Goal: Task Accomplishment & Management: Manage account settings

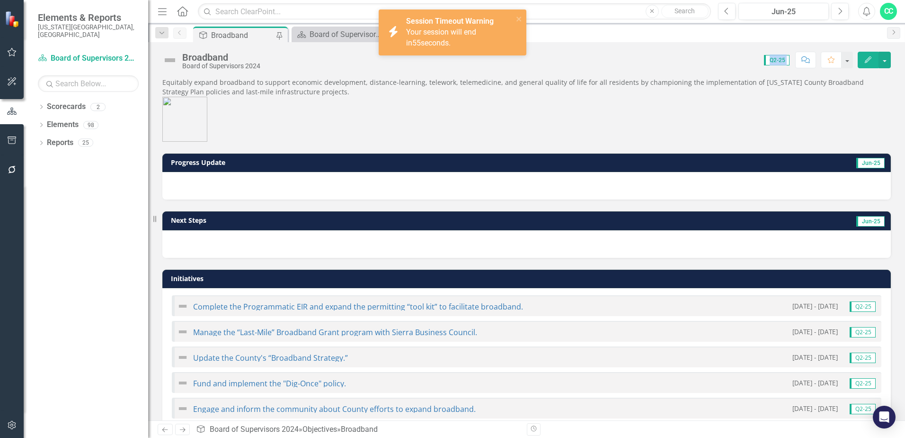
click at [494, 110] on span "Equitably expand broadband to support economic development, distance-learning, …" at bounding box center [526, 110] width 729 height 64
click at [519, 17] on icon "close" at bounding box center [519, 19] width 7 height 8
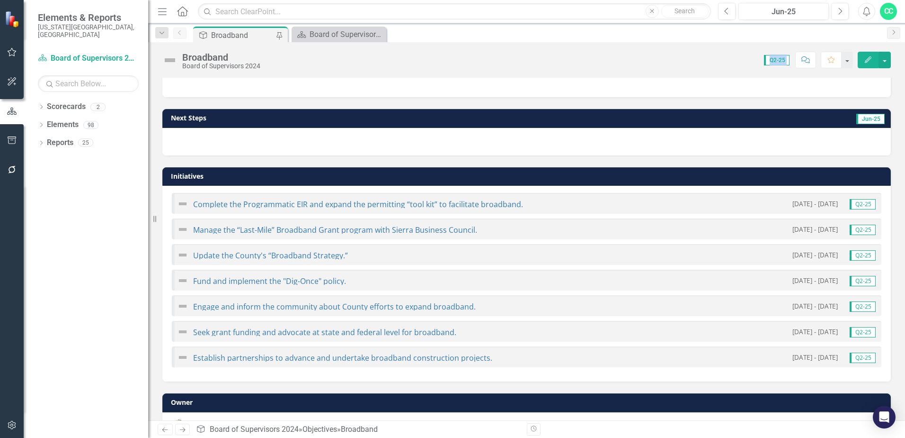
scroll to position [134, 0]
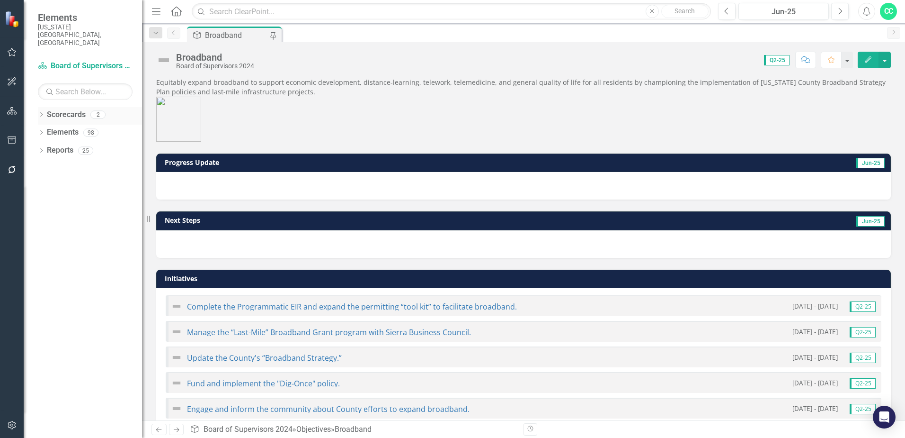
click at [70, 109] on link "Scorecards" at bounding box center [66, 114] width 39 height 11
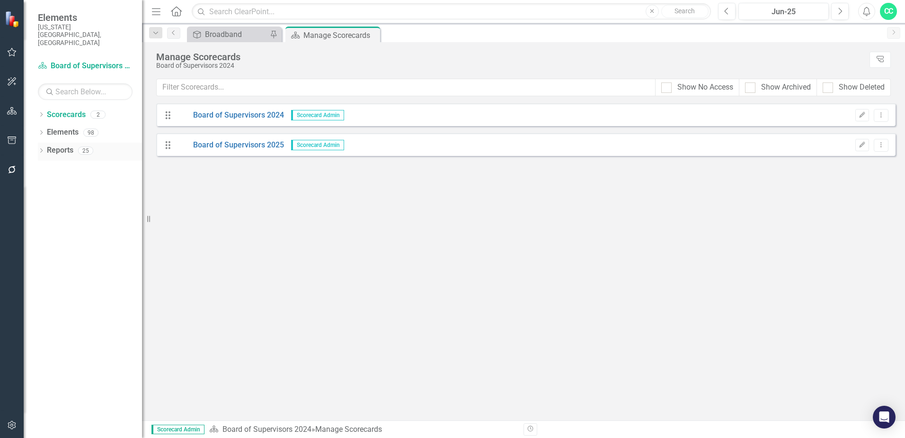
click at [66, 145] on link "Reports" at bounding box center [60, 150] width 27 height 11
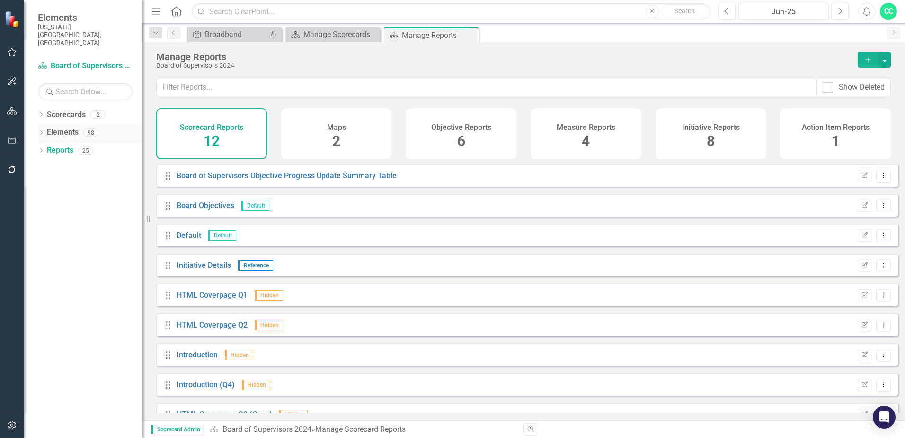
click at [56, 127] on link "Elements" at bounding box center [63, 132] width 32 height 11
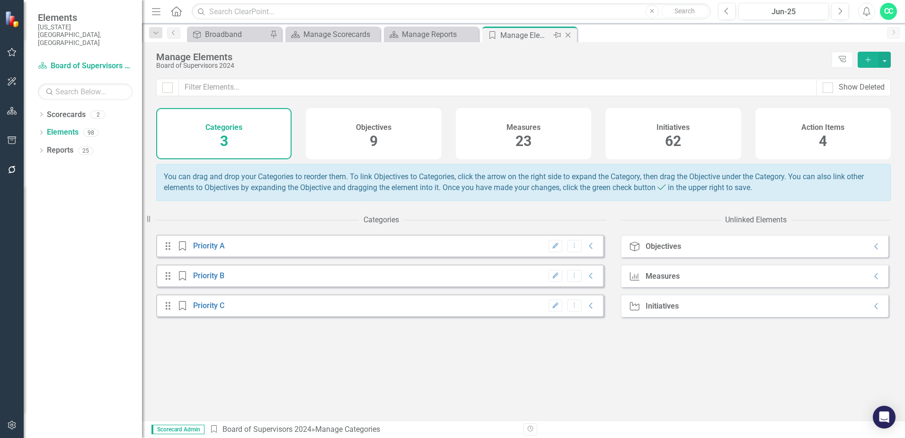
click at [567, 33] on icon "Close" at bounding box center [568, 35] width 9 height 8
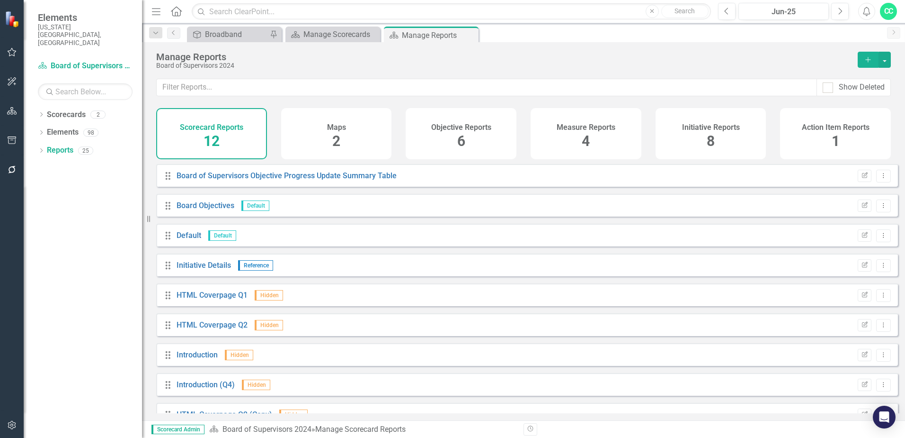
click at [0, 0] on icon "Close" at bounding box center [0, 0] width 0 height 0
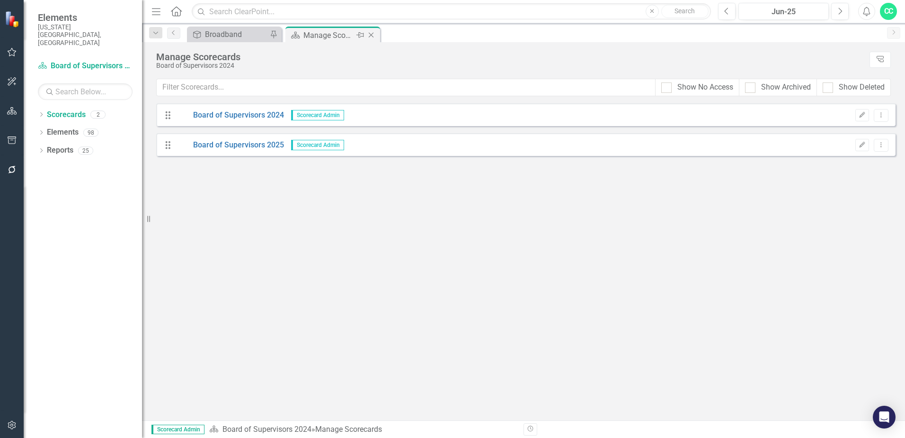
click at [373, 33] on icon at bounding box center [371, 35] width 5 height 5
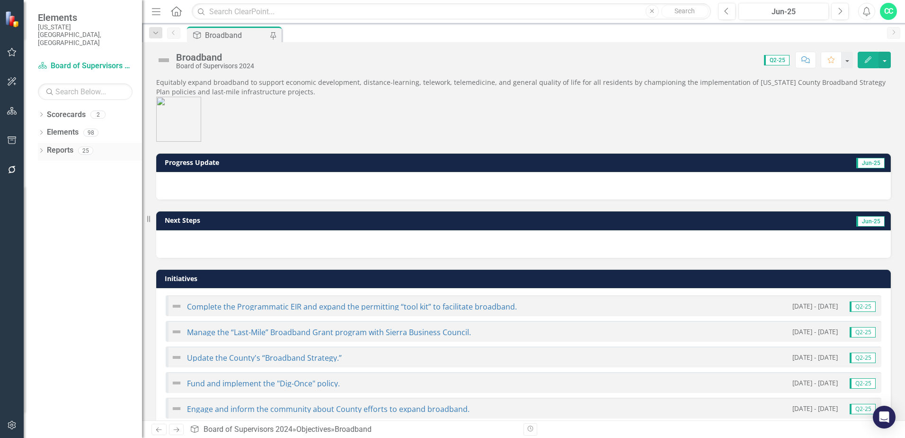
click at [57, 145] on link "Reports" at bounding box center [60, 150] width 27 height 11
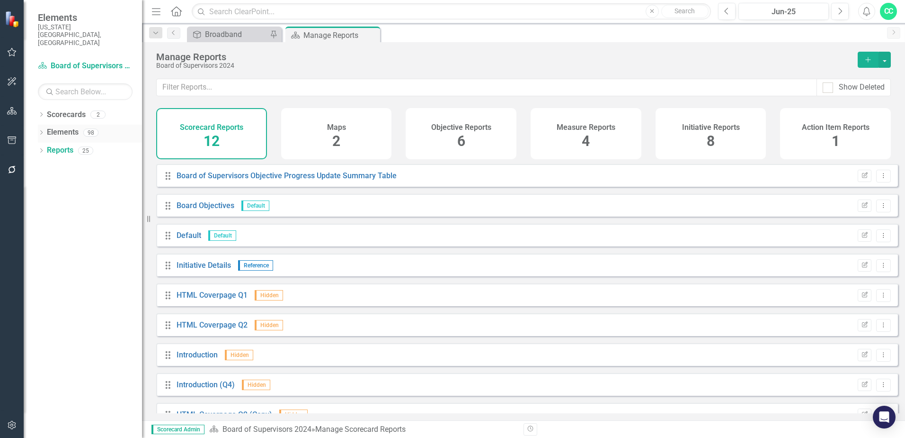
click at [60, 127] on link "Elements" at bounding box center [63, 132] width 32 height 11
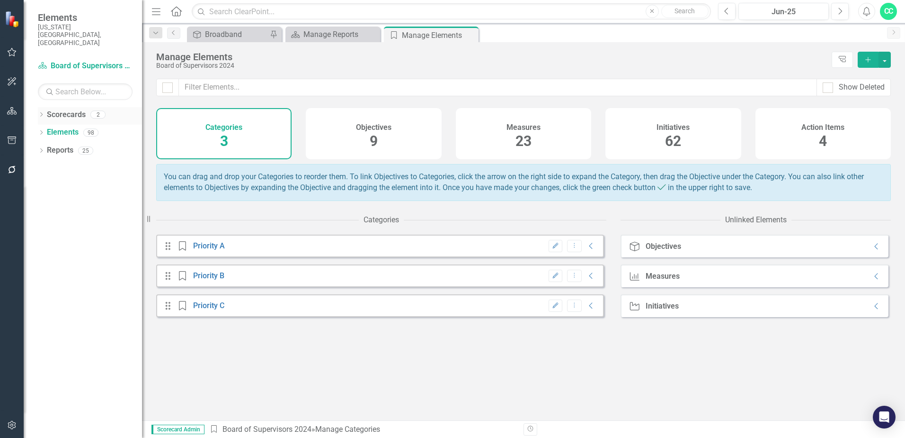
click at [68, 109] on link "Scorecards" at bounding box center [66, 114] width 39 height 11
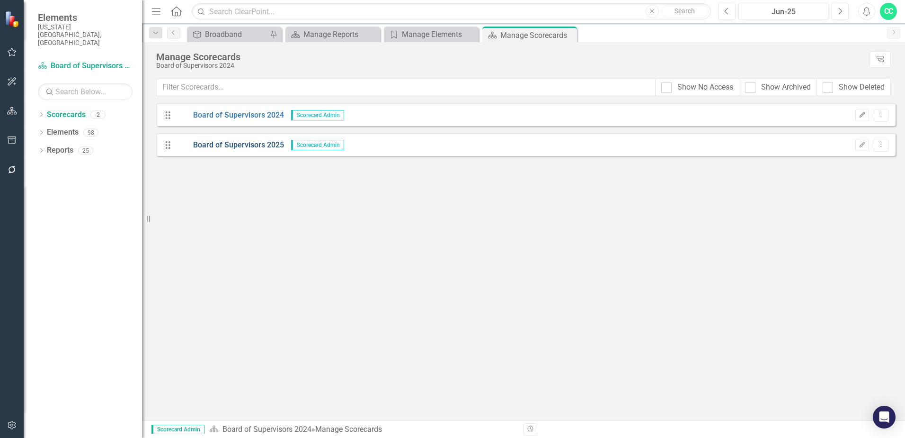
click at [260, 146] on link "Board of Supervisors 2025" at bounding box center [231, 145] width 108 height 11
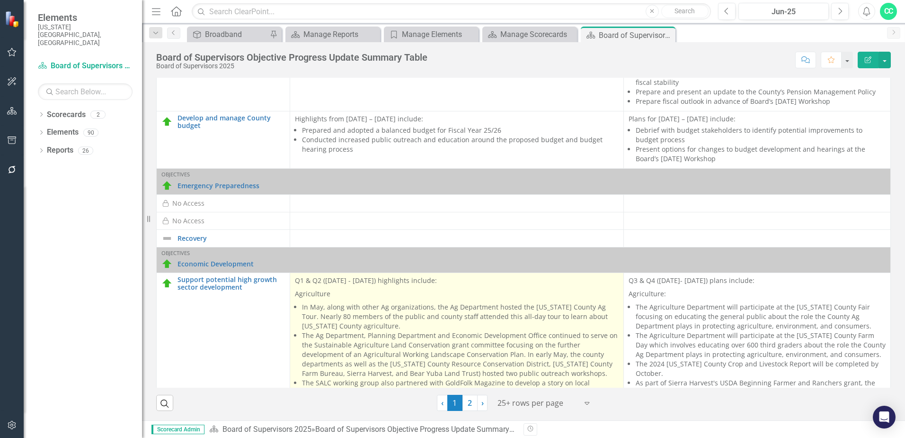
scroll to position [377, 0]
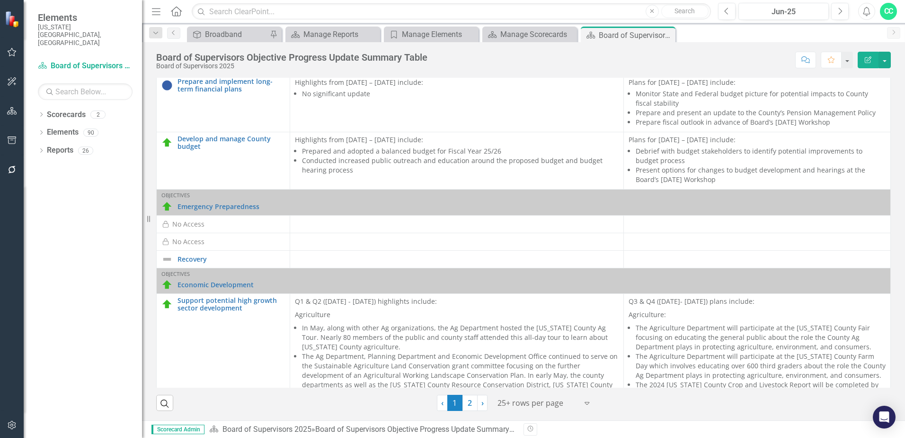
click at [192, 219] on div "No Access" at bounding box center [188, 223] width 32 height 9
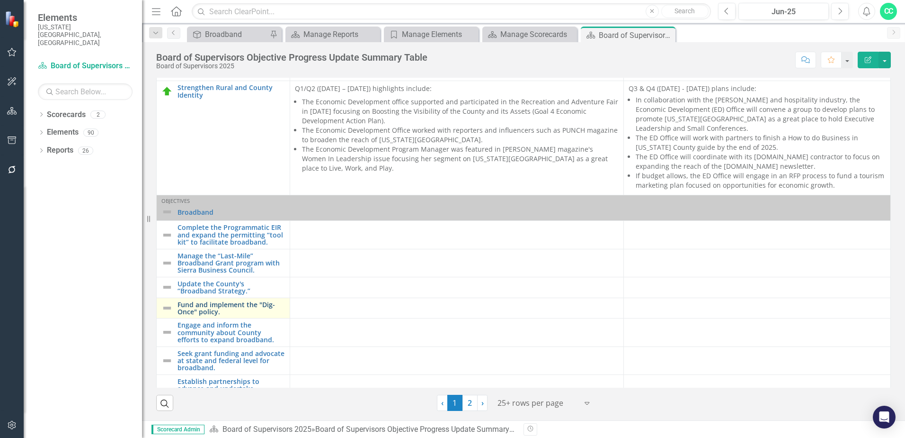
scroll to position [1942, 0]
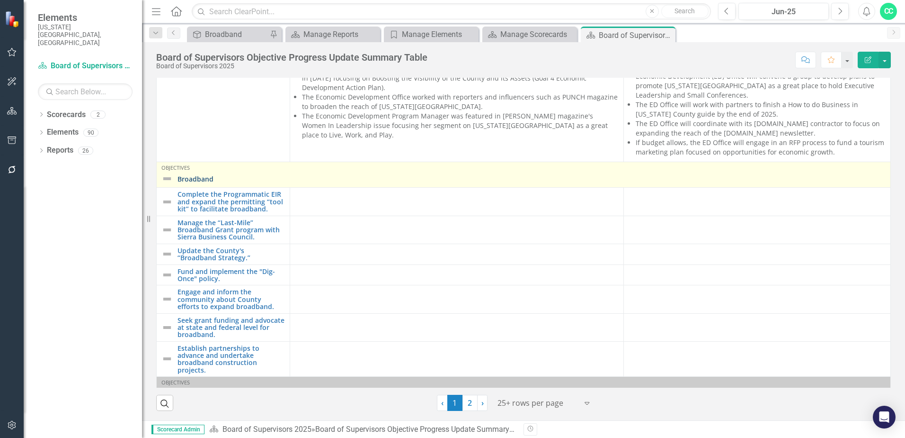
click at [195, 175] on link "Broadband" at bounding box center [532, 178] width 708 height 7
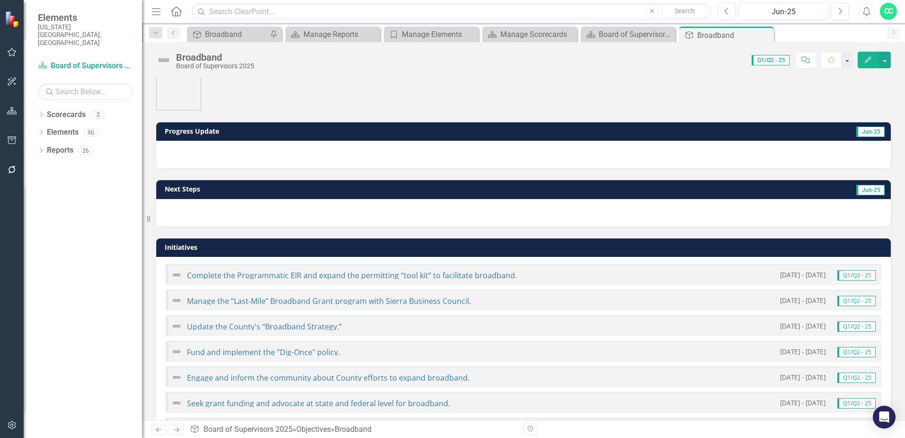
scroll to position [47, 0]
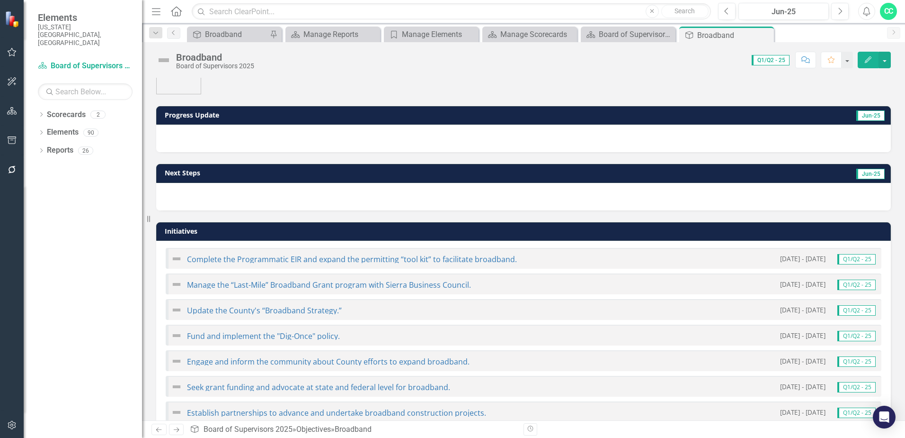
click at [712, 121] on td "Jun-25" at bounding box center [760, 116] width 252 height 14
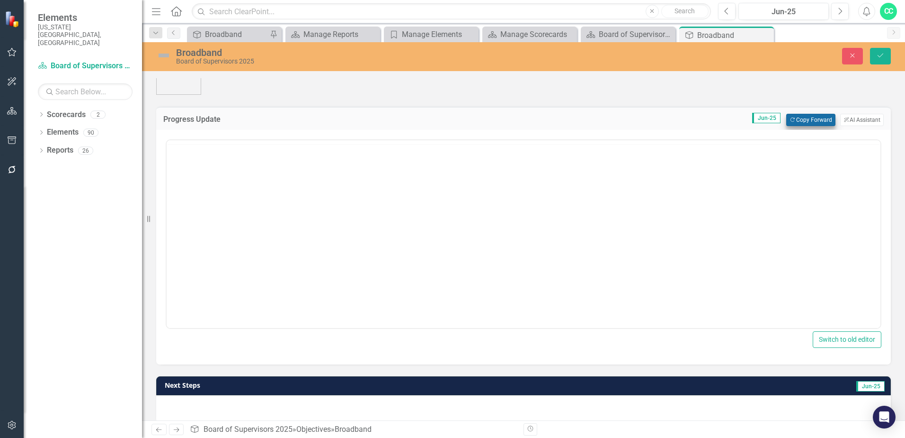
scroll to position [0, 0]
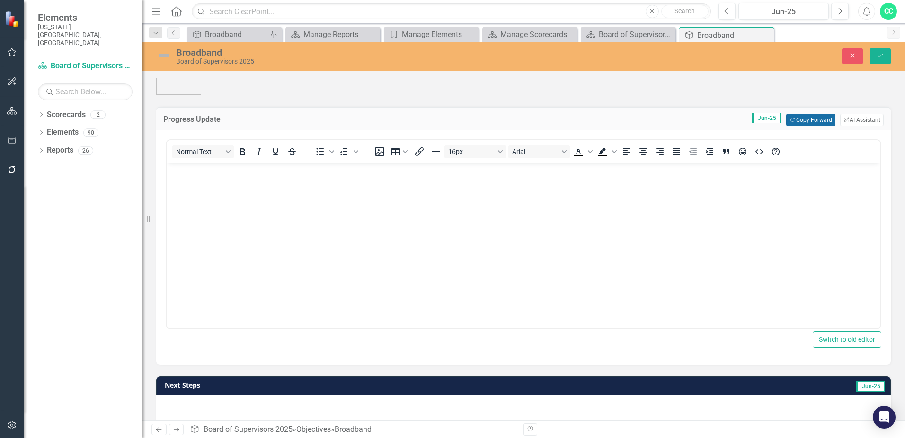
click at [813, 115] on button "Copy Forward Copy Forward" at bounding box center [811, 120] width 49 height 12
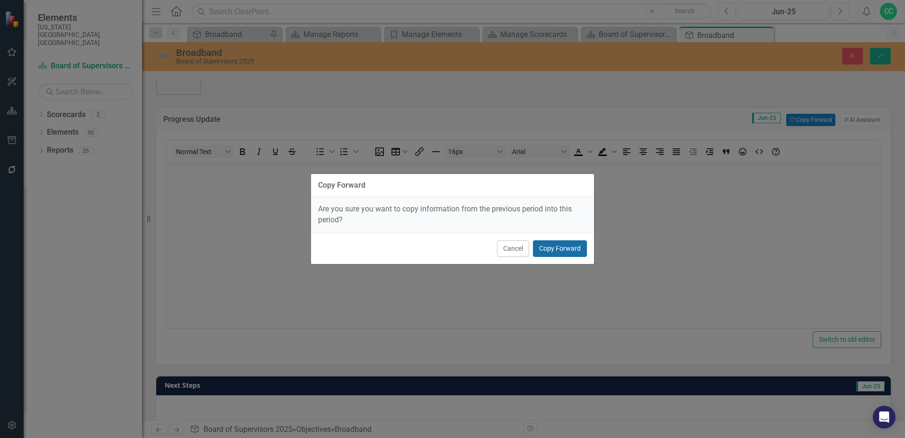
click at [568, 246] on button "Copy Forward" at bounding box center [560, 248] width 54 height 17
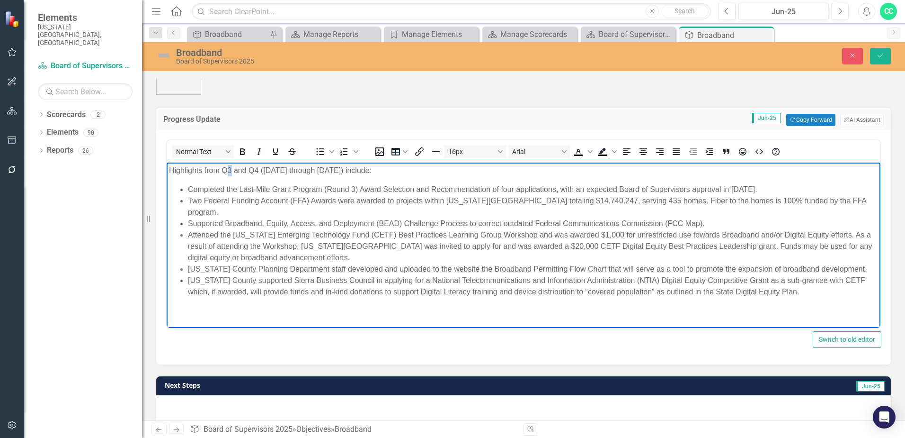
drag, startPoint x: 230, startPoint y: 170, endPoint x: 225, endPoint y: 170, distance: 4.8
click at [225, 170] on p "Highlights from Q3 and Q4 (July through December 2024) include:" at bounding box center [523, 170] width 709 height 11
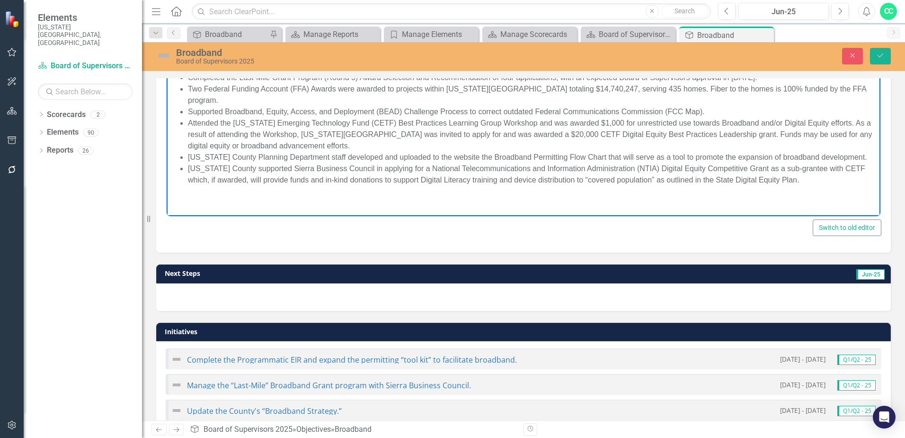
scroll to position [189, 0]
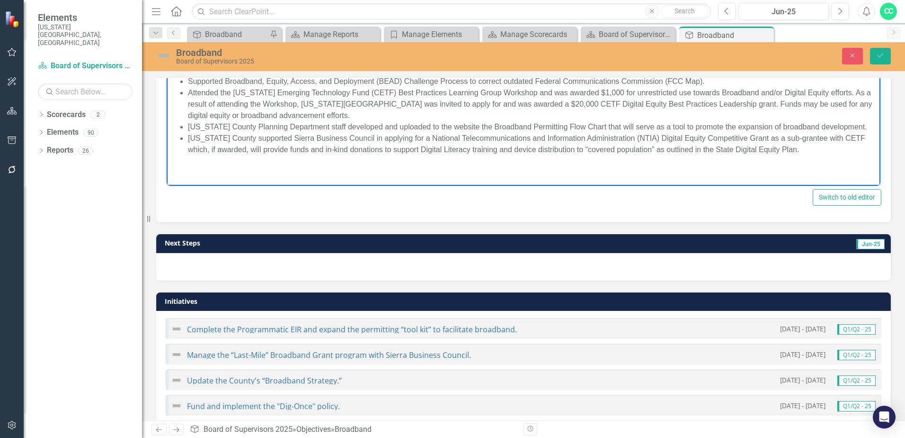
click at [349, 244] on h3 "Next Steps" at bounding box center [362, 242] width 395 height 7
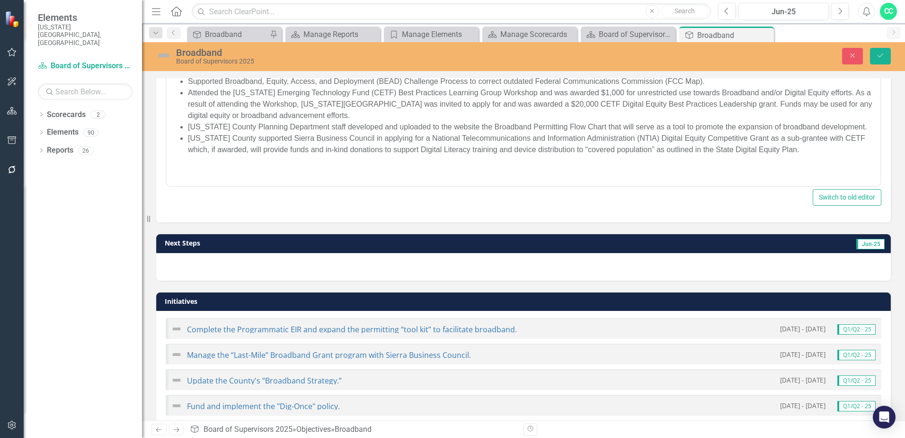
click at [349, 244] on h3 "Next Steps" at bounding box center [362, 242] width 395 height 7
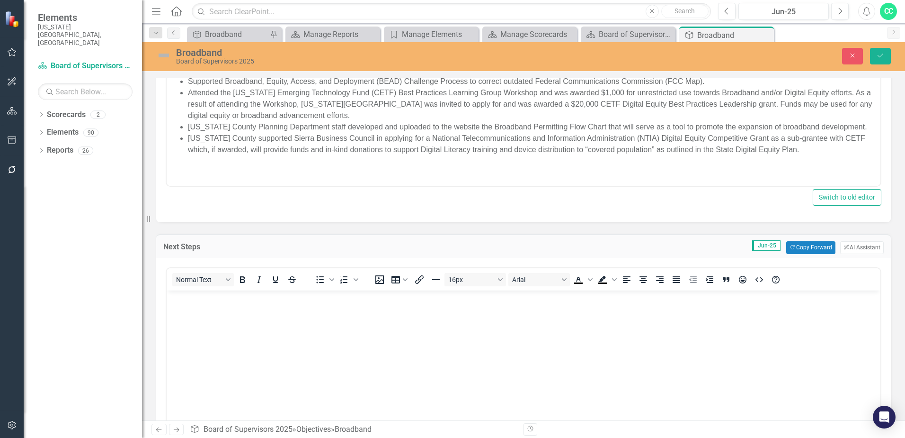
scroll to position [0, 0]
click at [796, 249] on button "Copy Forward Copy Forward" at bounding box center [811, 247] width 49 height 12
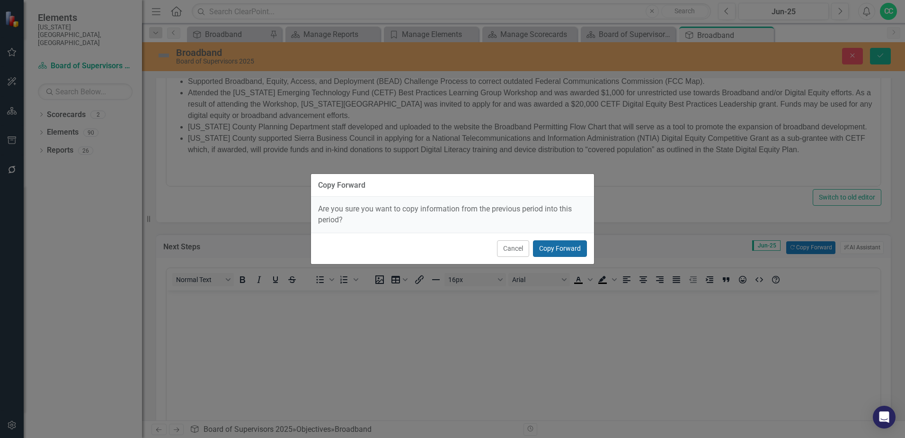
click at [579, 249] on button "Copy Forward" at bounding box center [560, 248] width 54 height 17
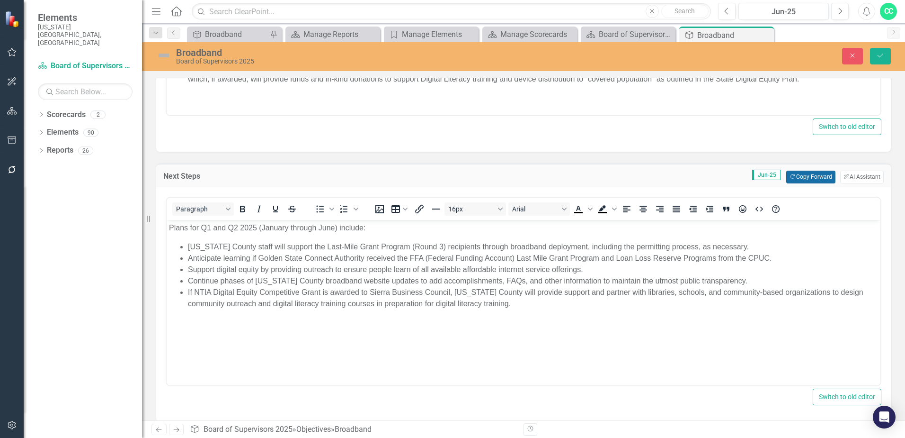
scroll to position [284, 0]
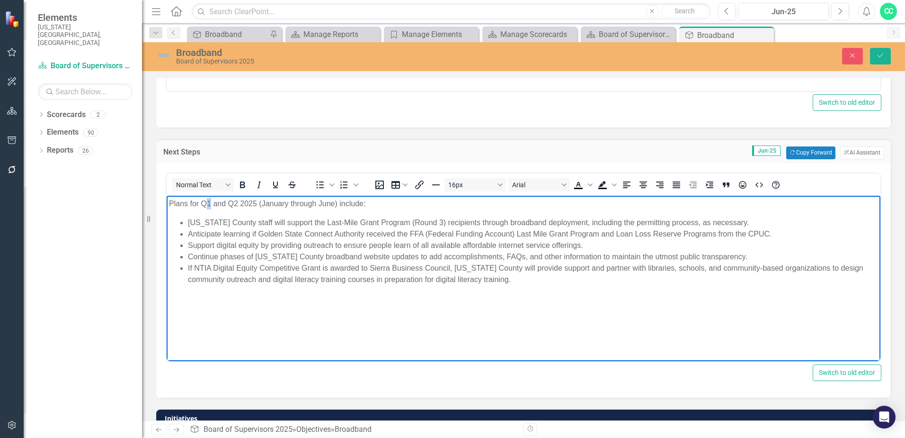
click at [206, 203] on p "Plans for Q1 and Q2 2025 (January through June) include:" at bounding box center [523, 202] width 709 height 11
click at [235, 203] on p "Plans for Q3 and Q2 2025 (January through June) include:" at bounding box center [523, 202] width 709 height 11
drag, startPoint x: 334, startPoint y: 203, endPoint x: 267, endPoint y: 203, distance: 66.8
click at [267, 203] on p "Plans for Q3 and Q4 2025 (January through June) include:" at bounding box center [523, 202] width 709 height 11
click at [281, 204] on p "Plans for Q3 and Q4 2025 (January through June) include:" at bounding box center [523, 202] width 709 height 11
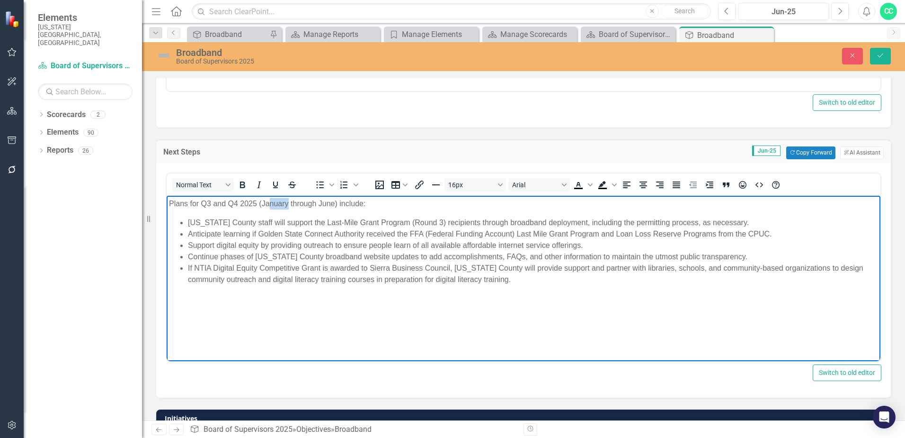
drag, startPoint x: 289, startPoint y: 203, endPoint x: 268, endPoint y: 205, distance: 20.9
click at [268, 205] on p "Plans for Q3 and Q4 2025 (January through June) include:" at bounding box center [523, 202] width 709 height 11
click at [267, 205] on p "Plans for Q3 and Q4 2025 (January through June) include:" at bounding box center [523, 202] width 709 height 11
drag, startPoint x: 287, startPoint y: 205, endPoint x: 265, endPoint y: 206, distance: 21.3
click at [265, 206] on p "Plans for Q3 and Q4 2025 (January through June) include:" at bounding box center [523, 202] width 709 height 11
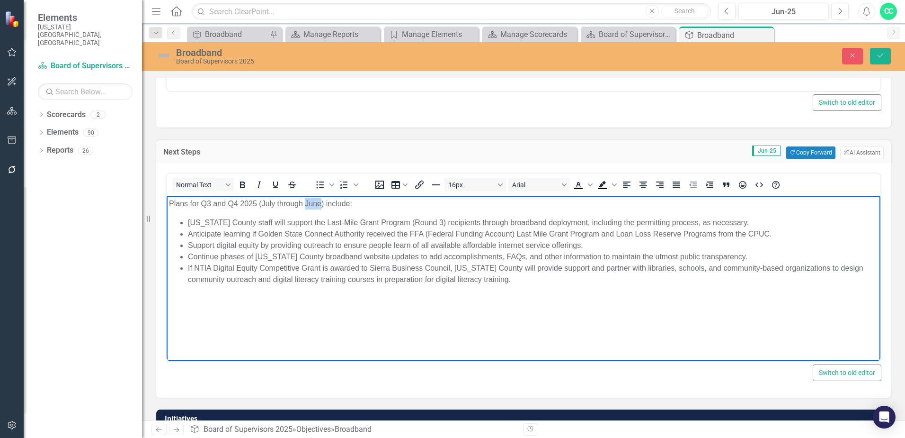
drag, startPoint x: 321, startPoint y: 205, endPoint x: 306, endPoint y: 208, distance: 15.6
click at [306, 208] on p "Plans for Q3 and Q4 2025 (July through June) include:" at bounding box center [523, 202] width 709 height 11
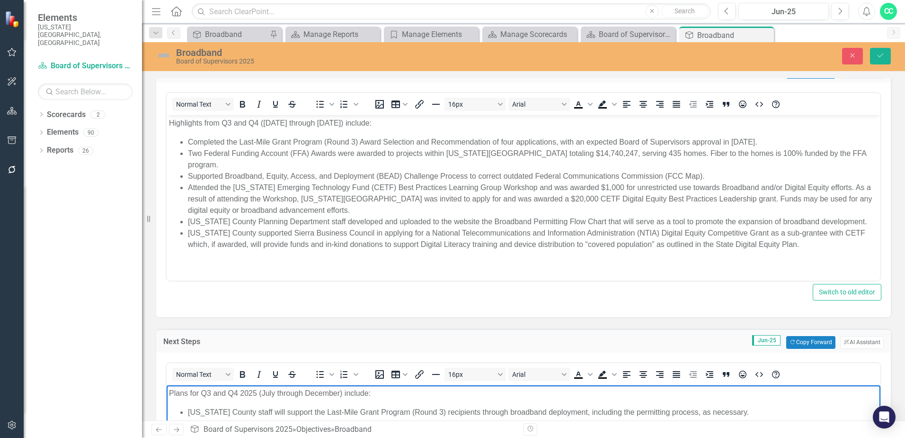
scroll to position [0, 0]
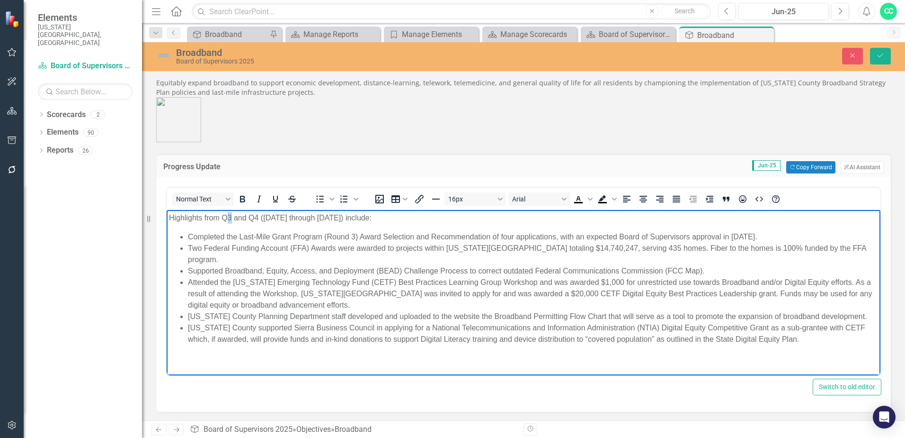
click at [229, 214] on p "Highlights from Q3 and Q4 (July through December 2024) include:" at bounding box center [523, 217] width 709 height 11
click at [255, 217] on p "Highlights from Q1 and Q4 (July through December 2024) include:" at bounding box center [523, 217] width 709 height 11
drag, startPoint x: 277, startPoint y: 217, endPoint x: 267, endPoint y: 218, distance: 10.0
click at [267, 218] on p "Highlights from Q1 and Q2 (July through December 2024) include:" at bounding box center [523, 217] width 709 height 11
drag, startPoint x: 374, startPoint y: 216, endPoint x: 327, endPoint y: 221, distance: 47.1
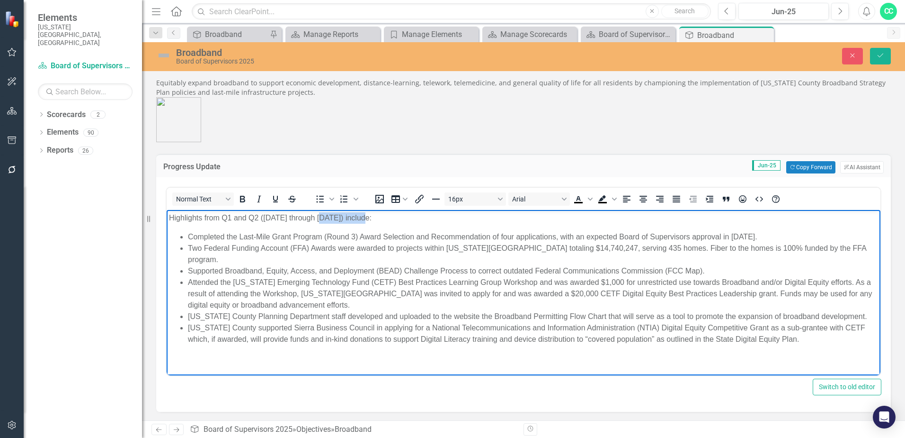
click at [324, 219] on p "Highlights from Q1 and Q2 (January through December 2024) include:" at bounding box center [523, 217] width 709 height 11
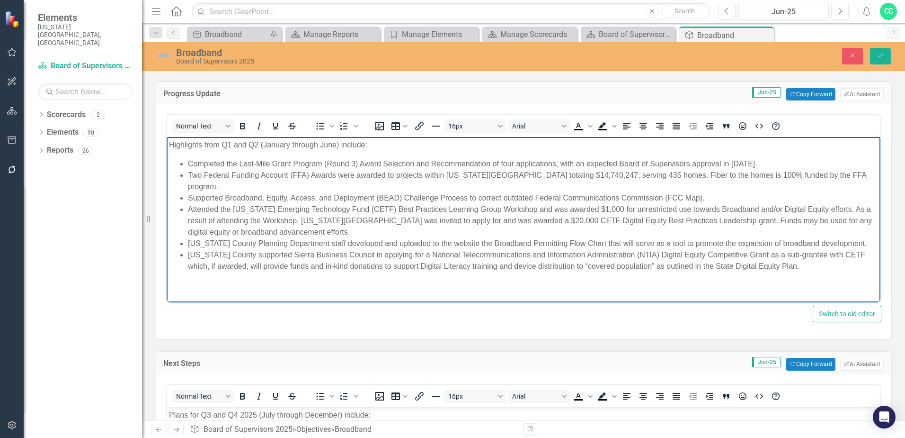
scroll to position [47, 0]
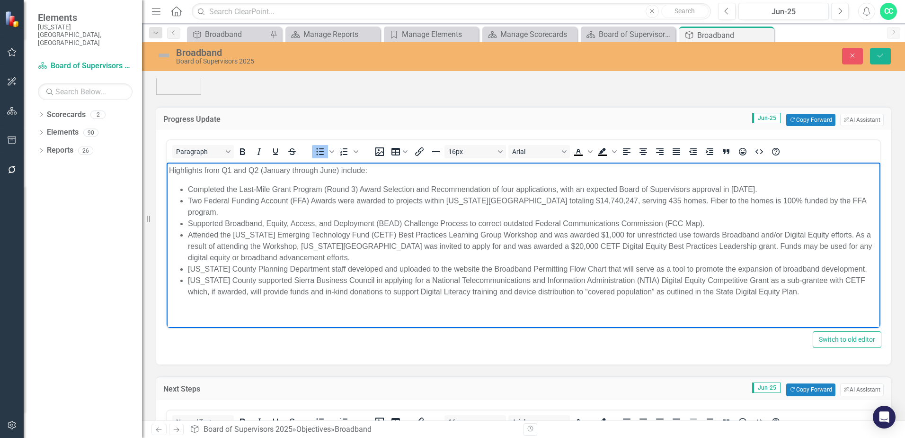
drag, startPoint x: 775, startPoint y: 188, endPoint x: 433, endPoint y: 185, distance: 342.4
click at [433, 185] on li "Completed the Last-Mile Grant Program (Round 3) Award Selection and Recommendat…" at bounding box center [533, 189] width 690 height 11
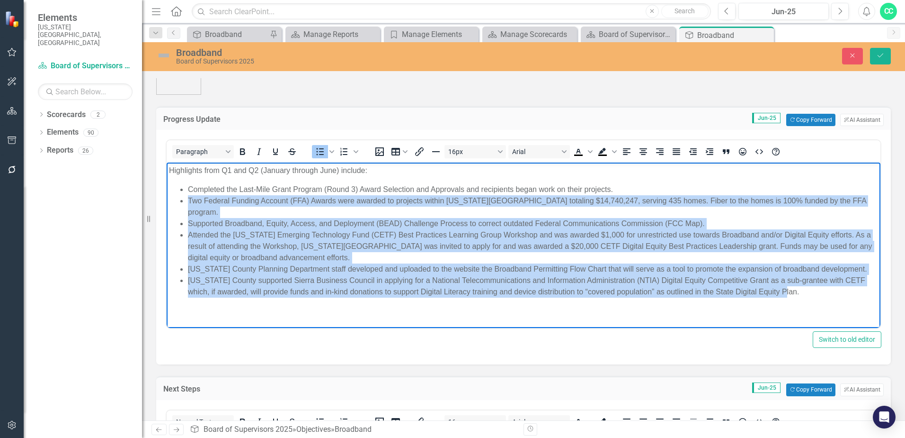
drag, startPoint x: 805, startPoint y: 279, endPoint x: 186, endPoint y: 203, distance: 623.6
click at [186, 203] on ul "Completed the Last-Mile Grant Program (Round 3) Award Selection and Approvals a…" at bounding box center [523, 241] width 709 height 114
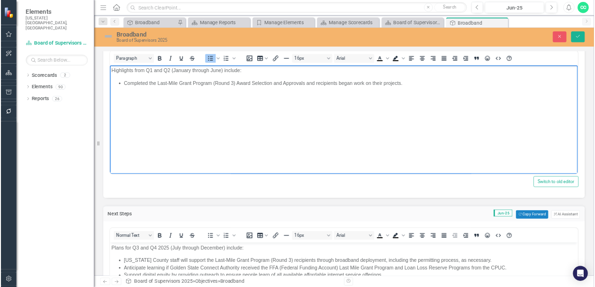
scroll to position [95, 0]
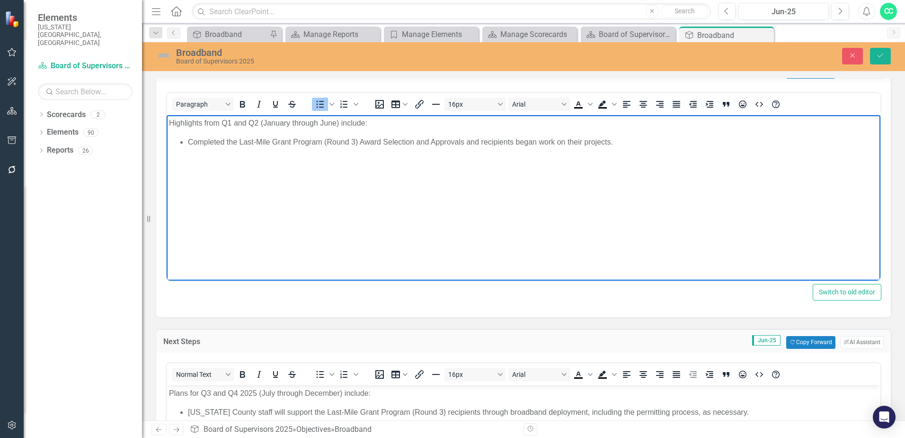
click at [627, 140] on li "Completed the Last-Mile Grant Program (Round 3) Award Selection and Approvals a…" at bounding box center [533, 141] width 690 height 11
drag, startPoint x: 490, startPoint y: 158, endPoint x: 448, endPoint y: 157, distance: 41.7
click at [448, 157] on li "Sierra Business Council submitted an application for a CASF Adoption Grant with…" at bounding box center [533, 153] width 690 height 11
drag, startPoint x: 483, startPoint y: 148, endPoint x: 611, endPoint y: 150, distance: 127.9
click at [611, 150] on li "Sierra Business Council submitted an application for a CASF Adoption Grant as a…" at bounding box center [533, 153] width 690 height 11
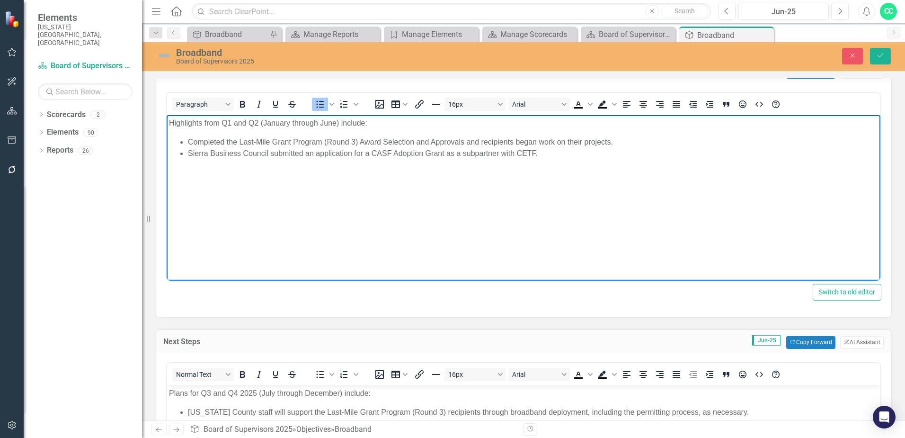
click at [561, 155] on li "Sierra Business Council submitted an application for a CASF Adoption Grant as a…" at bounding box center [533, 153] width 690 height 11
drag, startPoint x: 514, startPoint y: 141, endPoint x: 481, endPoint y: 136, distance: 33.6
click at [481, 136] on li "Completed the Last-Mile Grant Program (Round 3) Award Selection and Approvals a…" at bounding box center [533, 141] width 690 height 11
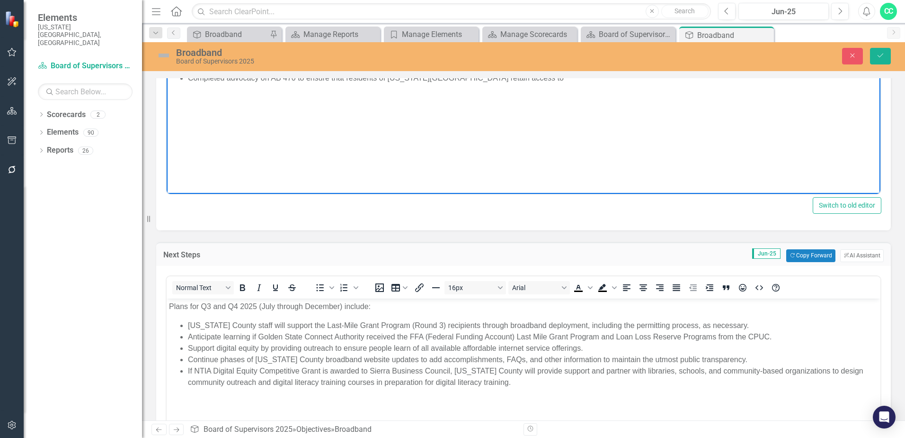
scroll to position [237, 0]
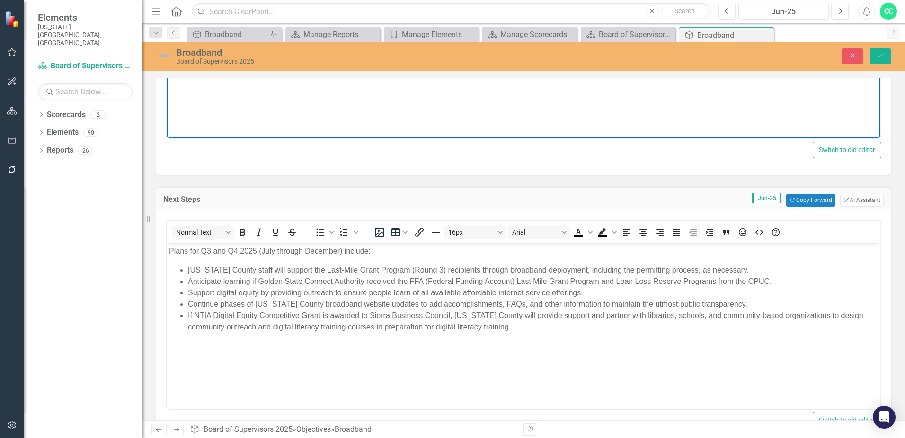
click at [272, 270] on li "Nevada County staff will support the Last-Mile Grant Program (Round 3) recipien…" at bounding box center [533, 269] width 690 height 11
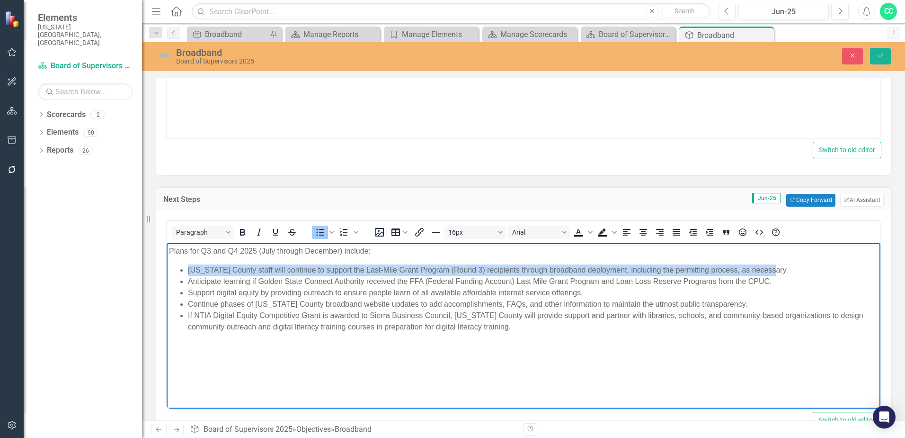
drag, startPoint x: 762, startPoint y: 269, endPoint x: 206, endPoint y: 271, distance: 555.0
click at [197, 270] on li "Nevada County staff will continue to support the Last-Mile Grant Program (Round…" at bounding box center [533, 269] width 690 height 11
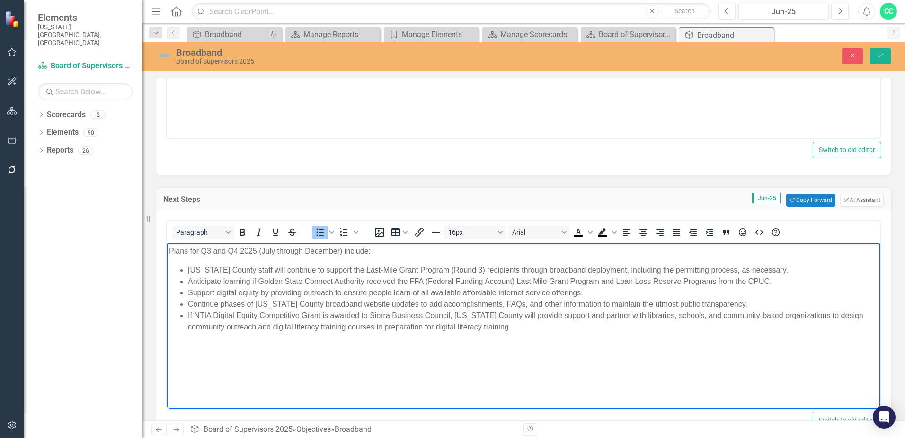
click at [583, 286] on li "Anticipate learning if Golden State Connect Authority received the FFA (Federal…" at bounding box center [533, 280] width 690 height 11
drag, startPoint x: 724, startPoint y: 269, endPoint x: 617, endPoint y: 268, distance: 107.5
click at [617, 268] on li "Nevada County staff will continue to support the Last-Mile Grant Program (Round…" at bounding box center [533, 269] width 690 height 11
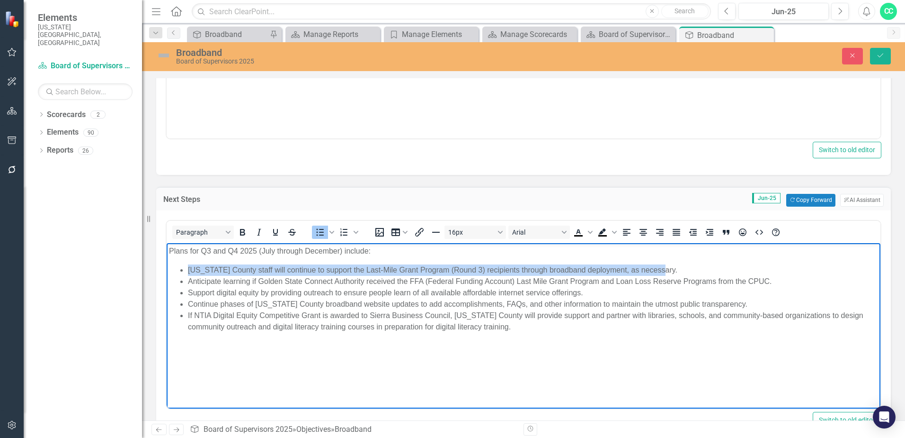
drag, startPoint x: 655, startPoint y: 267, endPoint x: 187, endPoint y: 263, distance: 468.4
click at [187, 263] on body "Plans for Q3 and Q4 2025 (July through December) include: Nevada County staff w…" at bounding box center [524, 313] width 714 height 142
copy li "Nevada County staff will continue to support the Last-Mile Grant Program (Round…"
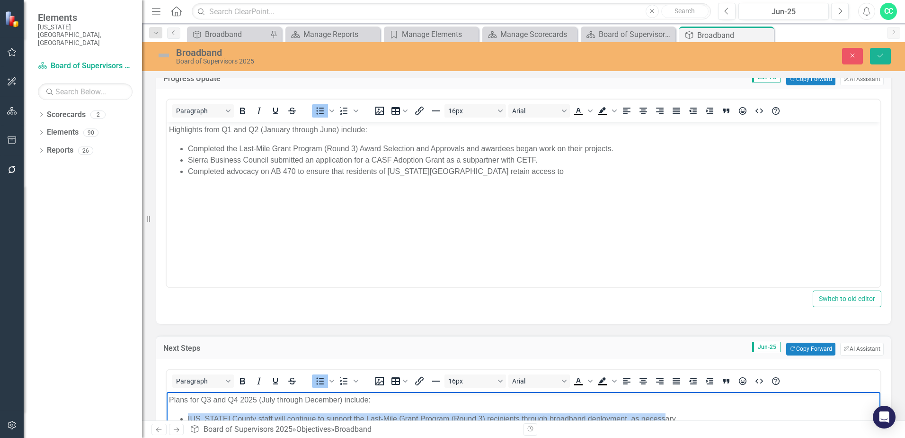
scroll to position [0, 0]
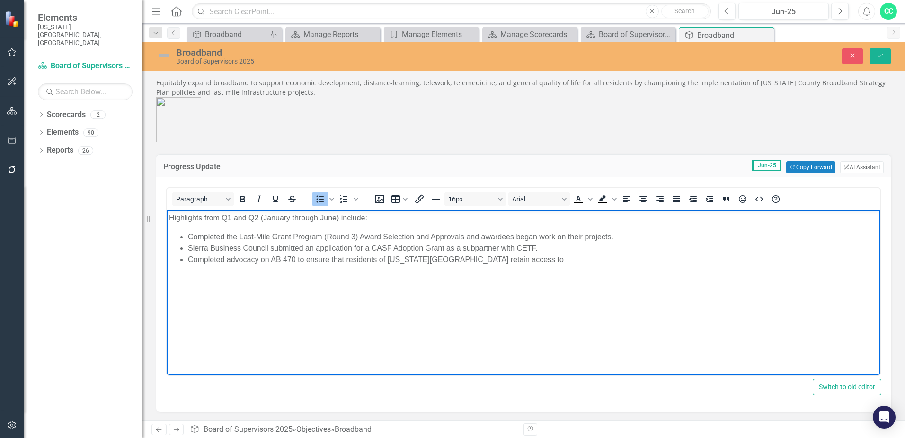
drag, startPoint x: 614, startPoint y: 233, endPoint x: 618, endPoint y: 238, distance: 6.7
click at [618, 238] on li "Completed the Last-Mile Grant Program (Round 3) Award Selection and Approvals a…" at bounding box center [533, 236] width 690 height 11
drag, startPoint x: 614, startPoint y: 237, endPoint x: 485, endPoint y: 238, distance: 128.8
click at [482, 237] on li "Completed the Last-Mile Grant Program (Round 3) Award Selection and Approvals a…" at bounding box center [533, 236] width 690 height 11
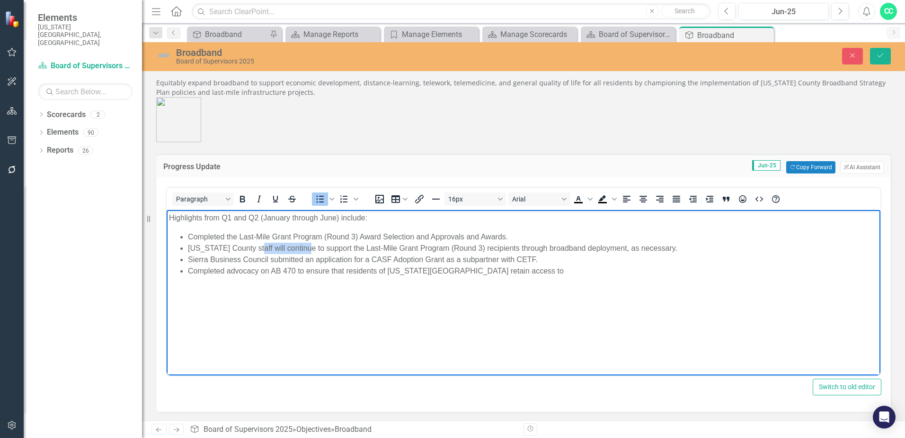
drag, startPoint x: 309, startPoint y: 247, endPoint x: 269, endPoint y: 258, distance: 41.2
click at [260, 248] on li "Nevada County staff will continue to support the Last-Mile Grant Program (Round…" at bounding box center [533, 247] width 690 height 11
click at [283, 244] on li "Nevada County staff support the Last-Mile Grant Program (Round 3) recipients th…" at bounding box center [533, 247] width 690 height 11
click at [572, 245] on li "Nevada County staff supported the Last-Mile Grant Program (Round 3) recipients …" at bounding box center [533, 247] width 690 height 11
click at [603, 246] on li "Nevada County staff supported the Last-Mile Grant Program (Round 3) recipients …" at bounding box center [533, 247] width 690 height 11
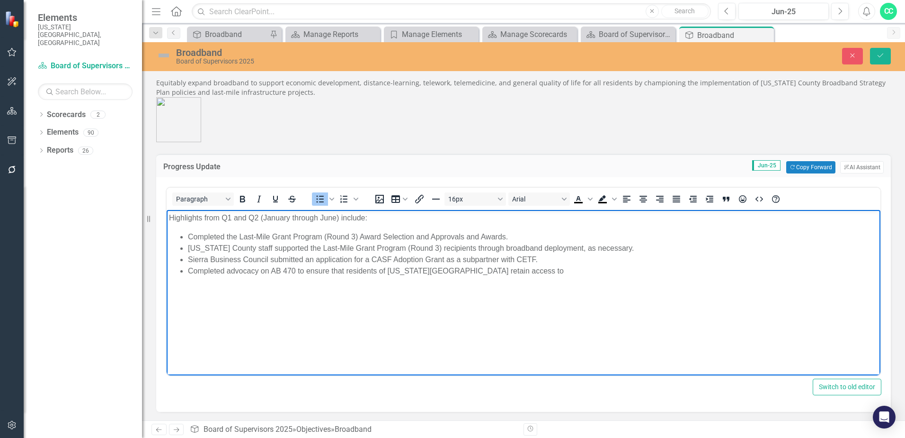
click at [560, 260] on li "Sierra Business Council submitted an application for a CASF Adoption Grant as a…" at bounding box center [533, 259] width 690 height 11
click at [546, 268] on li "Completed advocacy on AB 470 to ensure that residents of Nevada County retain a…" at bounding box center [533, 270] width 690 height 11
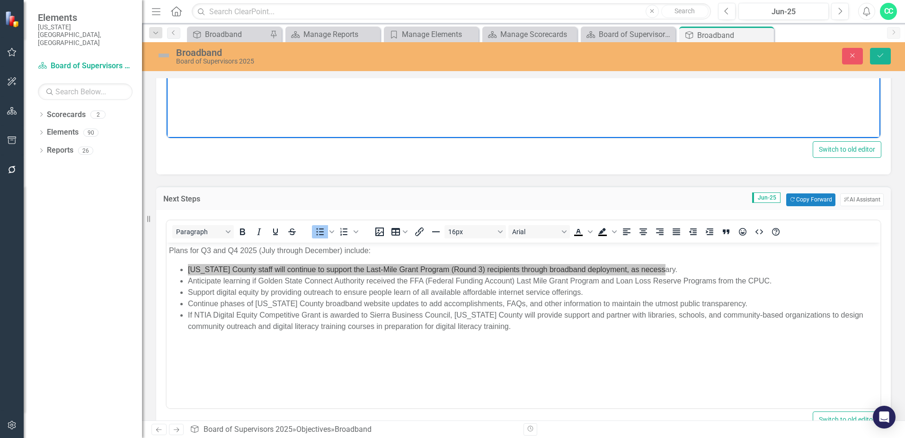
scroll to position [284, 0]
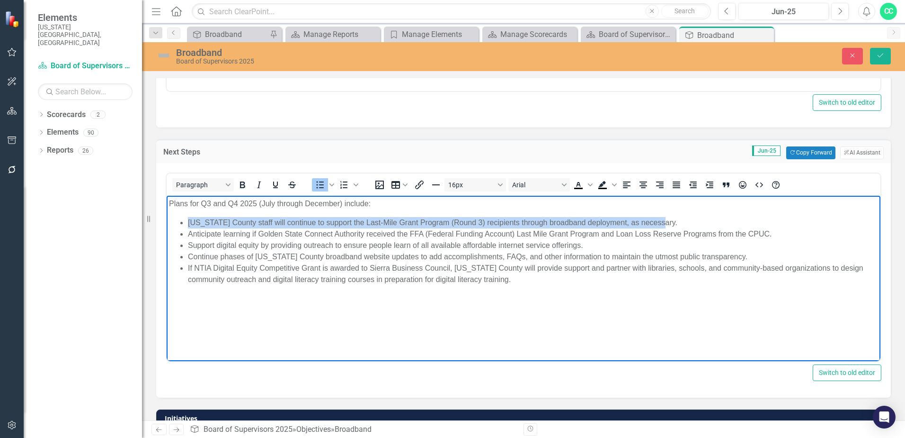
click at [675, 224] on li "Nevada County staff will continue to support the Last-Mile Grant Program (Round…" at bounding box center [533, 221] width 690 height 11
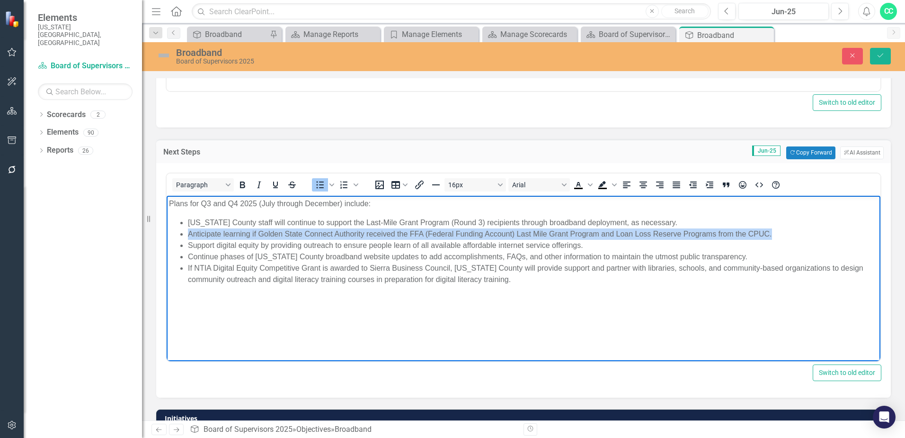
drag, startPoint x: 758, startPoint y: 232, endPoint x: 186, endPoint y: 235, distance: 571.6
click at [186, 235] on ul "Nevada County staff will continue to support the Last-Mile Grant Program (Round…" at bounding box center [523, 250] width 709 height 68
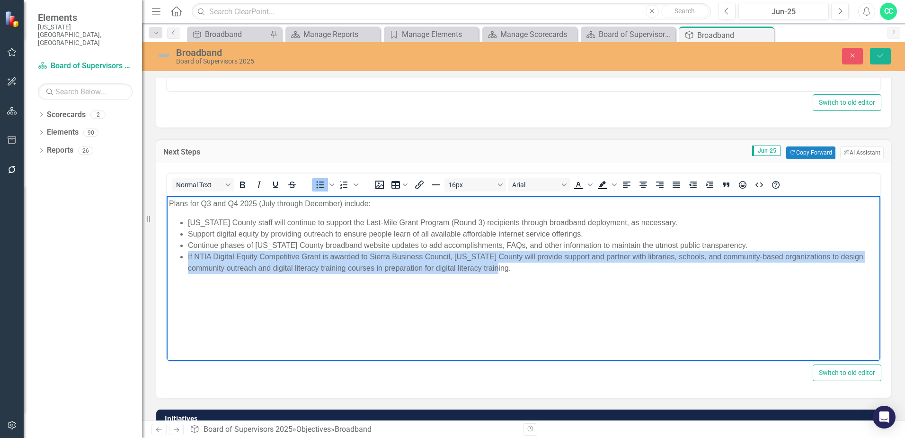
drag, startPoint x: 529, startPoint y: 272, endPoint x: 184, endPoint y: 260, distance: 345.0
click at [184, 260] on ul "Nevada County staff will continue to support the Last-Mile Grant Program (Round…" at bounding box center [523, 244] width 709 height 57
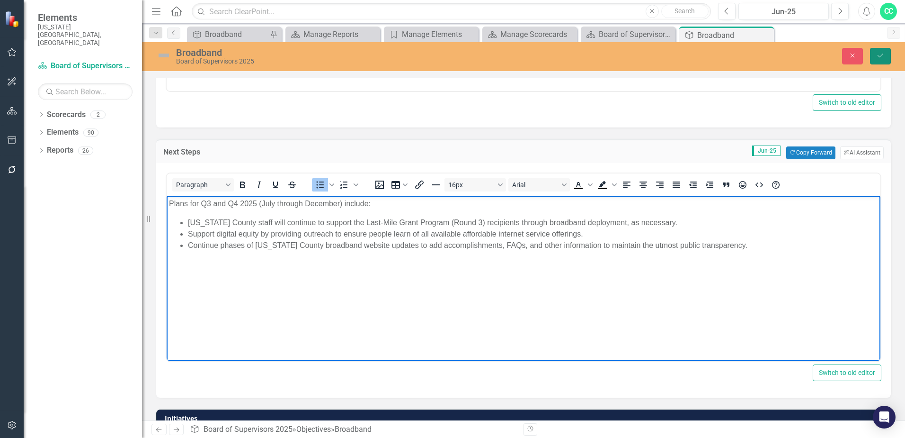
click at [879, 62] on button "Save" at bounding box center [880, 56] width 21 height 17
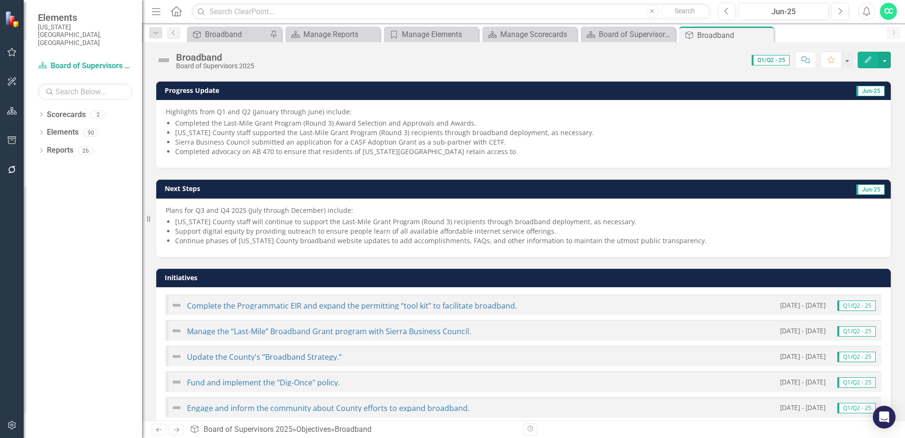
scroll to position [95, 0]
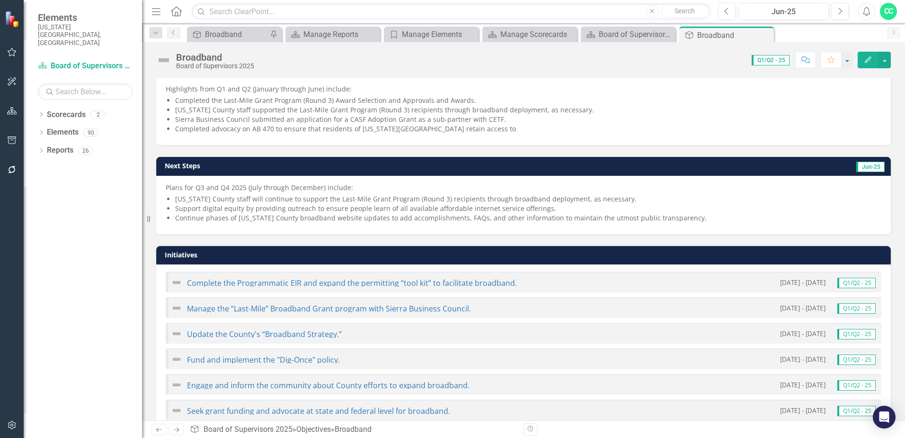
click at [590, 120] on li "Sierra Business Council submitted an application for a CASF Adoption Grant as a…" at bounding box center [528, 119] width 707 height 9
click at [591, 120] on li "Sierra Business Council submitted an application for a CASF Adoption Grant as a…" at bounding box center [528, 119] width 707 height 9
click at [599, 112] on li "Nevada County staff supported the Last-Mile Grant Program (Round 3) recipients …" at bounding box center [528, 109] width 707 height 9
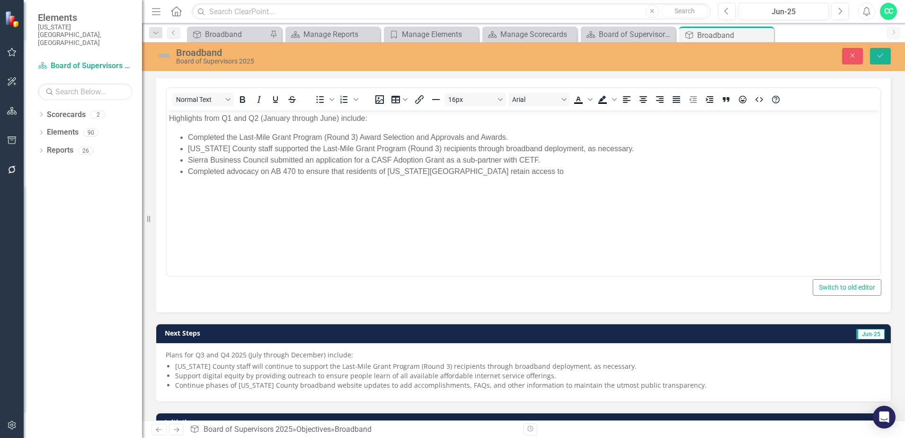
scroll to position [0, 0]
click at [512, 180] on body "Highlights from Q1 and Q2 (January through June) include: Completed the Last-Mi…" at bounding box center [524, 181] width 714 height 142
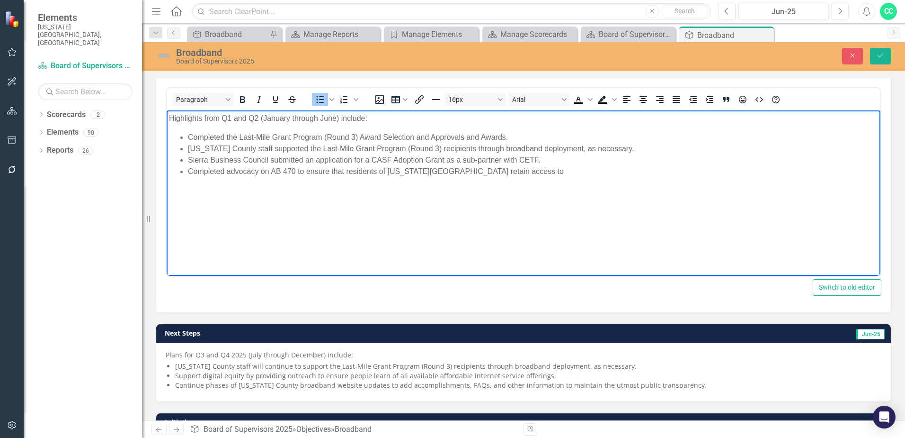
paste body "Rich Text Area. Press ALT-0 for help."
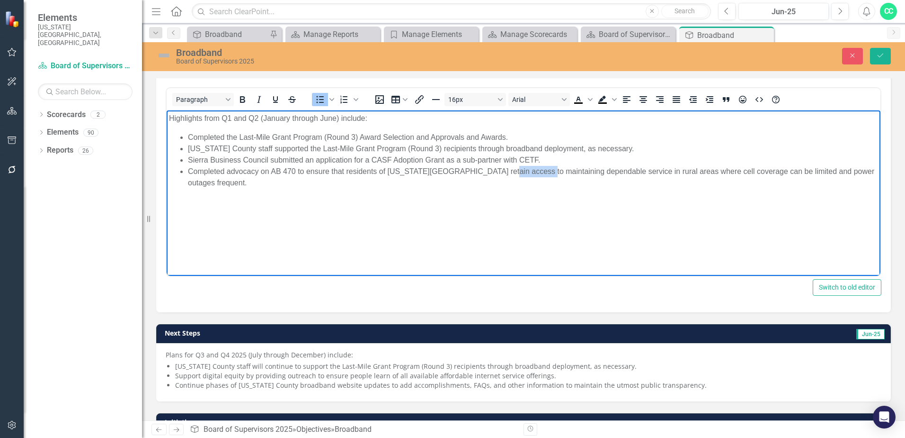
drag, startPoint x: 537, startPoint y: 171, endPoint x: 497, endPoint y: 171, distance: 39.8
click at [497, 171] on li "Completed advocacy on AB 470 to ensure that residents of Nevada County retain a…" at bounding box center [533, 177] width 690 height 23
click at [540, 170] on li "Completed advocacy on AB 470 to ensure that residents of Nevada County retain a…" at bounding box center [533, 177] width 690 height 23
click at [539, 173] on li "Completed advocacy on AB 470 to ensure that residents of Nevada County retain a…" at bounding box center [533, 177] width 690 height 23
click at [536, 173] on li "Completed advocacy on AB 470 to ensure that residents of Nevada County retain a…" at bounding box center [533, 177] width 690 height 23
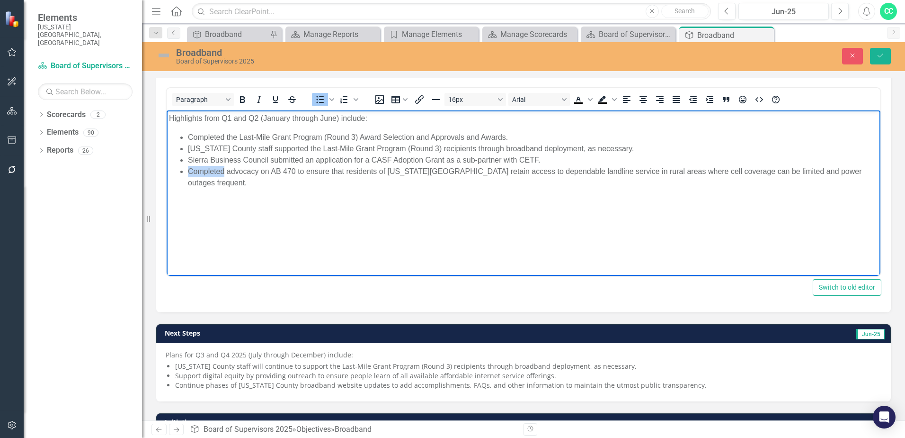
drag, startPoint x: 224, startPoint y: 170, endPoint x: 189, endPoint y: 173, distance: 35.6
click at [189, 173] on li "Completed advocacy on AB 470 to ensure that residents of Nevada County retain a…" at bounding box center [533, 177] width 690 height 23
drag, startPoint x: 376, startPoint y: 170, endPoint x: 376, endPoint y: 218, distance: 47.4
click at [369, 170] on li "Supported the Board of Supervisors in their advocacy on AB 470 to ensure that r…" at bounding box center [533, 177] width 690 height 23
click at [482, 171] on li "Supported the Board of Supervisors in their advocacy in opposition of Assembly …" at bounding box center [533, 177] width 690 height 23
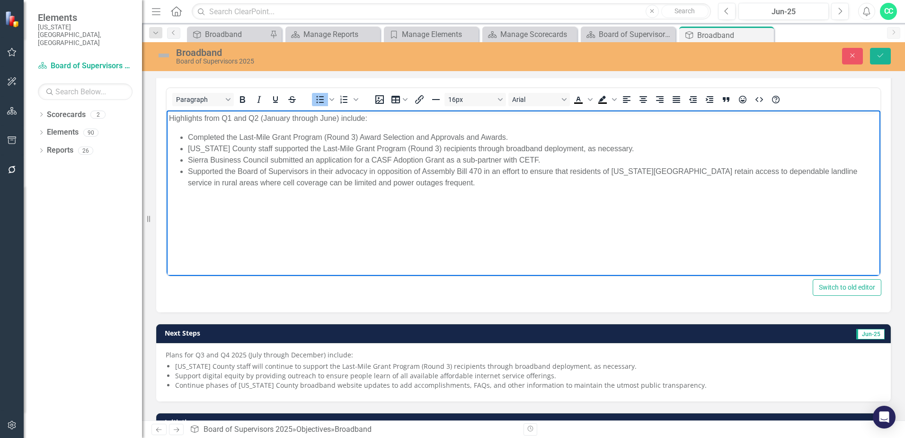
click at [413, 178] on li "Supported the Board of Supervisors in their advocacy in opposition of Assembly …" at bounding box center [533, 177] width 690 height 23
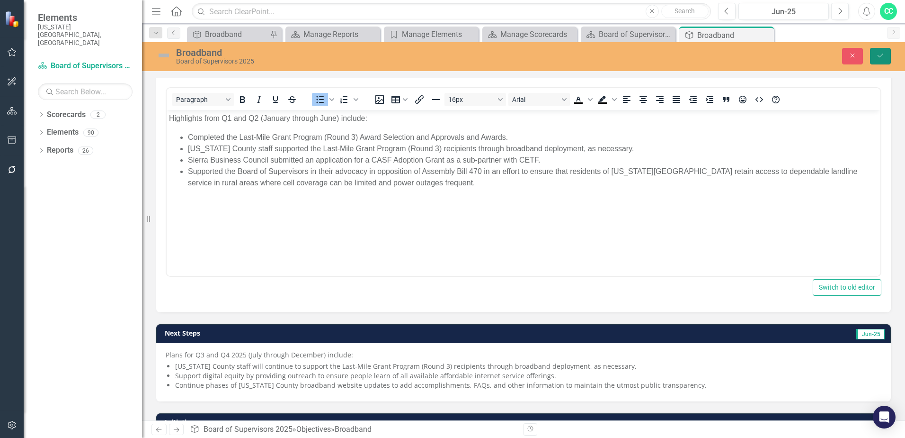
click at [882, 57] on icon "Save" at bounding box center [881, 55] width 9 height 7
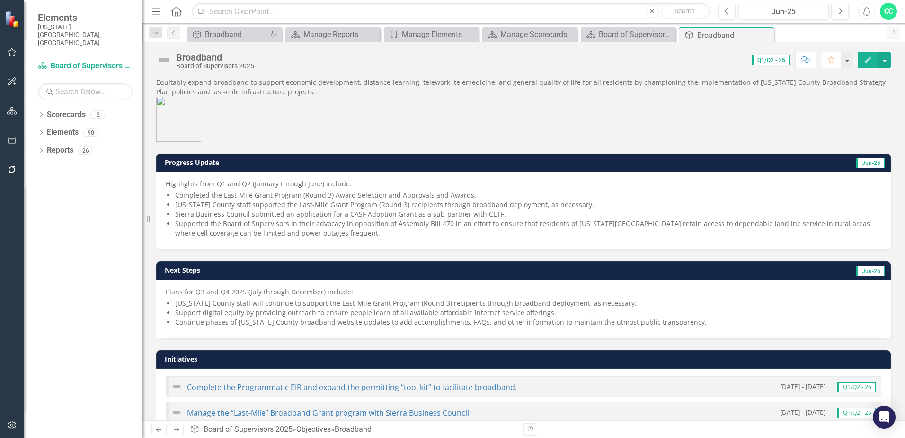
click at [165, 62] on img at bounding box center [163, 60] width 15 height 15
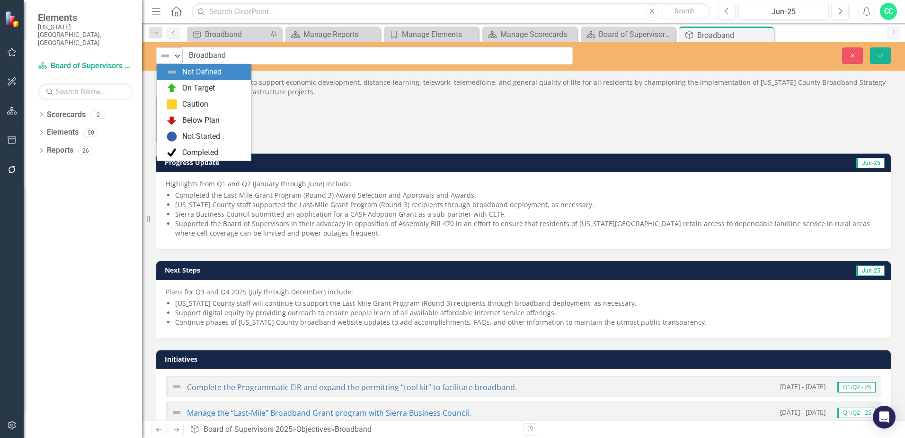
click at [178, 55] on icon "Expand" at bounding box center [177, 56] width 9 height 8
click at [185, 86] on div "On Target" at bounding box center [198, 88] width 33 height 11
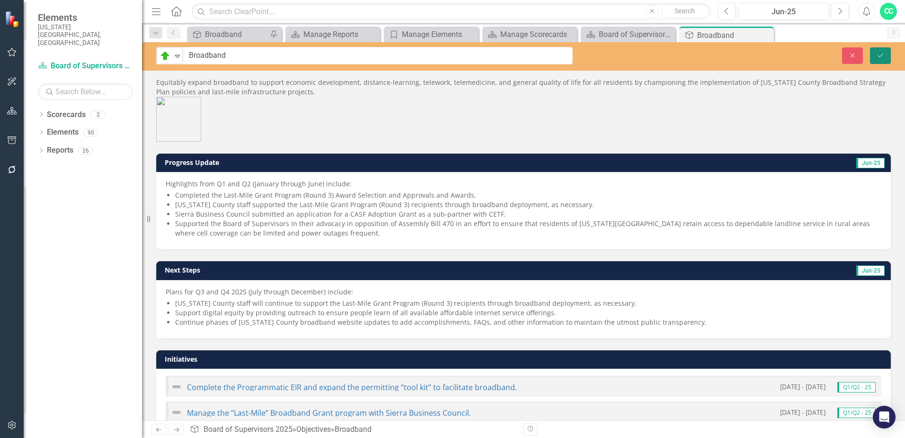
click at [884, 55] on icon "Save" at bounding box center [881, 55] width 9 height 7
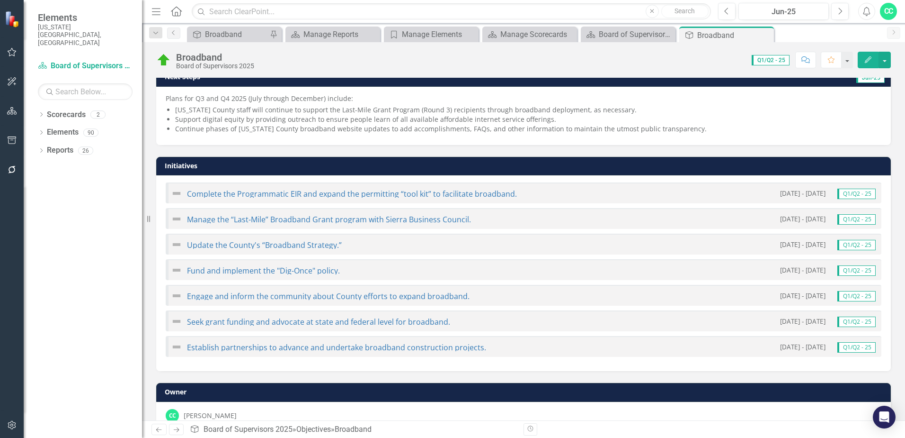
scroll to position [214, 0]
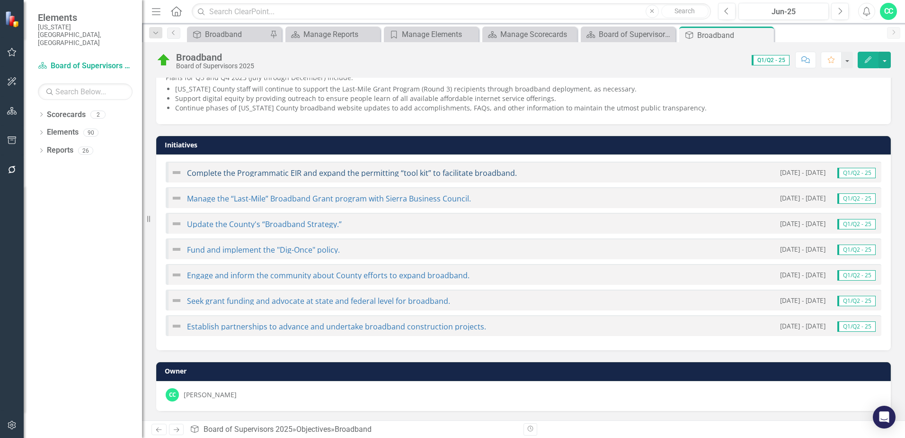
click at [349, 171] on link "Complete the Programmatic EIR and expand the permitting “tool kit” to facilitat…" at bounding box center [352, 173] width 330 height 10
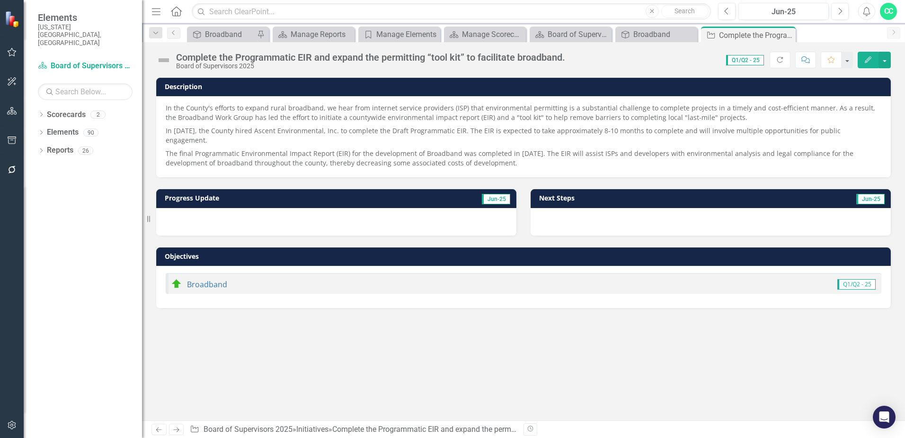
click at [305, 216] on div at bounding box center [336, 221] width 360 height 27
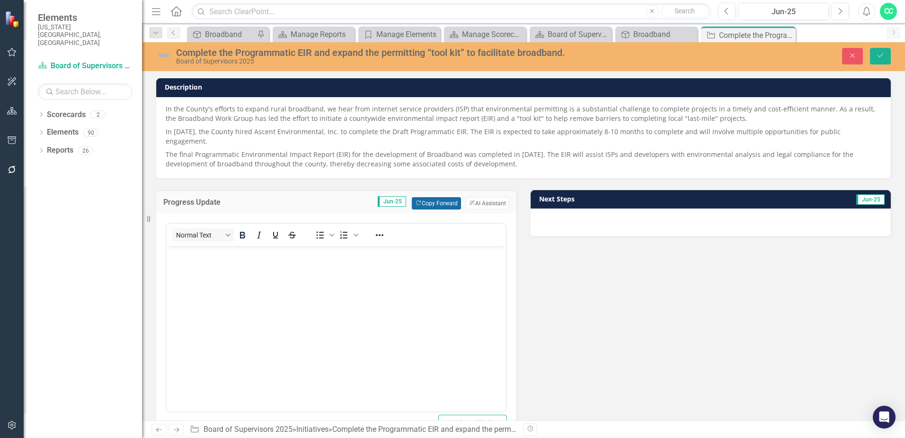
click at [430, 197] on button "Copy Forward Copy Forward" at bounding box center [436, 203] width 49 height 12
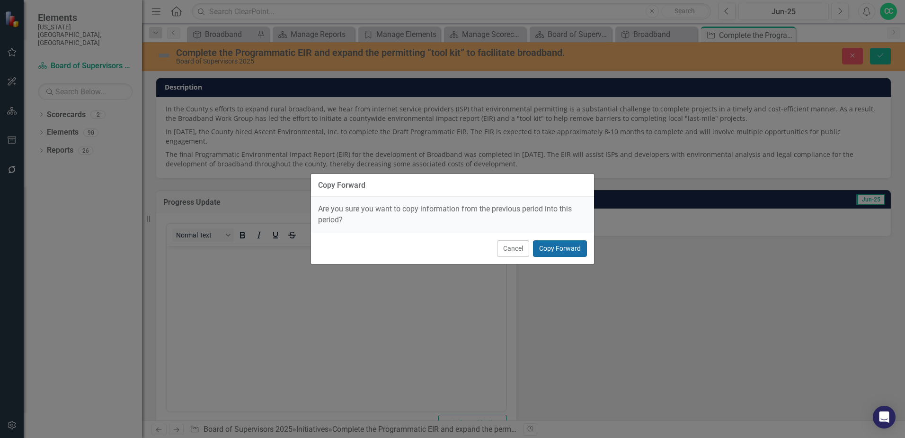
click at [562, 247] on button "Copy Forward" at bounding box center [560, 248] width 54 height 17
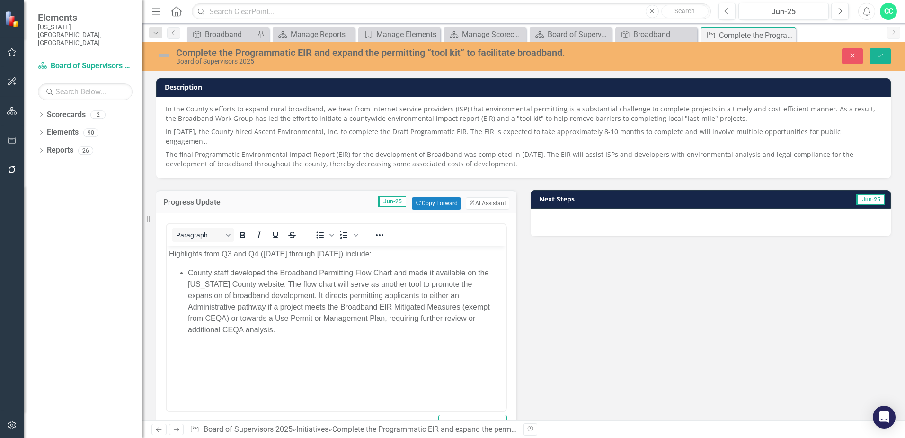
click at [164, 56] on img at bounding box center [163, 55] width 15 height 15
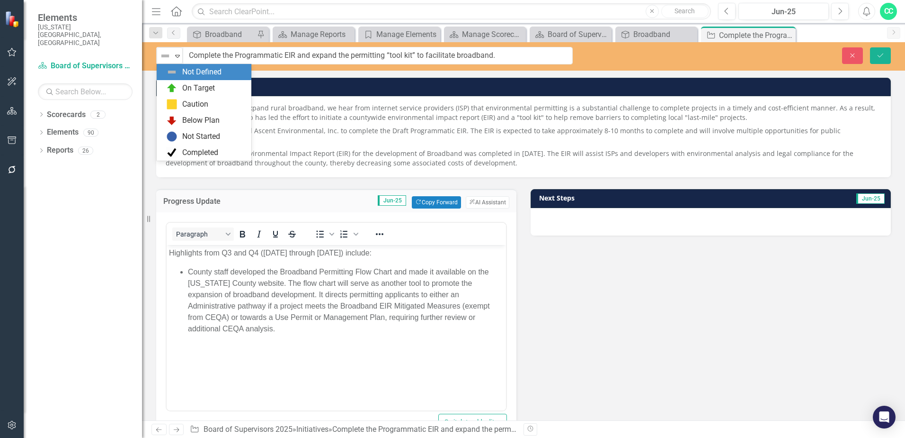
click at [164, 56] on img at bounding box center [165, 55] width 11 height 11
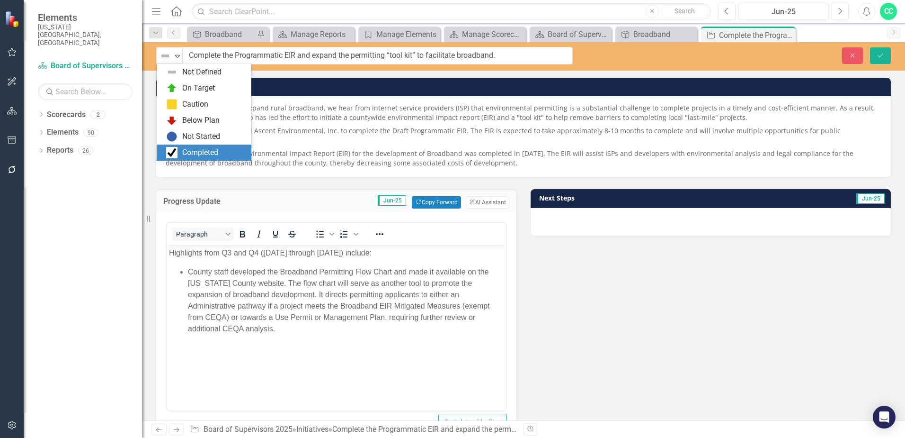
click at [224, 148] on div "Completed" at bounding box center [206, 152] width 80 height 11
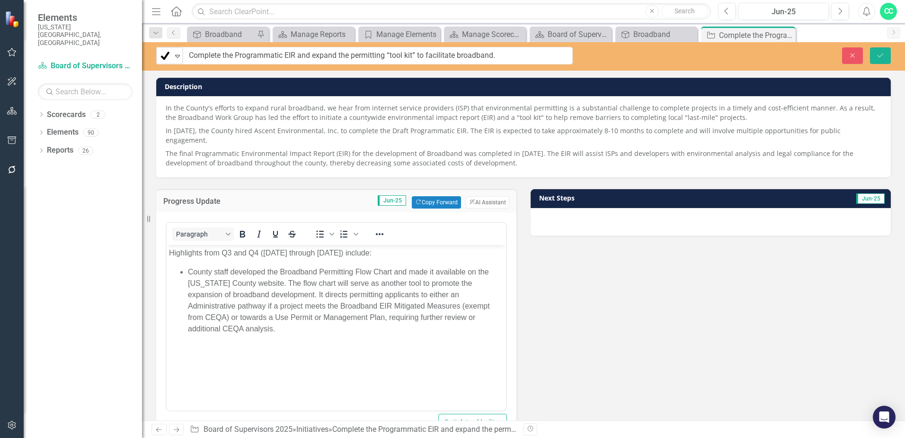
click at [620, 212] on div at bounding box center [711, 221] width 360 height 27
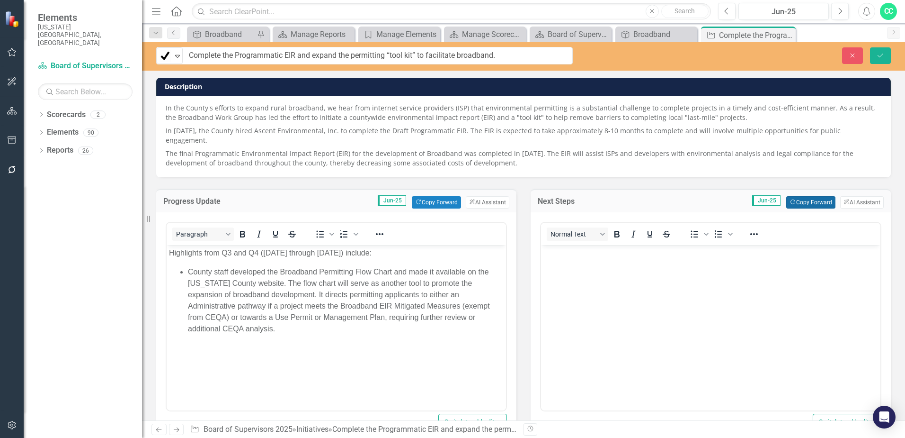
click at [795, 196] on button "Copy Forward Copy Forward" at bounding box center [811, 202] width 49 height 12
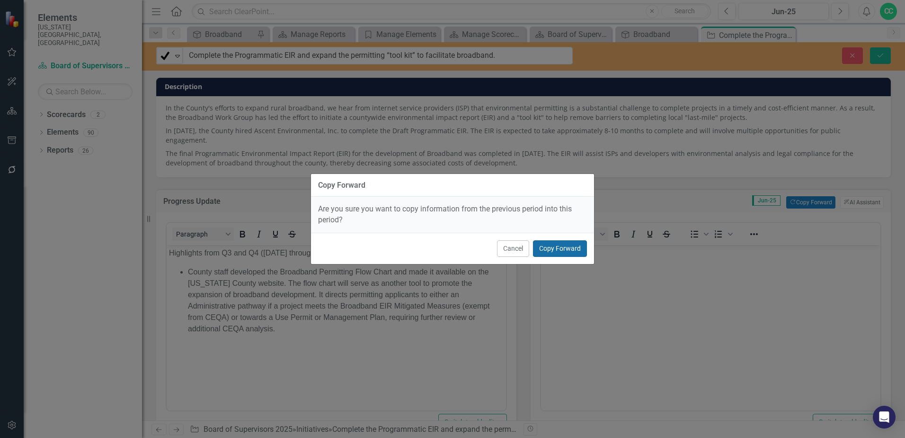
click at [555, 243] on button "Copy Forward" at bounding box center [560, 248] width 54 height 17
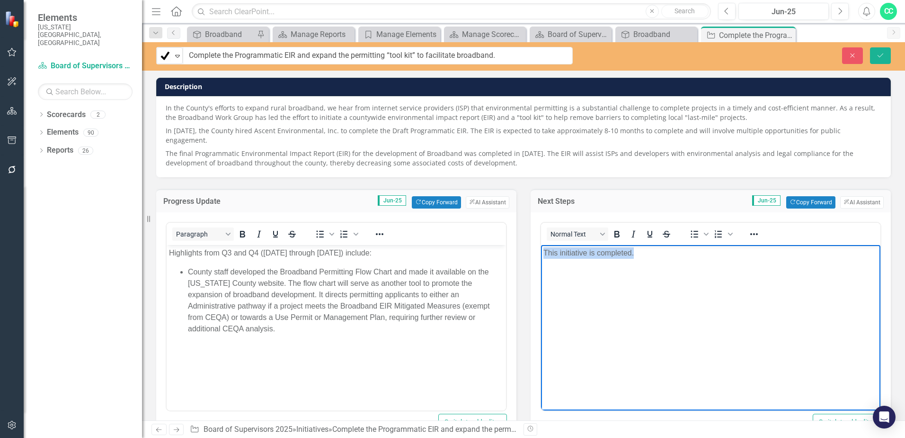
drag, startPoint x: 687, startPoint y: 252, endPoint x: 1046, endPoint y: 485, distance: 428.0
click at [541, 250] on html "This initiative is completed." at bounding box center [711, 316] width 340 height 142
copy p "This initiative is completed."
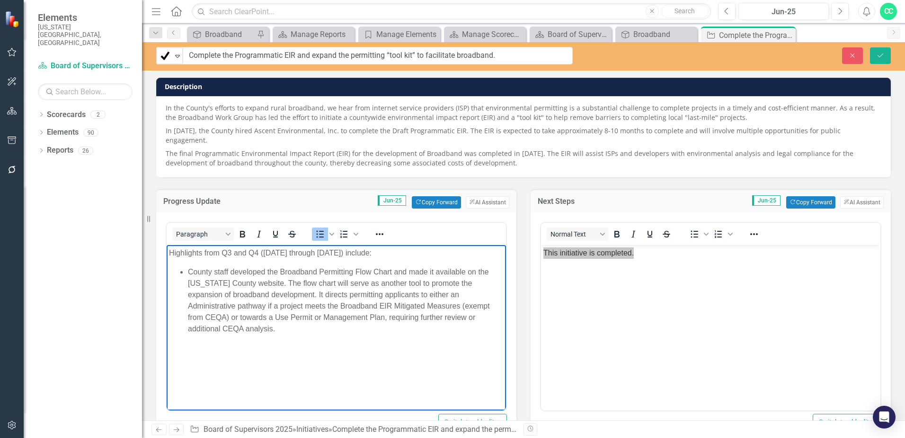
click at [246, 344] on body "Highlights from Q3 and Q4 (July through December 2024) include: County staff de…" at bounding box center [337, 316] width 340 height 142
click at [253, 330] on li "County staff developed the Broadband Permitting Flow Chart and made it availabl…" at bounding box center [346, 300] width 316 height 68
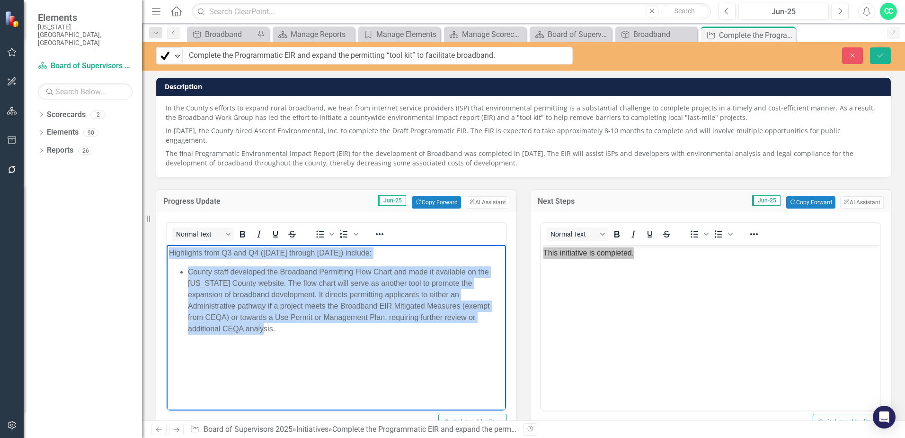
drag, startPoint x: 237, startPoint y: 335, endPoint x: 166, endPoint y: 253, distance: 108.4
click at [167, 253] on html "Highlights from Q3 and Q4 (July through December 2024) include: County staff de…" at bounding box center [337, 316] width 340 height 142
copy body "Highlights from Q3 and Q4 (July through December 2024) include: County staff de…"
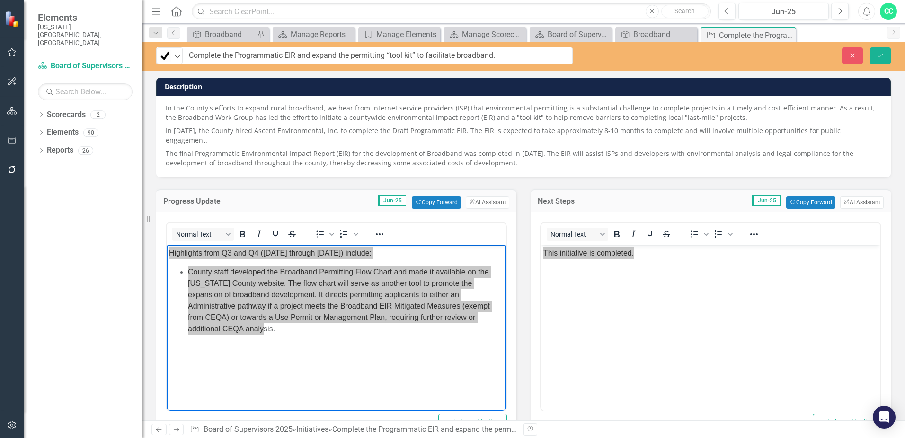
click at [535, 157] on p "The final Programmatic Environmental Impact Report (EIR) for the development of…" at bounding box center [524, 157] width 716 height 21
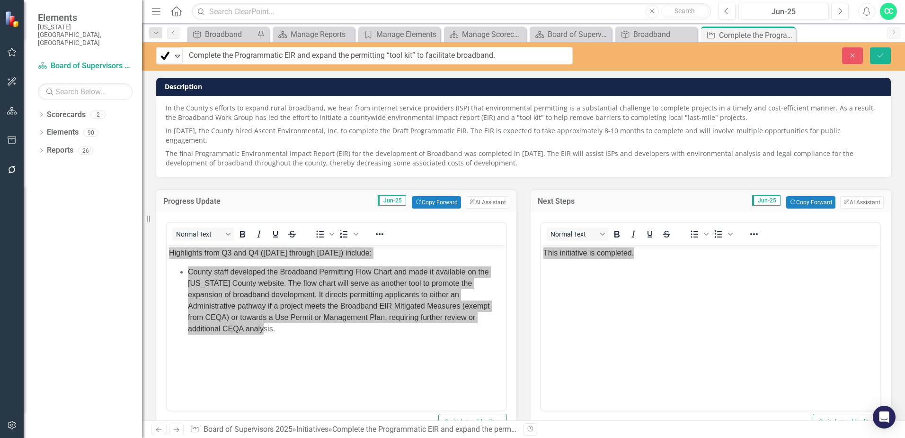
click at [535, 157] on p "The final Programmatic Environmental Impact Report (EIR) for the development of…" at bounding box center [524, 157] width 716 height 21
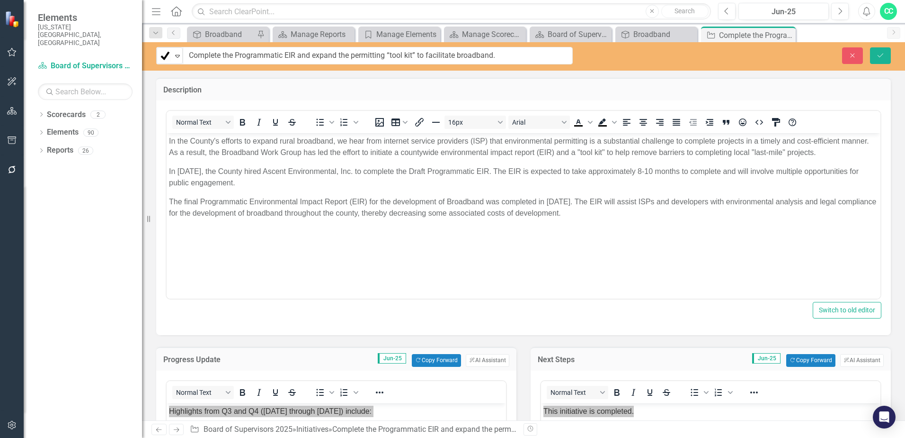
drag, startPoint x: 594, startPoint y: 215, endPoint x: 609, endPoint y: 214, distance: 14.2
click at [604, 214] on p "The final Programmatic Environmental Impact Report (EIR) for the development of…" at bounding box center [523, 207] width 709 height 23
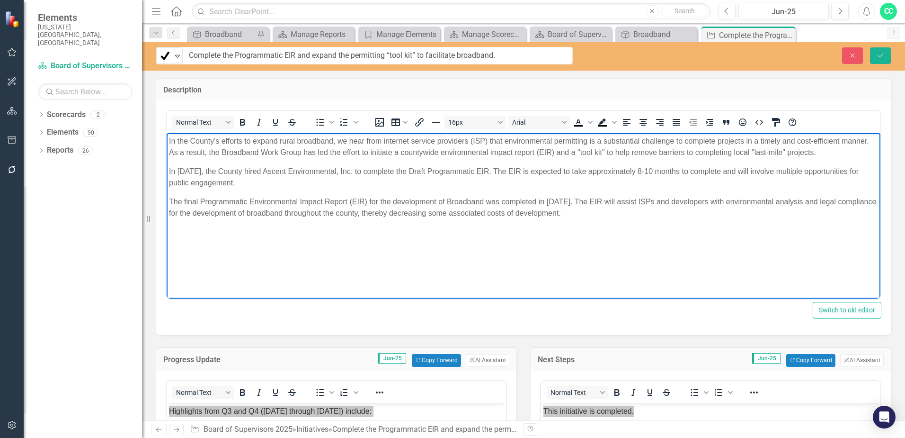
click at [609, 214] on p "The final Programmatic Environmental Impact Report (EIR) for the development of…" at bounding box center [523, 207] width 709 height 23
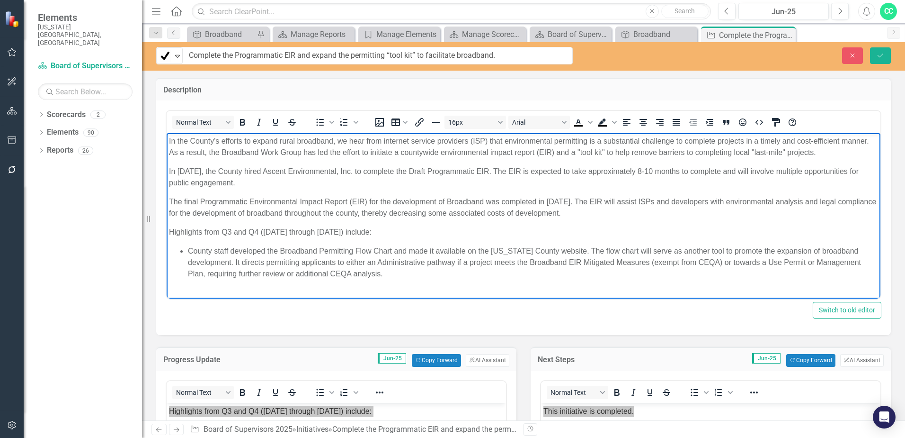
drag, startPoint x: 391, startPoint y: 231, endPoint x: 144, endPoint y: 226, distance: 246.8
click at [167, 226] on html "In the County's efforts to expand rural broadband, we hear from internet servic…" at bounding box center [524, 211] width 714 height 156
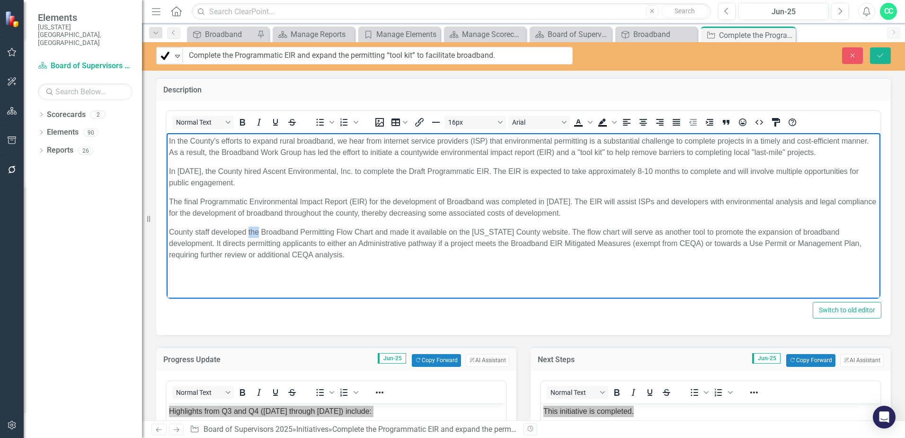
drag, startPoint x: 258, startPoint y: 232, endPoint x: 248, endPoint y: 232, distance: 10.4
click at [248, 232] on p "County staff developed the Broadband Permitting Flow Chart and made it availabl…" at bounding box center [523, 243] width 709 height 34
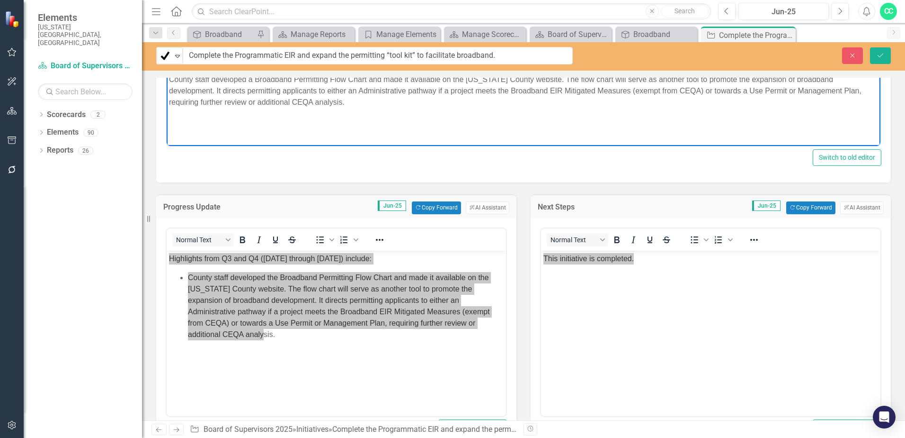
scroll to position [189, 0]
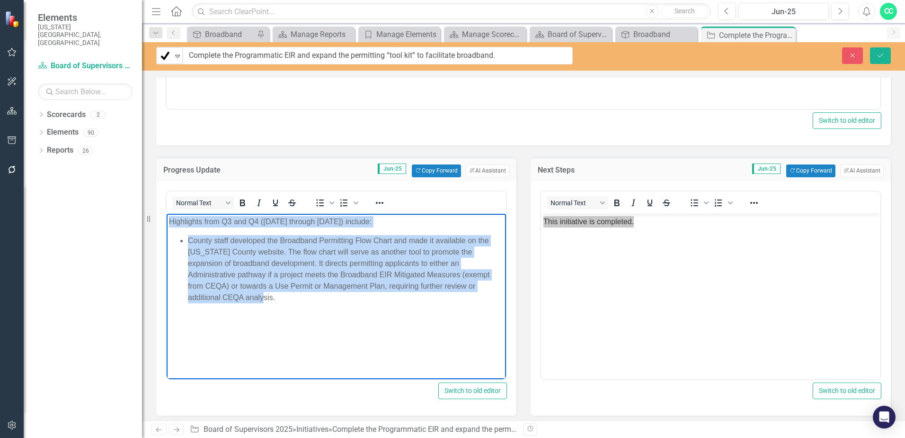
drag, startPoint x: 340, startPoint y: 287, endPoint x: 360, endPoint y: 287, distance: 19.4
click at [342, 287] on li "County staff developed the Broadband Permitting Flow Chart and made it availabl…" at bounding box center [346, 268] width 316 height 68
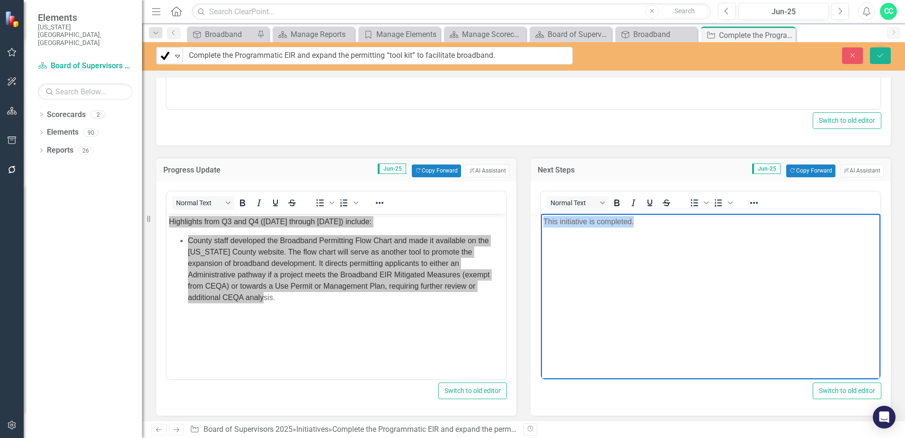
click at [680, 215] on body "This initiative is completed." at bounding box center [711, 284] width 340 height 142
click at [659, 223] on p "This initiative is completed." at bounding box center [711, 220] width 335 height 11
click at [650, 222] on p "This initiative is completed." at bounding box center [711, 220] width 335 height 11
drag, startPoint x: 647, startPoint y: 223, endPoint x: 520, endPoint y: 224, distance: 127.4
click at [541, 224] on html "This initiative is completed." at bounding box center [711, 284] width 340 height 142
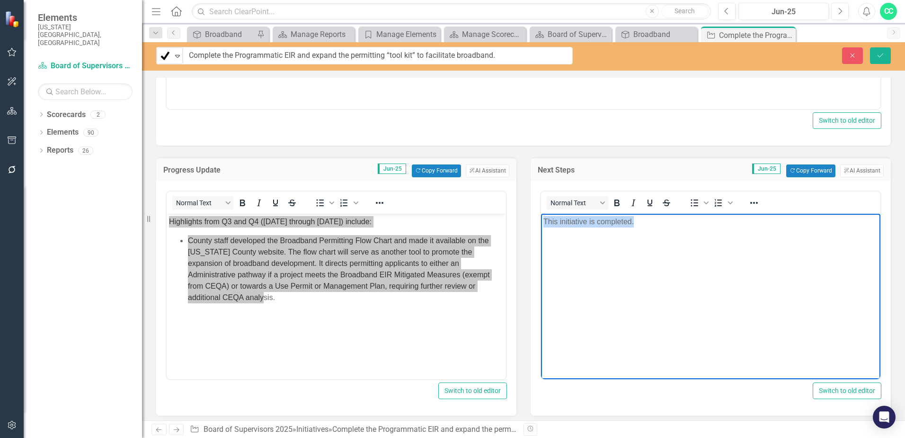
copy p "This initiative is completed."
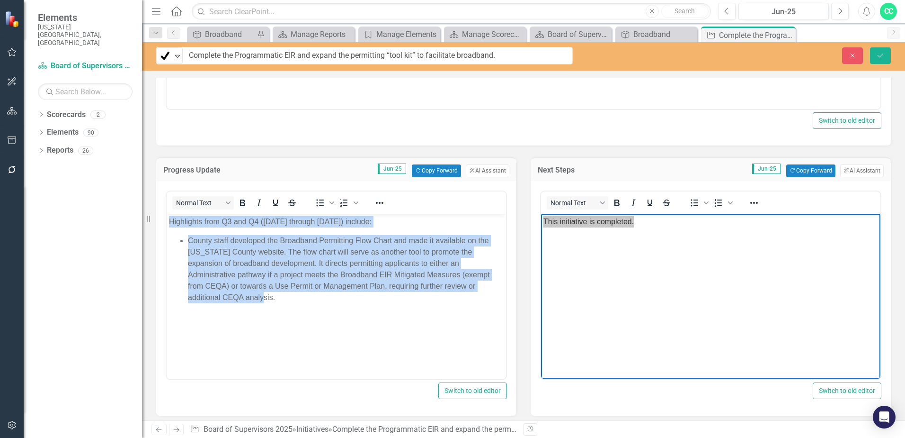
drag, startPoint x: 196, startPoint y: 286, endPoint x: 245, endPoint y: 309, distance: 54.7
click at [197, 286] on li "County staff developed the Broadband Permitting Flow Chart and made it availabl…" at bounding box center [346, 268] width 316 height 68
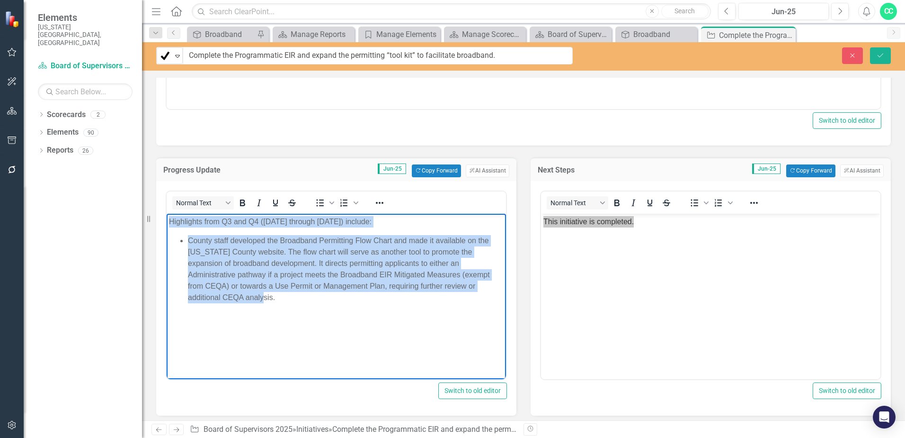
click at [226, 272] on li "County staff developed the Broadband Permitting Flow Chart and made it availabl…" at bounding box center [346, 268] width 316 height 68
click at [238, 302] on li "County staff developed the Broadband Permitting Flow Chart and made it availabl…" at bounding box center [346, 268] width 316 height 68
drag, startPoint x: 191, startPoint y: 274, endPoint x: 146, endPoint y: 218, distance: 71.7
click at [167, 218] on html "Highlights from Q3 and Q4 (July through December 2024) include: County staff de…" at bounding box center [337, 284] width 340 height 142
paste body "Rich Text Area. Press ALT-0 for help."
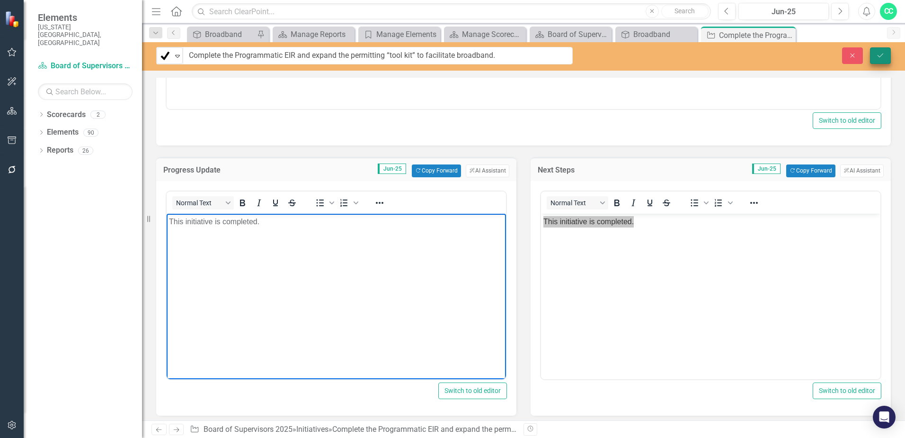
drag, startPoint x: 875, startPoint y: 56, endPoint x: 859, endPoint y: 66, distance: 19.2
click at [876, 56] on button "Save" at bounding box center [880, 55] width 21 height 17
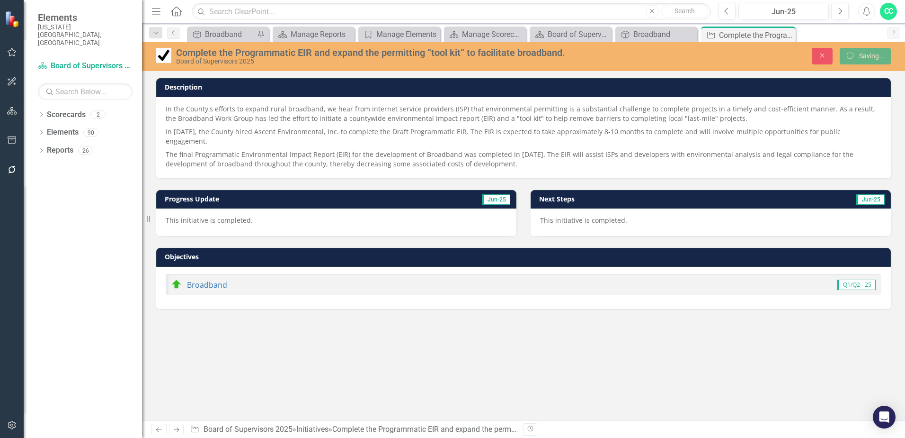
scroll to position [0, 0]
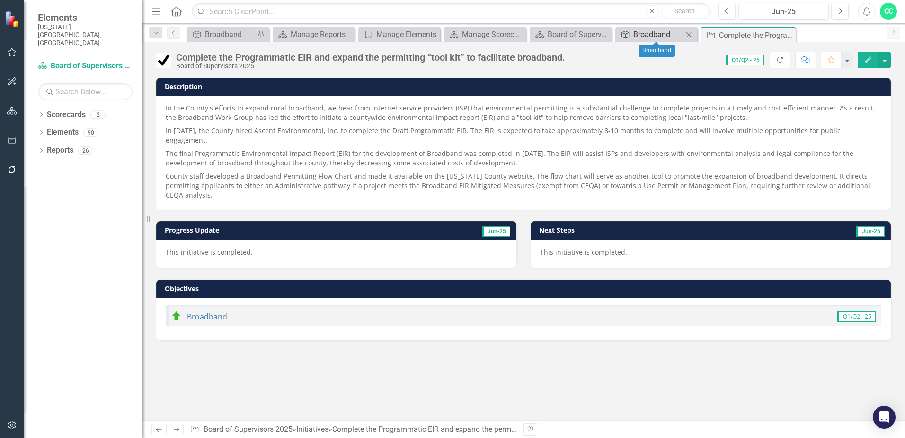
click at [656, 30] on div "Broadband" at bounding box center [659, 34] width 50 height 12
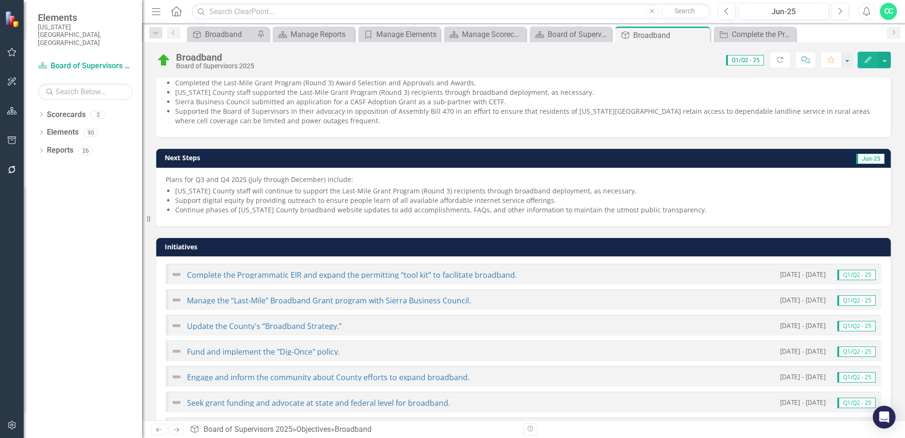
scroll to position [214, 0]
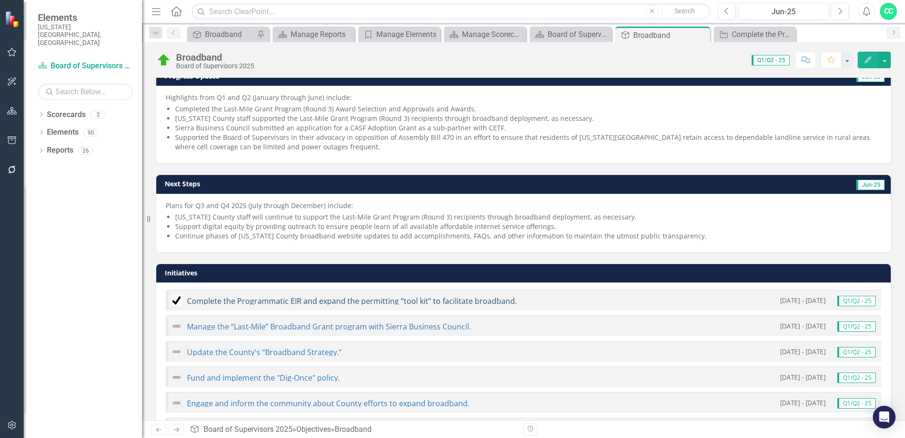
scroll to position [142, 0]
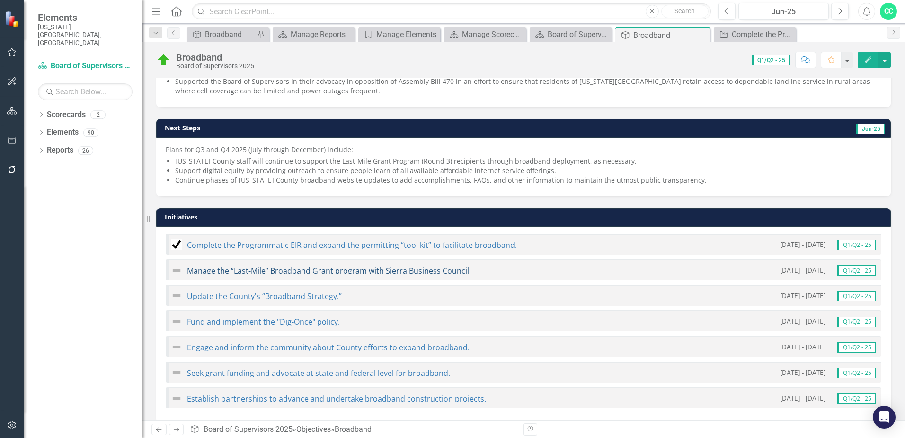
click at [330, 273] on link "Manage the “Last-Mile” Broadband Grant program with Sierra Business Council." at bounding box center [329, 270] width 284 height 10
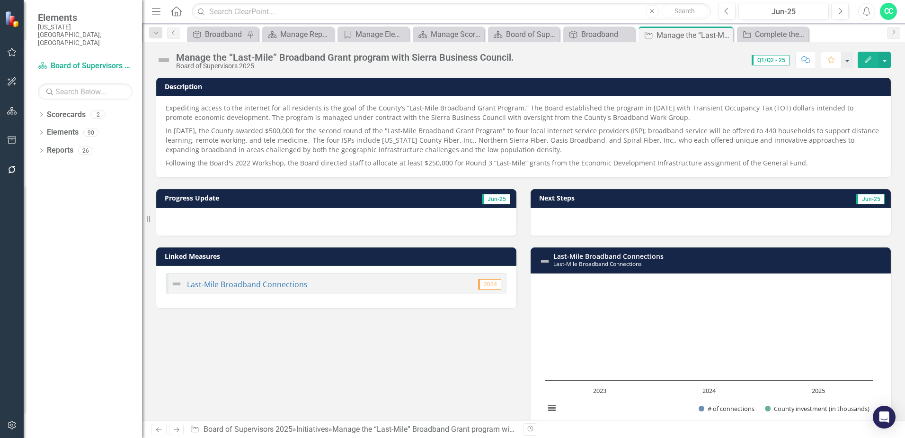
click at [163, 61] on img at bounding box center [163, 60] width 15 height 15
click at [167, 62] on img at bounding box center [163, 60] width 15 height 15
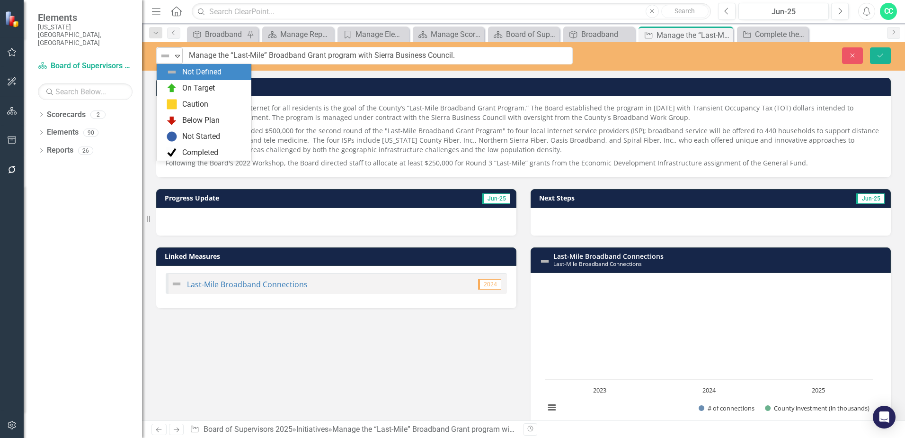
click at [174, 57] on icon "Expand" at bounding box center [177, 56] width 9 height 8
click at [179, 83] on div "On Target" at bounding box center [206, 87] width 80 height 11
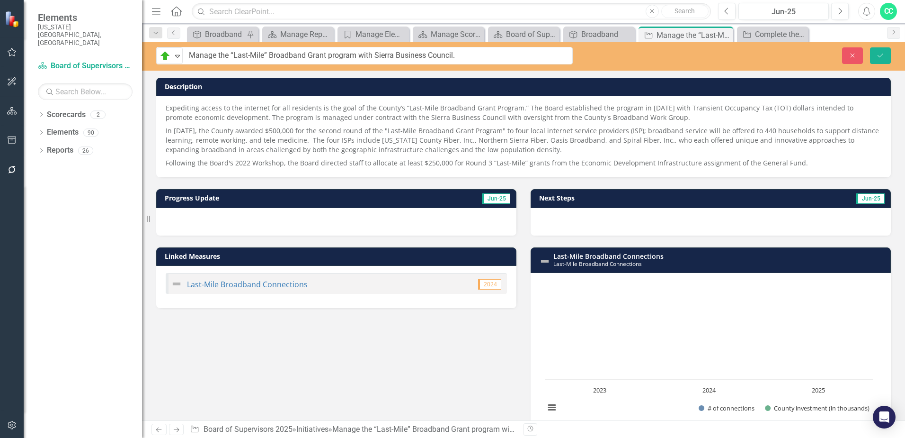
click at [364, 225] on div at bounding box center [336, 221] width 360 height 27
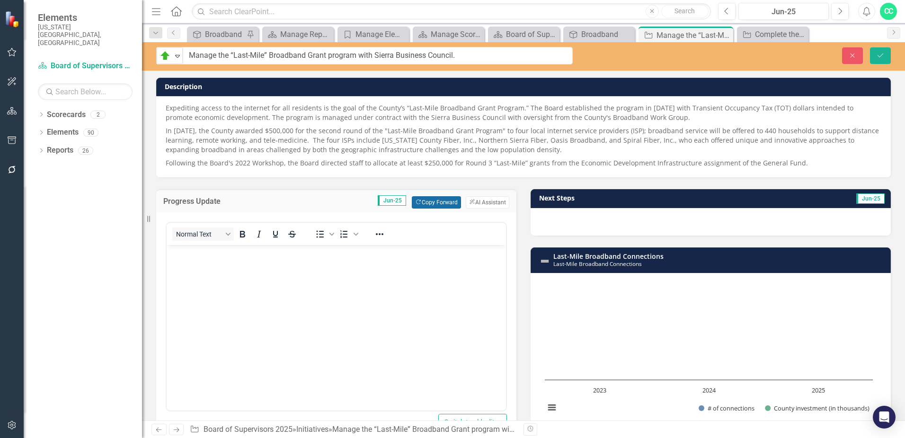
click at [427, 204] on button "Copy Forward Copy Forward" at bounding box center [436, 202] width 49 height 12
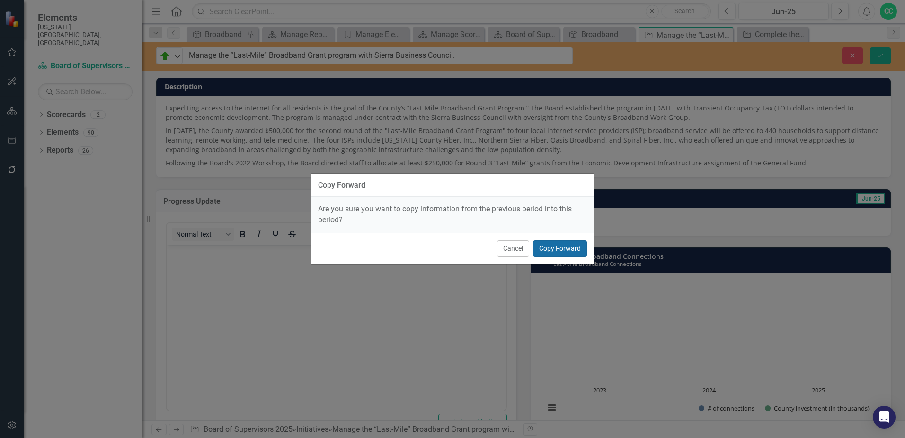
click at [584, 250] on button "Copy Forward" at bounding box center [560, 248] width 54 height 17
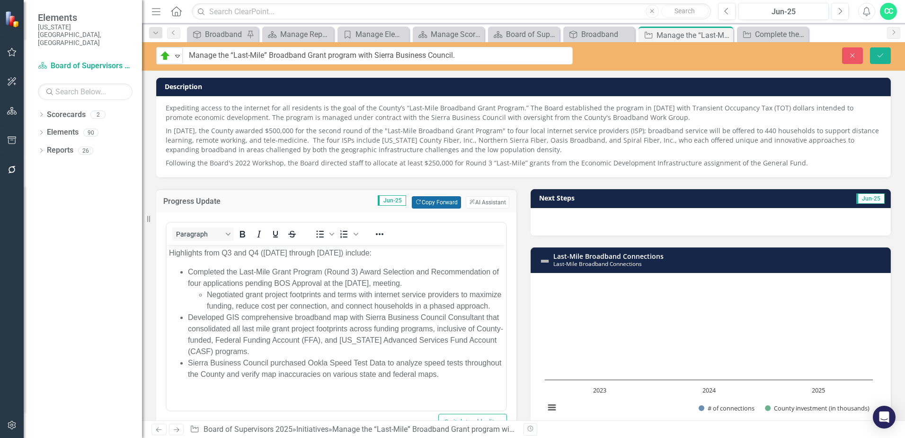
scroll to position [2, 0]
click at [660, 219] on div at bounding box center [711, 221] width 360 height 27
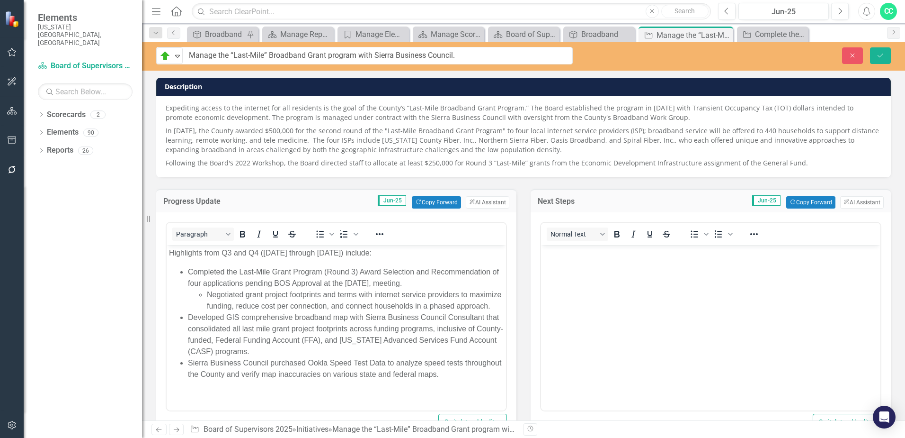
scroll to position [0, 0]
click at [793, 202] on button "Copy Forward Copy Forward" at bounding box center [811, 202] width 49 height 12
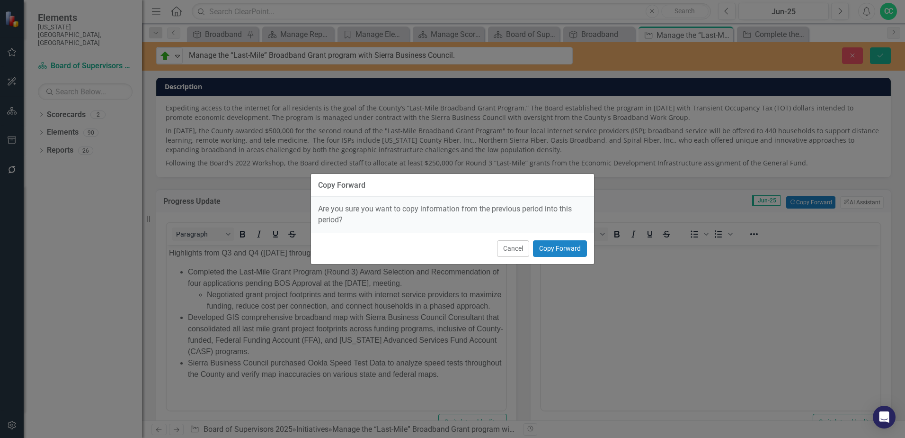
click at [549, 258] on div "Cancel Copy Forward" at bounding box center [452, 248] width 283 height 31
click at [556, 251] on button "Copy Forward" at bounding box center [560, 248] width 54 height 17
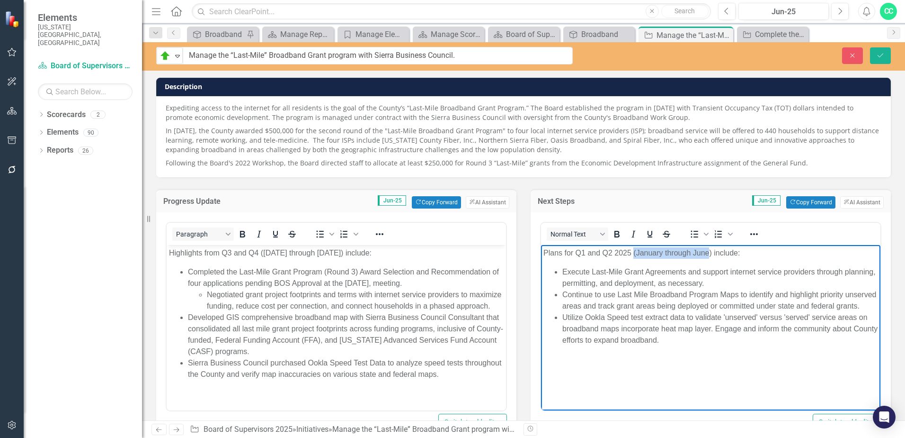
drag, startPoint x: 708, startPoint y: 253, endPoint x: 634, endPoint y: 253, distance: 74.4
click at [634, 253] on p "Plans for Q1 and Q2 2025 (January through June) include:" at bounding box center [711, 252] width 335 height 11
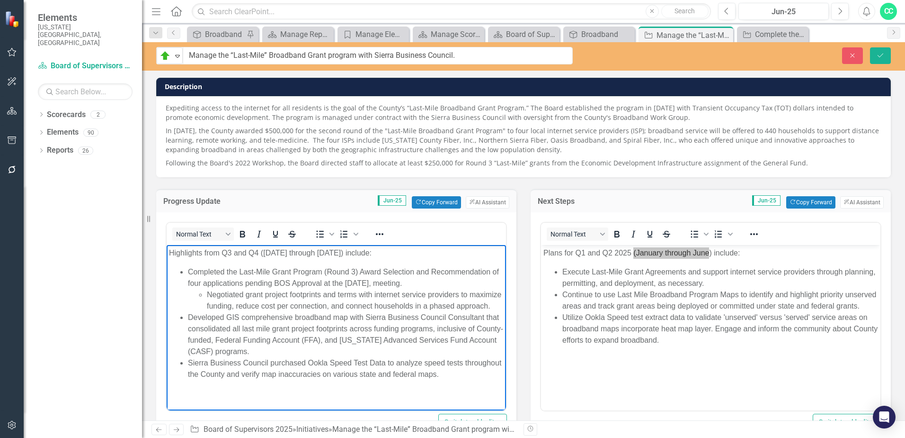
drag, startPoint x: 313, startPoint y: 253, endPoint x: 326, endPoint y: 251, distance: 13.3
click at [314, 253] on p "Highlights from Q3 and Q4 ([DATE] through [DATE]) include:" at bounding box center [336, 252] width 335 height 11
drag, startPoint x: 342, startPoint y: 251, endPoint x: 264, endPoint y: 249, distance: 78.6
click at [264, 249] on p "Highlights from Q3 and Q4 ([DATE] through [DATE]) include:" at bounding box center [336, 252] width 335 height 11
copy p "July through December"
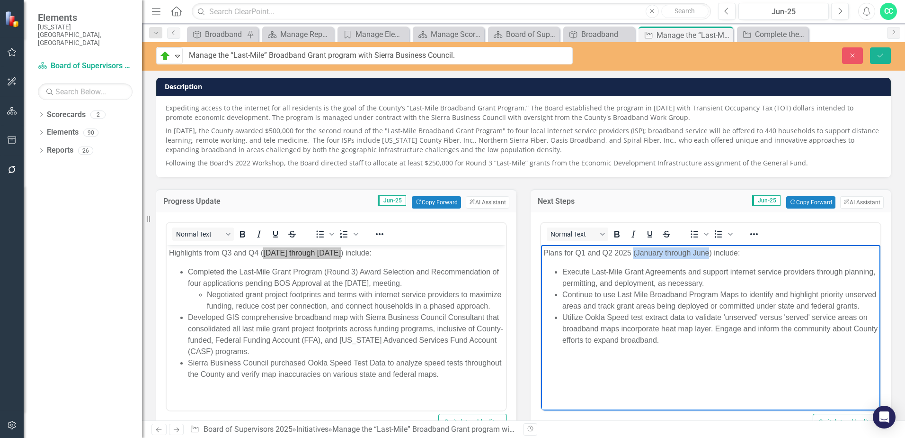
click at [700, 253] on p "Plans for Q1 and Q2 2025 (January through June) include:" at bounding box center [711, 252] width 335 height 11
drag, startPoint x: 708, startPoint y: 253, endPoint x: 659, endPoint y: 254, distance: 49.7
click at [659, 254] on p "Plans for Q1 and Q2 2025 (January through June) include:" at bounding box center [711, 252] width 335 height 11
click at [699, 270] on li "Execute Last-Mile Grant Agreements and support internet service providers throu…" at bounding box center [721, 277] width 316 height 23
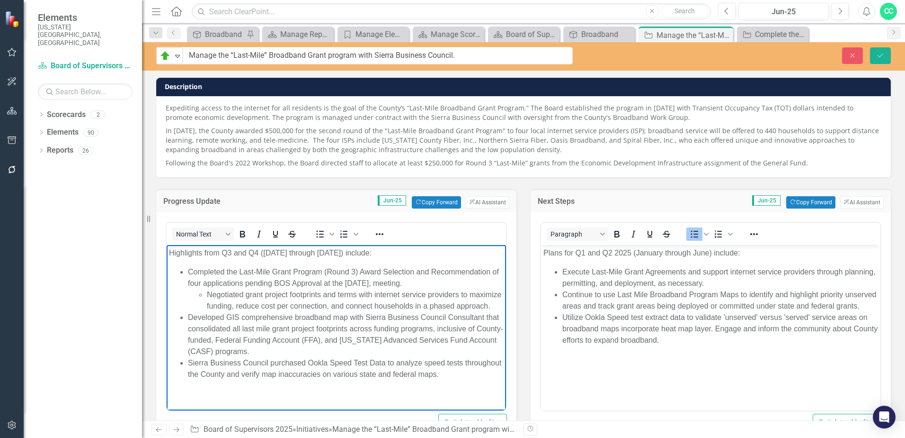
click at [352, 258] on p "Highlights from Q3 and Q4 ([DATE] through [DATE]) include:" at bounding box center [336, 252] width 335 height 11
drag, startPoint x: 359, startPoint y: 252, endPoint x: 263, endPoint y: 254, distance: 95.7
click at [263, 254] on p "Highlights from Q3 and Q4 ([DATE] through [DATE]) include:" at bounding box center [336, 252] width 335 height 11
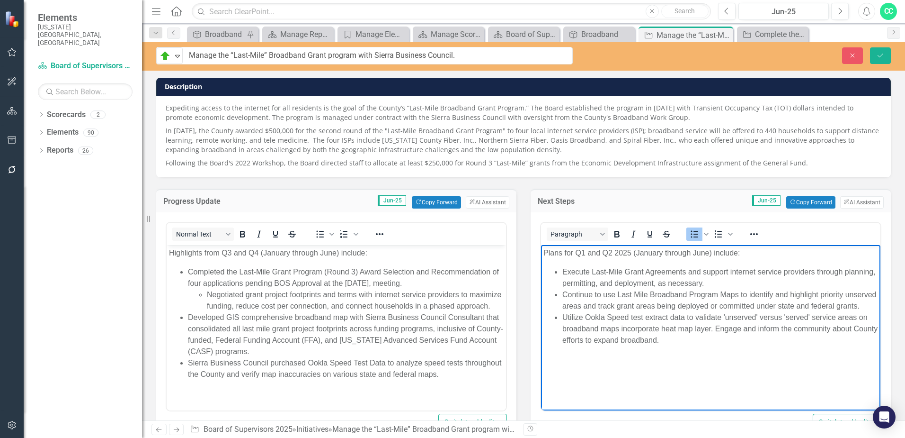
click at [709, 261] on body "Plans for Q1 and Q2 2025 (January through June) include: Execute Last-Mile Gran…" at bounding box center [711, 316] width 340 height 142
drag, startPoint x: 708, startPoint y: 251, endPoint x: 636, endPoint y: 255, distance: 72.1
click at [636, 255] on p "Plans for Q1 and Q2 2025 (January through June) include:" at bounding box center [711, 252] width 335 height 11
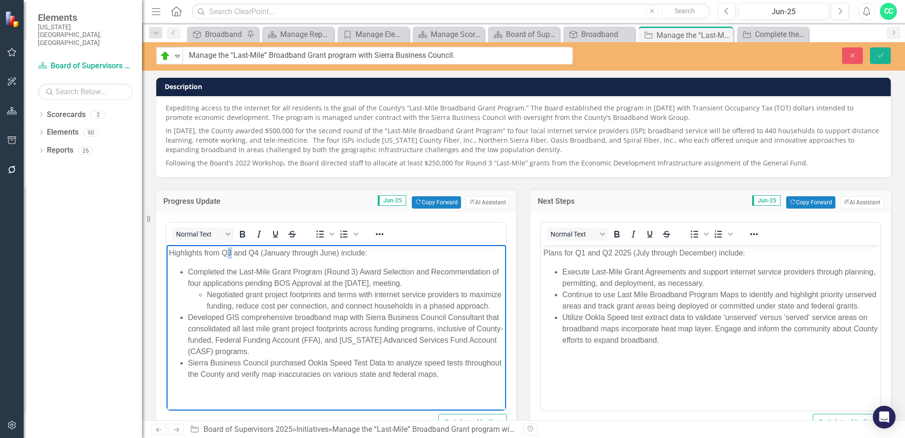
click at [227, 253] on p "Highlights from Q3 and Q4 (January through June) include:" at bounding box center [336, 252] width 335 height 11
click at [255, 255] on p "Highlights from Q1 and Q4 (January through June) include:" at bounding box center [336, 252] width 335 height 11
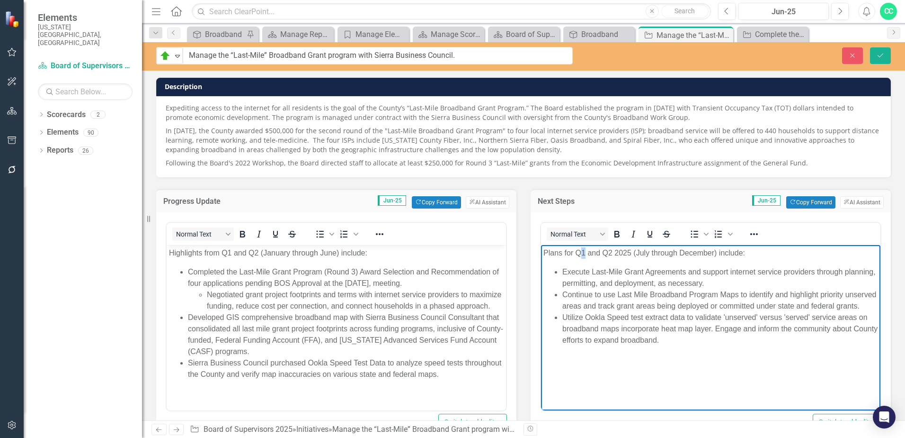
click at [581, 252] on p "Plans for Q1 and Q2 2025 (July through December) include:" at bounding box center [711, 252] width 335 height 11
click at [609, 252] on p "Plans for Q3 and Q2 2025 (July through December) include:" at bounding box center [711, 252] width 335 height 11
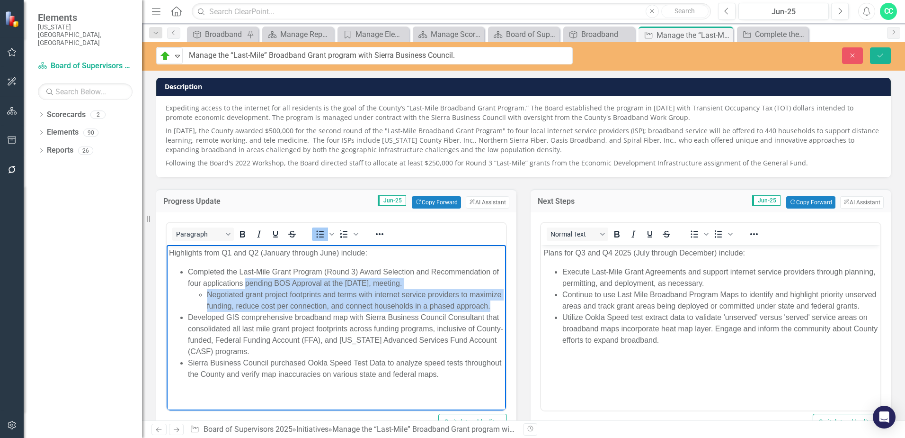
drag, startPoint x: 265, startPoint y: 315, endPoint x: 362, endPoint y: 282, distance: 102.0
click at [254, 281] on li "Completed the Last-Mile Grant Program (Round 3) Award Selection and Recommendat…" at bounding box center [346, 288] width 316 height 45
click at [406, 289] on li "Negotiated grant project footprints and terms with internet service providers t…" at bounding box center [355, 300] width 297 height 23
click at [464, 277] on li "Completed the Last-Mile Grant Program (Round 3) Award Selection and Recommendat…" at bounding box center [346, 288] width 316 height 45
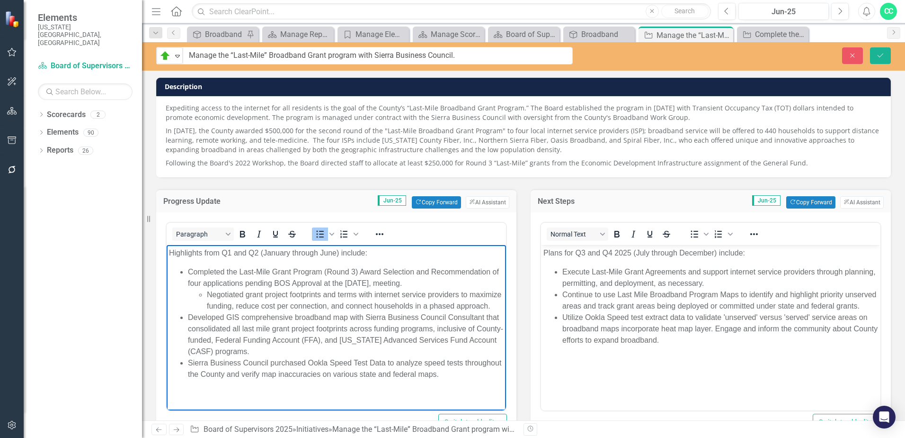
click at [485, 270] on li "Completed the Last-Mile Grant Program (Round 3) Award Selection and Recommendat…" at bounding box center [346, 288] width 316 height 45
drag, startPoint x: 490, startPoint y: 269, endPoint x: 433, endPoint y: 267, distance: 57.4
click at [433, 267] on li "Completed the Last-Mile Grant Program (Round 3) Award Selection and Recommendat…" at bounding box center [346, 288] width 316 height 45
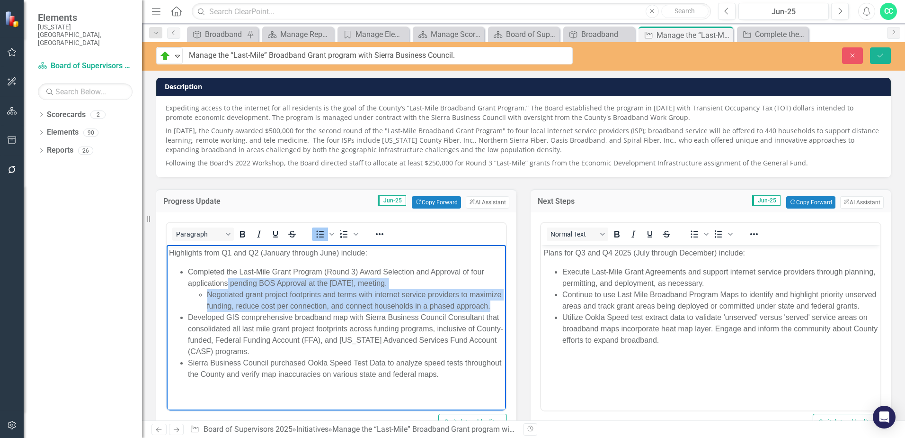
drag, startPoint x: 260, startPoint y: 314, endPoint x: 228, endPoint y: 281, distance: 45.9
click at [228, 281] on li "Completed the Last-Mile Grant Program (Round 3) Award Selection and Approval of…" at bounding box center [346, 288] width 316 height 45
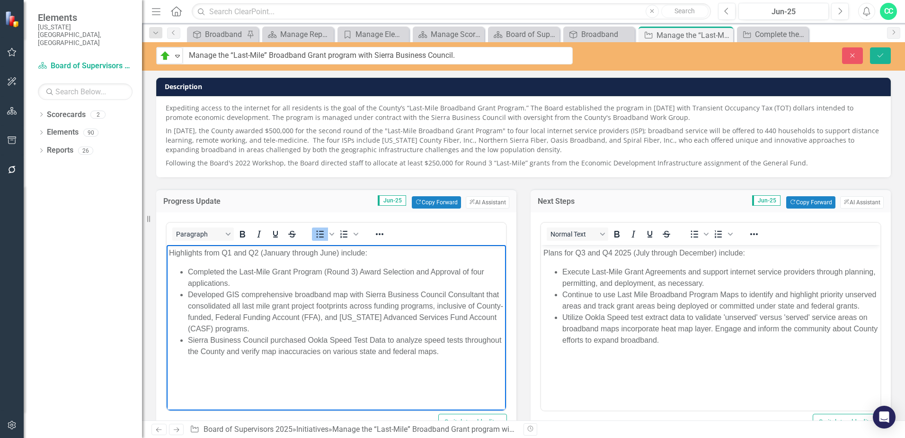
scroll to position [0, 0]
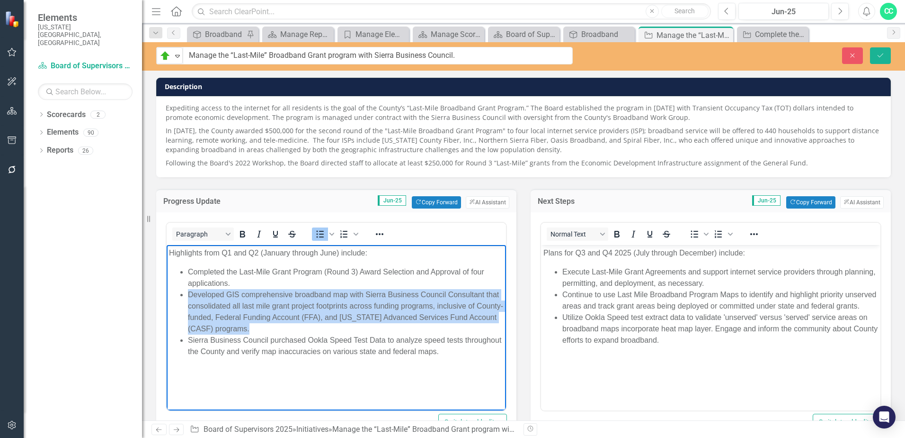
drag, startPoint x: 282, startPoint y: 328, endPoint x: 179, endPoint y: 297, distance: 107.4
click at [179, 297] on ul "Completed the Last-Mile Grant Program (Round 3) Award Selection and Approval of…" at bounding box center [336, 311] width 335 height 91
click at [317, 318] on li "Developed GIS comprehensive broadband map with Sierra Business Council Consulta…" at bounding box center [346, 311] width 316 height 45
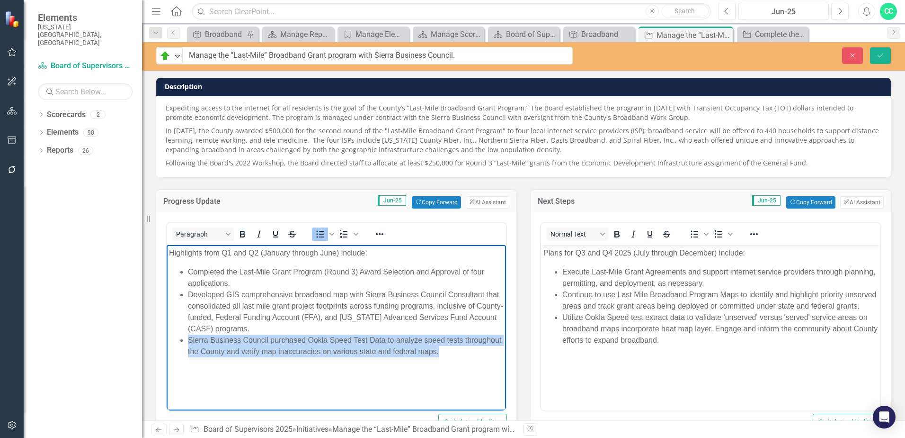
drag, startPoint x: 481, startPoint y: 352, endPoint x: 148, endPoint y: 343, distance: 333.0
click at [167, 343] on html "Highlights from Q1 and Q2 (January through June) include: Completed the Last-Mi…" at bounding box center [337, 316] width 340 height 142
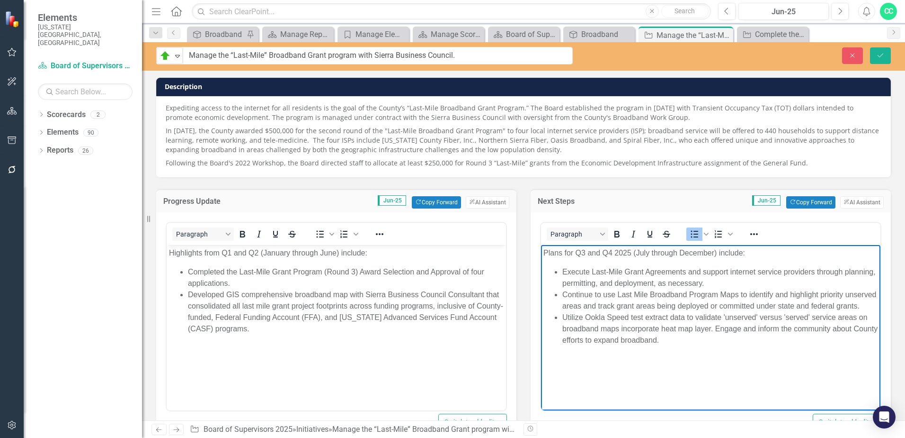
click at [568, 330] on li "Utilize Ookla Speed test extract data to validate 'unserved' versus 'served' se…" at bounding box center [721, 329] width 316 height 34
click at [728, 372] on body "Plans for Q3 and Q4 2025 (July through December) include: Execute Last-Mile Gra…" at bounding box center [711, 316] width 340 height 142
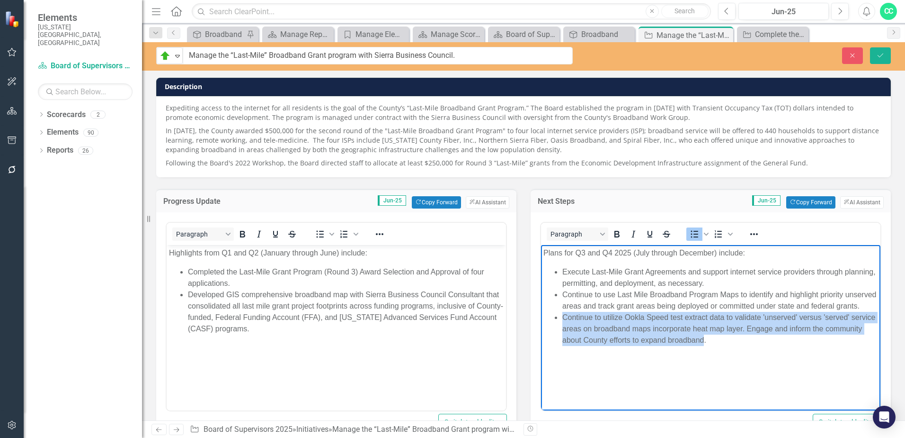
drag, startPoint x: 740, startPoint y: 358, endPoint x: 678, endPoint y: 357, distance: 62.0
click at [541, 333] on html "Plans for Q3 and Q4 2025 (July through December) include: Execute Last-Mile Gra…" at bounding box center [711, 316] width 340 height 142
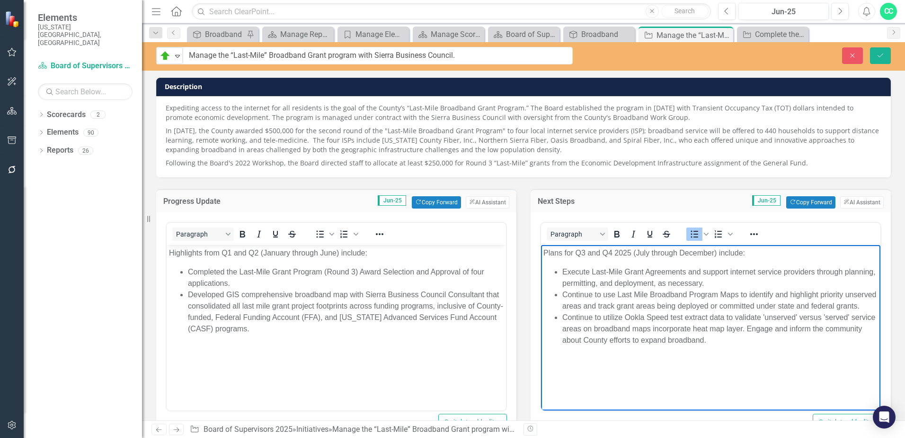
click at [769, 360] on body "Plans for Q3 and Q4 2025 (July through December) include: Execute Last-Mile Gra…" at bounding box center [711, 316] width 340 height 142
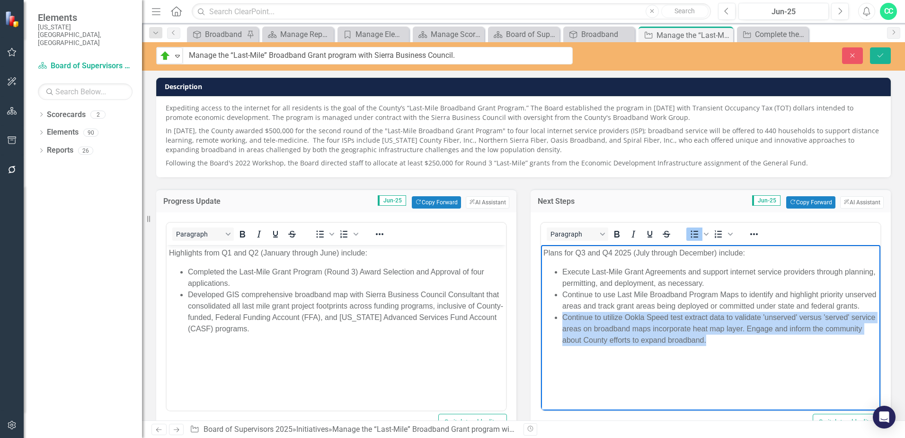
drag, startPoint x: 755, startPoint y: 354, endPoint x: 553, endPoint y: 330, distance: 203.2
click at [553, 330] on body "Plans for Q3 and Q4 2025 (July through December) include: Execute Last-Mile Gra…" at bounding box center [711, 316] width 340 height 142
copy li "Continue to utilize Ookla Speed test extract data to validate 'unserved' versus…"
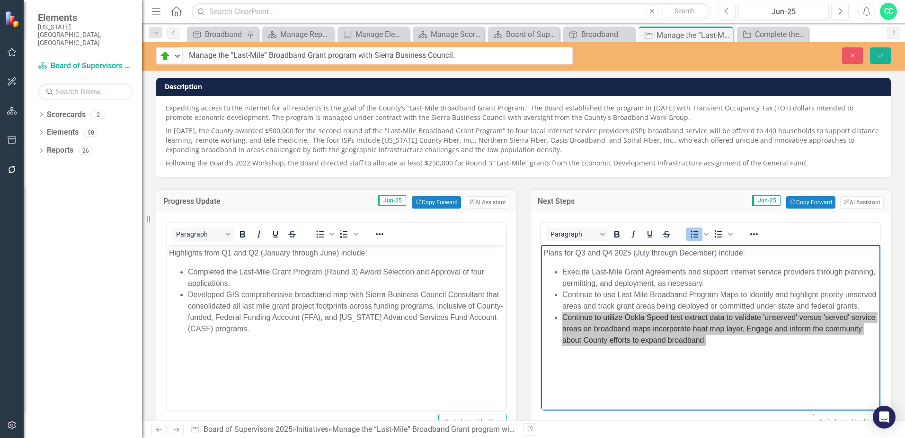
click at [307, 332] on li "Developed GIS comprehensive broadband map with Sierra Business Council Consulta…" at bounding box center [346, 311] width 316 height 45
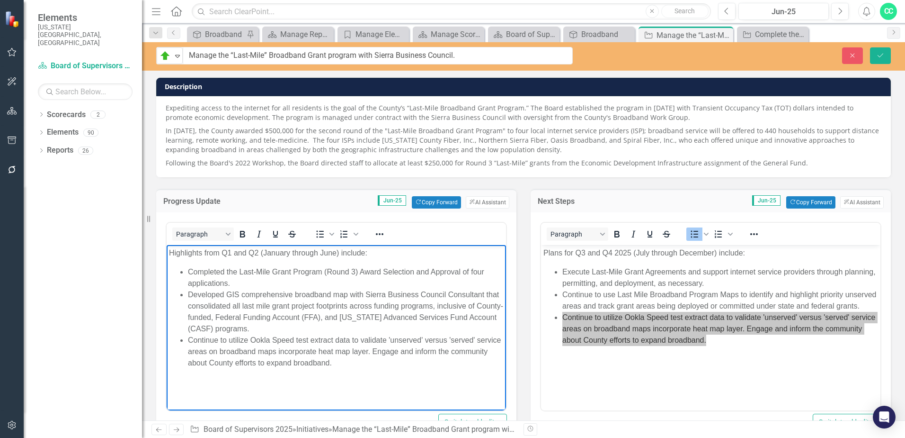
click at [217, 338] on li "Continue to utilize Ookla Speed test extract data to validate 'unserved' versus…" at bounding box center [346, 351] width 316 height 34
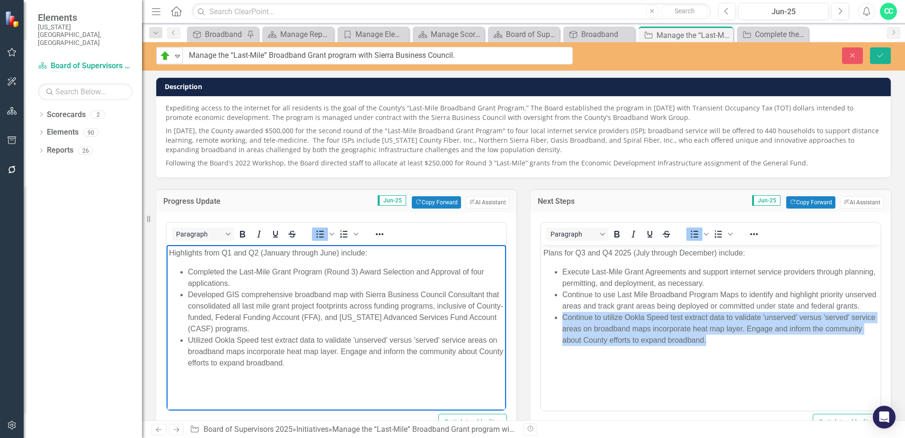
click at [758, 368] on body "Plans for Q3 and Q4 2025 (July through December) include: Execute Last-Mile Gra…" at bounding box center [711, 316] width 340 height 142
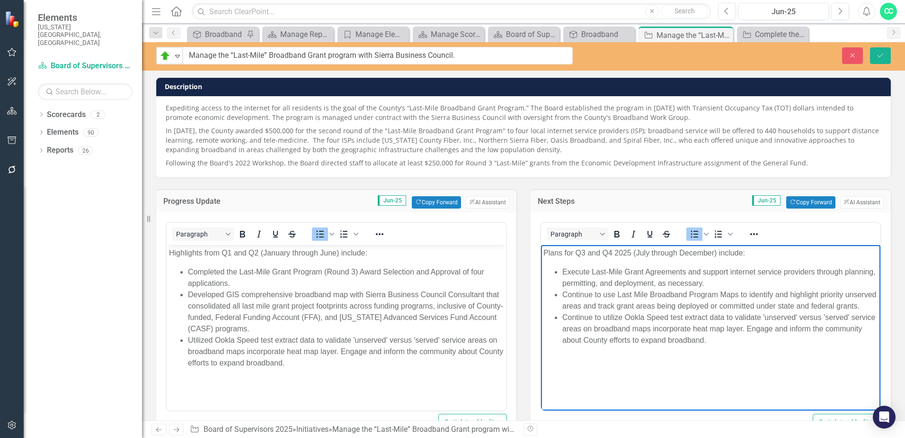
click at [647, 312] on li "Continue to use Last Mile Broadband Program Maps to identify and highlight prio…" at bounding box center [721, 300] width 316 height 23
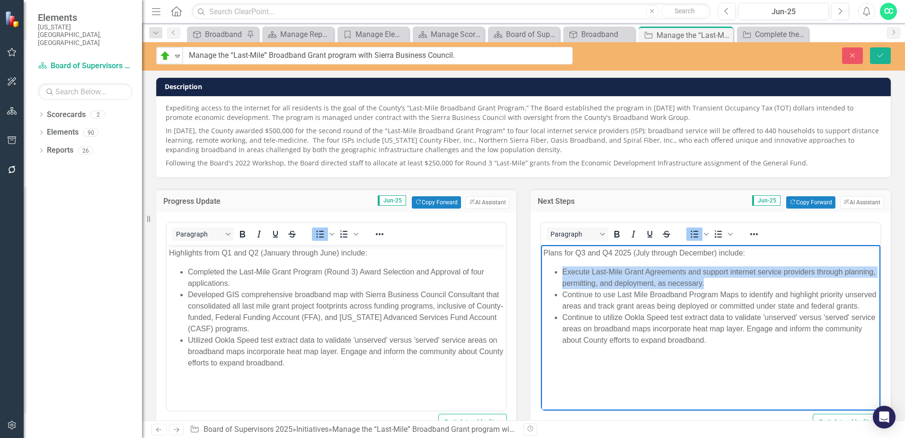
drag, startPoint x: 694, startPoint y: 278, endPoint x: 565, endPoint y: 270, distance: 128.6
click at [564, 270] on li "Execute Last-Mile Grant Agreements and support internet service providers throu…" at bounding box center [721, 277] width 316 height 23
click at [591, 273] on li "Execute Last-Mile Grant Agreements and support internet service providers throu…" at bounding box center [721, 277] width 316 height 23
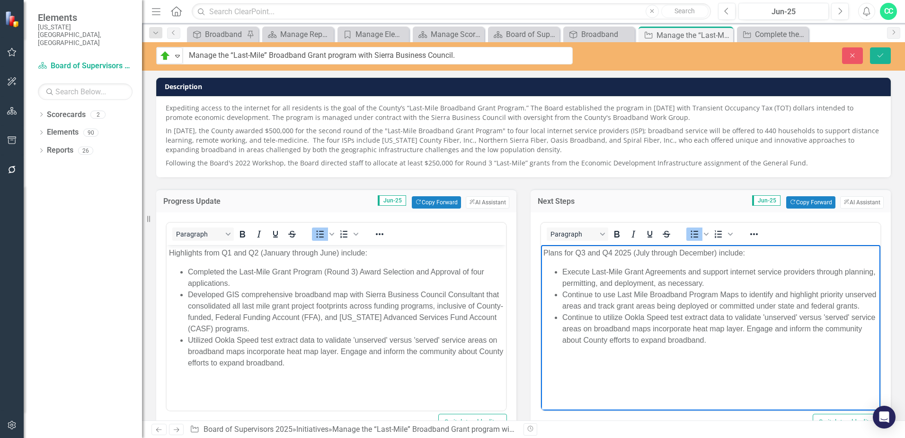
click at [568, 271] on li "Execute Last-Mile Grant Agreements and support internet service providers throu…" at bounding box center [721, 277] width 316 height 23
drag, startPoint x: 716, startPoint y: 284, endPoint x: 591, endPoint y: 288, distance: 125.1
click at [591, 288] on li "Continue to execute Last-Mile Grant Agreements and support internet service pro…" at bounding box center [721, 277] width 316 height 23
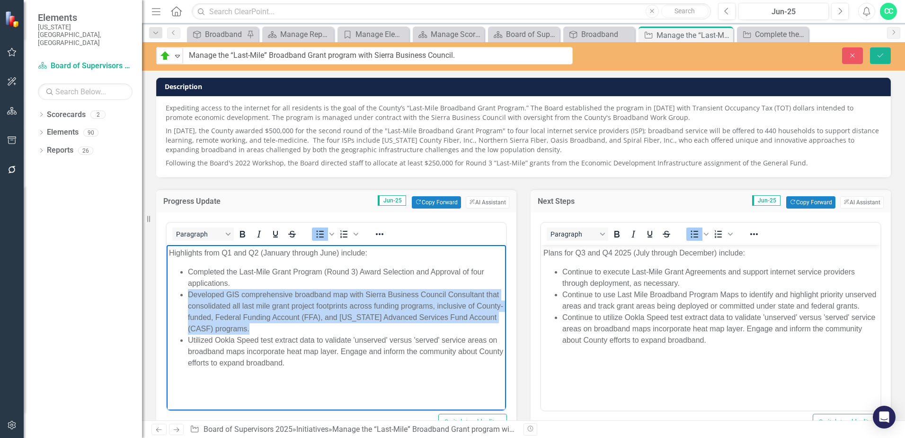
drag, startPoint x: 287, startPoint y: 327, endPoint x: 178, endPoint y: 297, distance: 113.5
click at [178, 297] on ul "Completed the Last-Mile Grant Program (Round 3) Award Selection and Approval of…" at bounding box center [336, 317] width 335 height 102
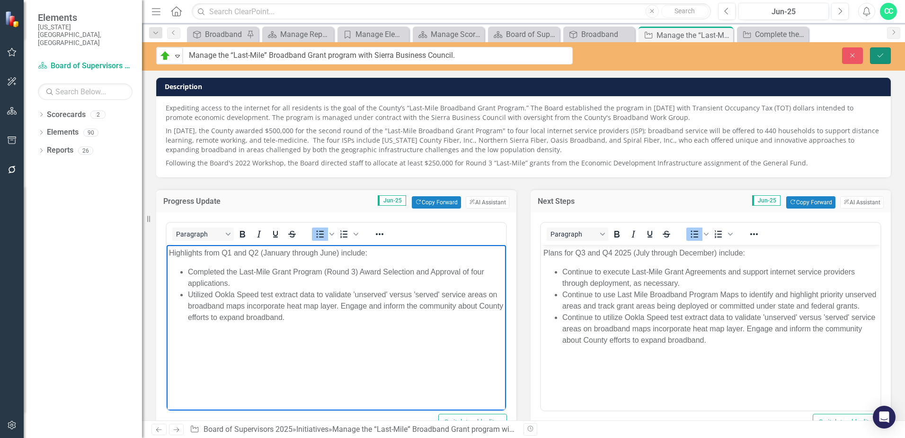
click at [876, 59] on button "Save" at bounding box center [880, 55] width 21 height 17
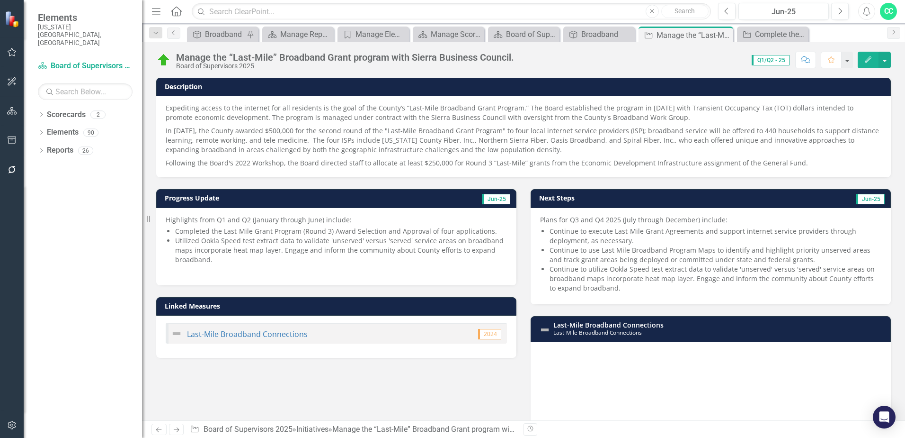
drag, startPoint x: 361, startPoint y: 202, endPoint x: 349, endPoint y: 208, distance: 13.8
click at [361, 202] on td "Progress Update" at bounding box center [277, 199] width 225 height 14
drag, startPoint x: 356, startPoint y: 217, endPoint x: 230, endPoint y: 224, distance: 125.7
click at [143, 221] on div "Elements Nevada County, CA Scorecard Board of Supervisors 2025 Search Dropdown …" at bounding box center [452, 219] width 905 height 438
click at [270, 226] on li "Completed the Last-Mile Grant Program (Round 3) Award Selection and Approval of…" at bounding box center [341, 230] width 332 height 9
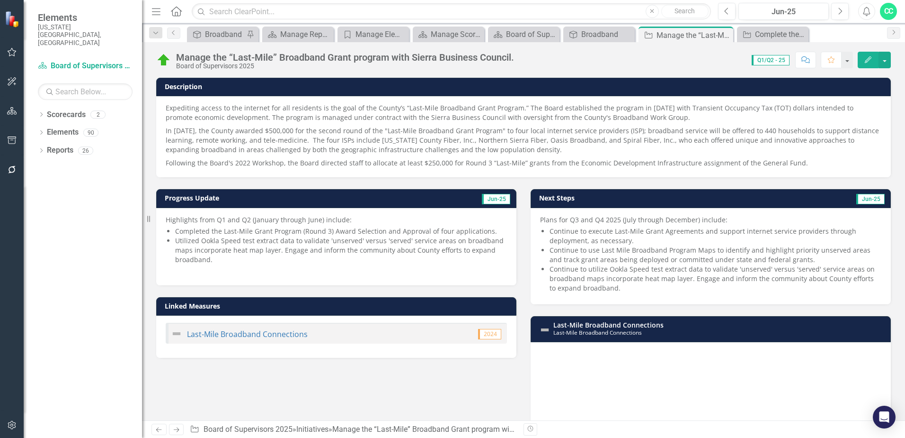
drag, startPoint x: 348, startPoint y: 222, endPoint x: 172, endPoint y: 221, distance: 176.2
click at [173, 221] on p "Highlights from Q1 and Q2 (January through June) include:" at bounding box center [336, 219] width 341 height 9
click at [172, 221] on p "Highlights from Q1 and Q2 (January through June) include:" at bounding box center [336, 219] width 341 height 9
drag, startPoint x: 171, startPoint y: 218, endPoint x: 334, endPoint y: 221, distance: 163.4
click at [323, 223] on p "Highlights from Q1 and Q2 (January through June) include:" at bounding box center [336, 219] width 341 height 9
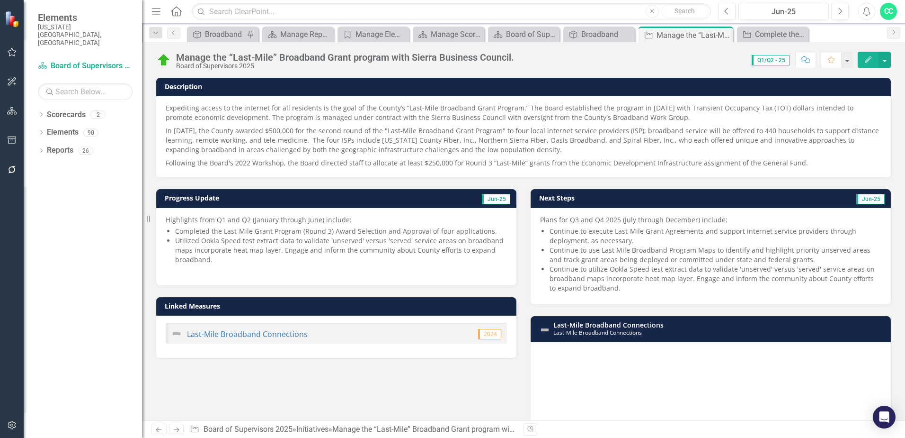
click at [382, 199] on h3 "Progress Update" at bounding box center [277, 197] width 225 height 7
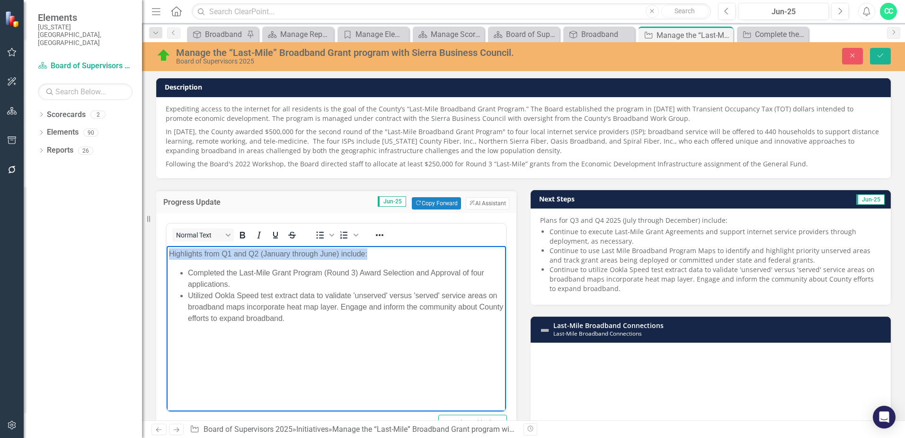
drag, startPoint x: 382, startPoint y: 253, endPoint x: 253, endPoint y: 496, distance: 275.0
click at [167, 251] on html "Highlights from Q1 and Q2 (January through June) include: Completed the Last-Mi…" at bounding box center [337, 316] width 340 height 142
copy p "Highlights from Q1 and Q2 (January through June) include:"
click at [706, 209] on div "Plans for Q3 and Q4 2025 (July through December) include: Continue to execute L…" at bounding box center [711, 256] width 360 height 96
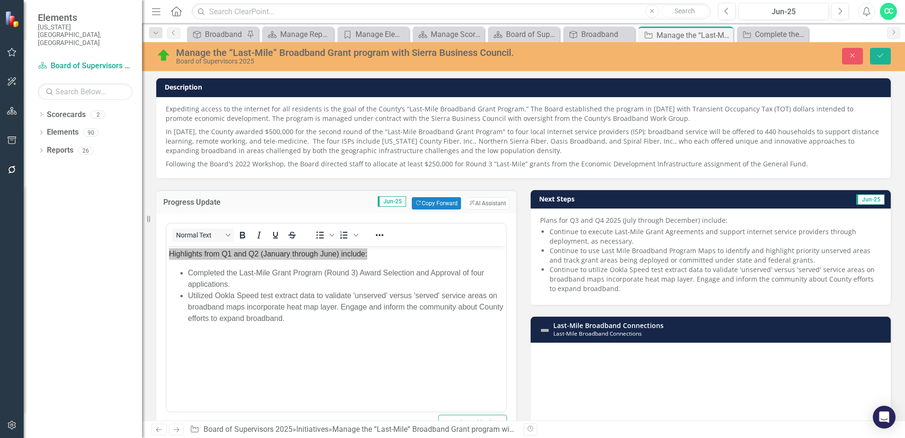
click at [713, 215] on p "Plans for Q3 and Q4 2025 (July through December) include:" at bounding box center [710, 219] width 341 height 9
click at [718, 203] on td "Next Steps" at bounding box center [634, 200] width 190 height 14
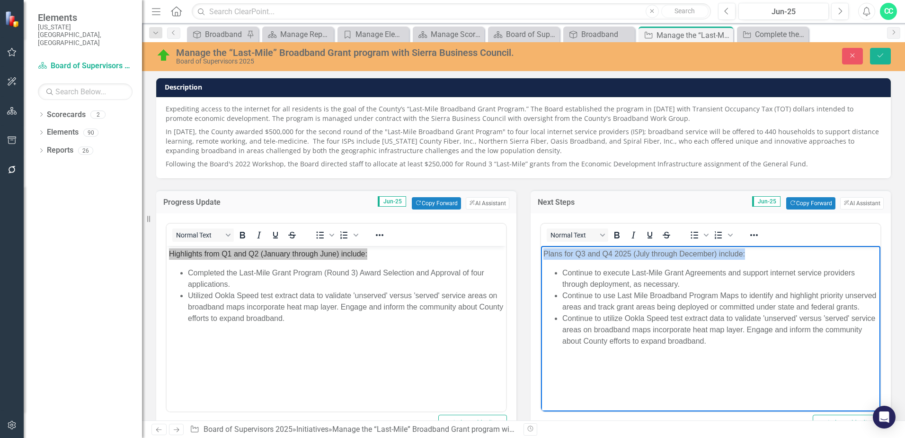
drag, startPoint x: 763, startPoint y: 254, endPoint x: 1045, endPoint y: 492, distance: 369.3
click at [541, 246] on html "Plans for Q3 and Q4 2025 (July through December) include: Continue to execute L…" at bounding box center [711, 316] width 340 height 142
copy p "Plans for Q3 and Q4 2025 (July through December) include:"
drag, startPoint x: 883, startPoint y: 52, endPoint x: 803, endPoint y: 59, distance: 79.9
click at [883, 52] on icon "Save" at bounding box center [881, 55] width 9 height 7
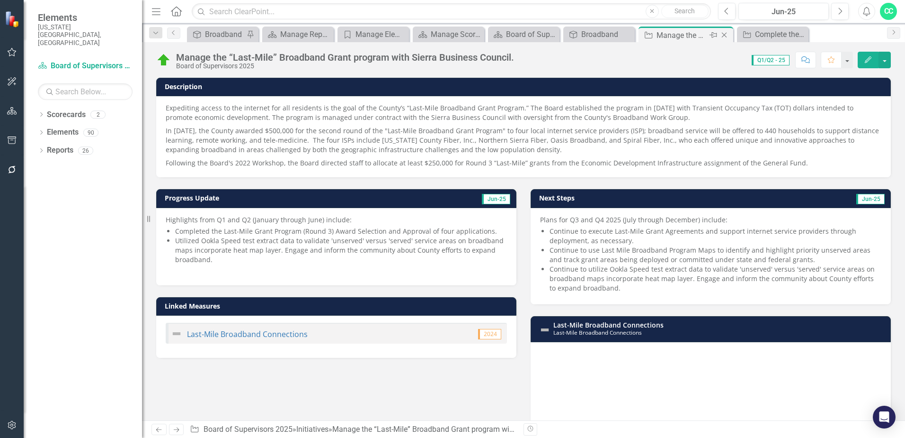
click at [725, 36] on icon "Close" at bounding box center [724, 35] width 9 height 8
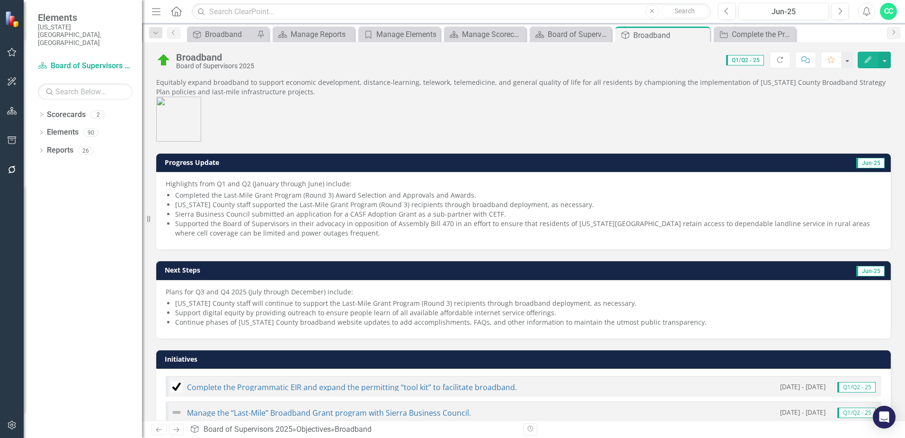
drag, startPoint x: 802, startPoint y: 35, endPoint x: 784, endPoint y: 47, distance: 22.5
click at [802, 35] on div "Objective Broadband Pin Scorecard Manage Reports Close Category Manage Elements…" at bounding box center [534, 34] width 698 height 15
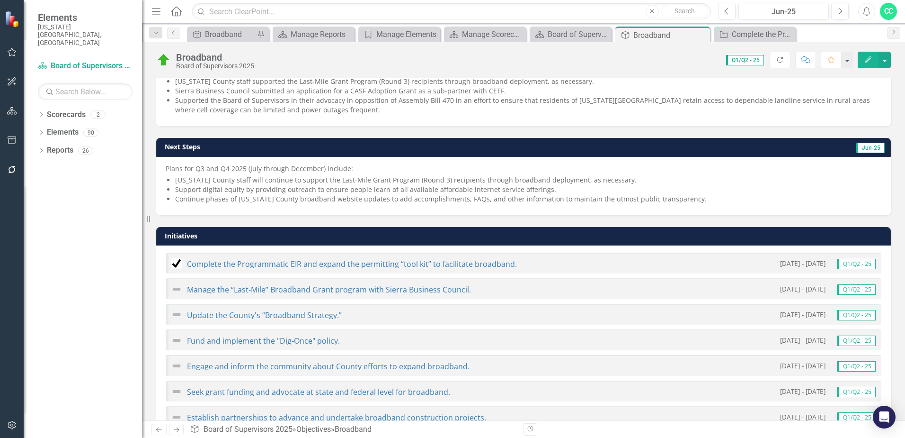
scroll to position [142, 0]
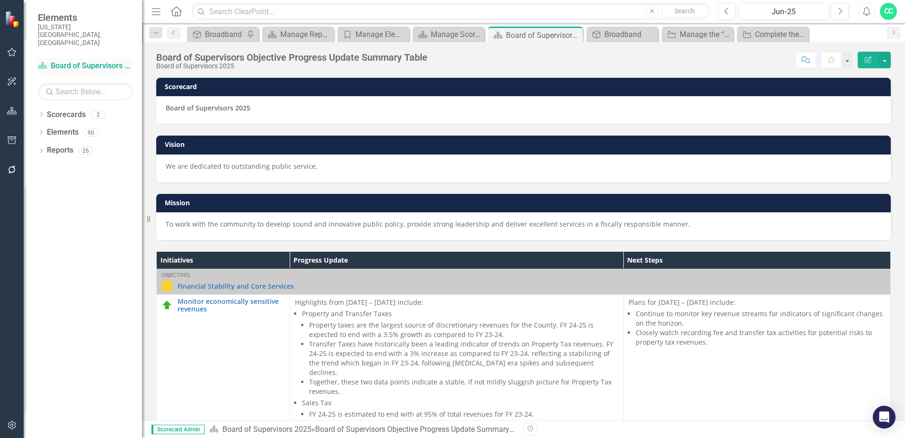
click at [82, 61] on link "Scorecard Board of Supervisors 2025" at bounding box center [85, 66] width 95 height 11
click at [67, 109] on link "Scorecards" at bounding box center [66, 114] width 39 height 11
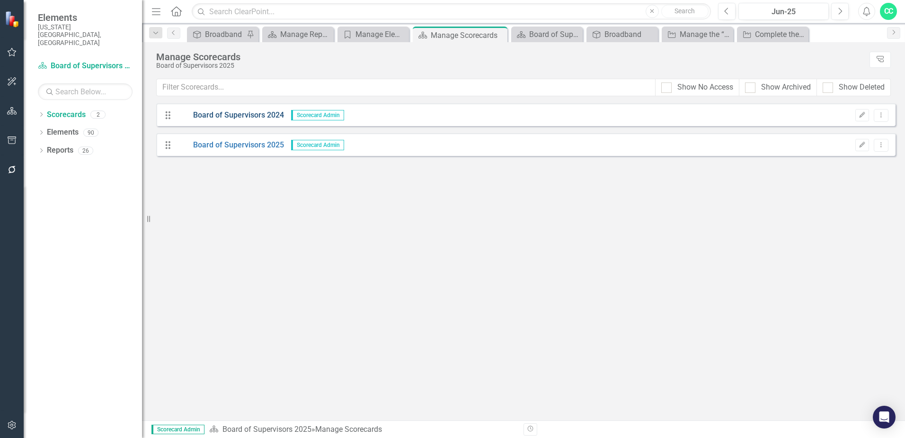
click at [259, 116] on link "Board of Supervisors 2024" at bounding box center [231, 115] width 108 height 11
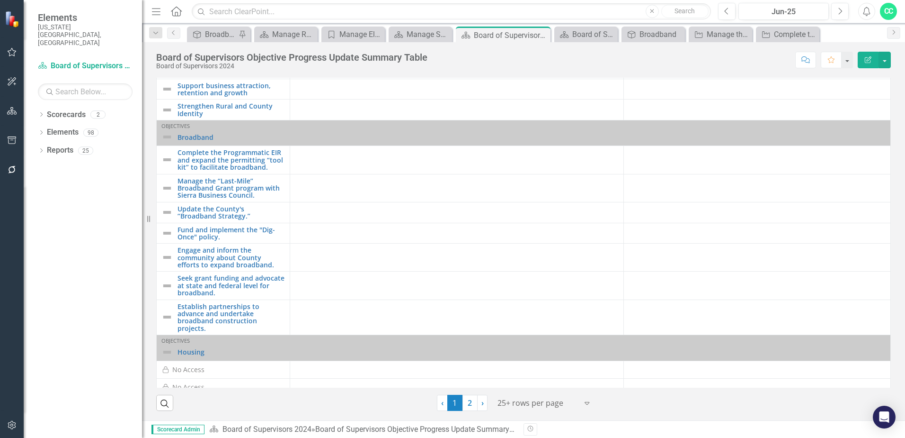
scroll to position [282, 0]
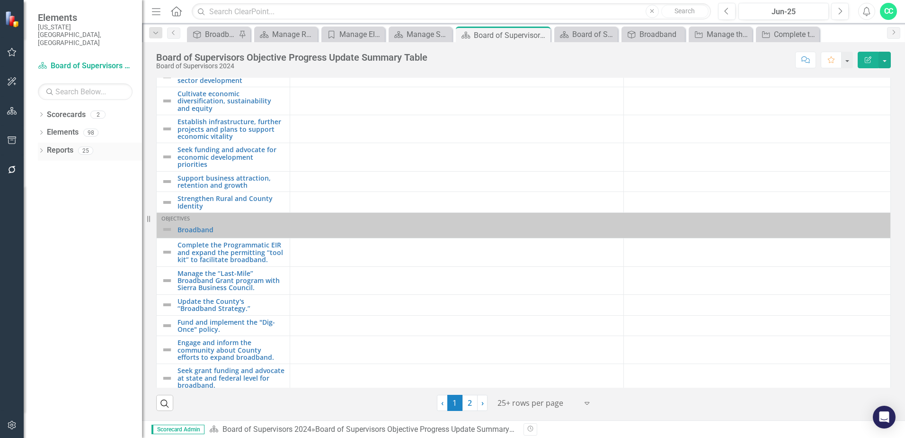
click at [56, 145] on link "Reports" at bounding box center [60, 150] width 27 height 11
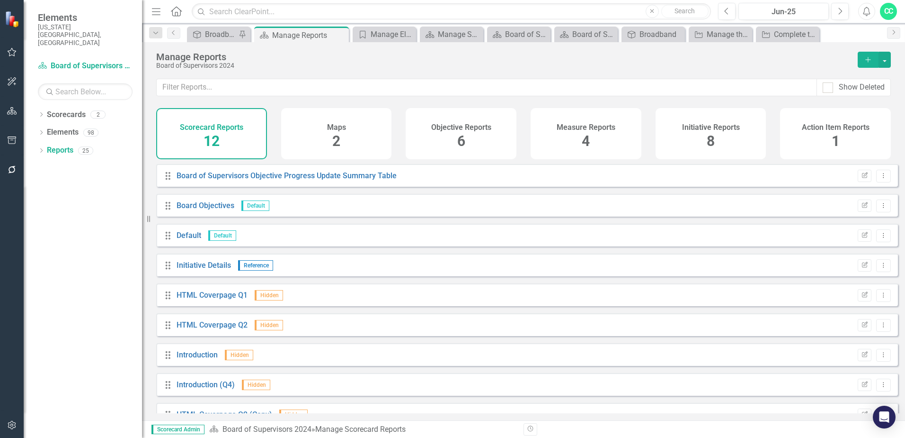
click at [233, 134] on div "Scorecard Reports 12" at bounding box center [211, 133] width 111 height 51
click at [215, 210] on link "Board Objectives" at bounding box center [206, 205] width 58 height 9
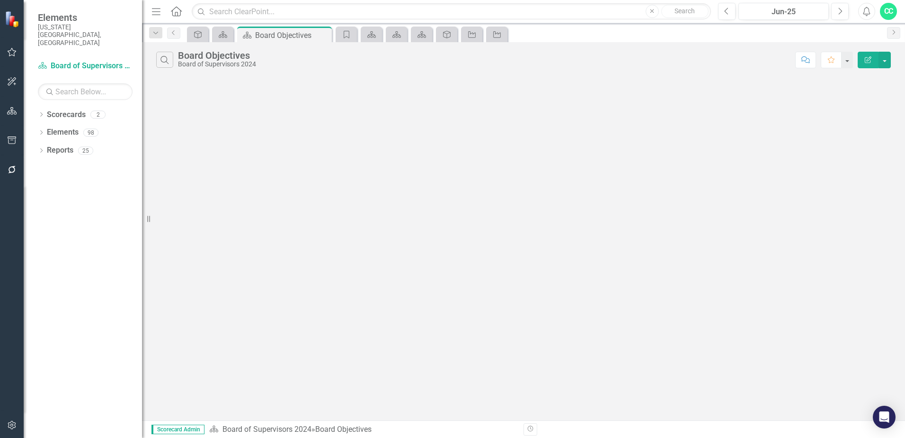
click at [219, 57] on div "Board Objectives" at bounding box center [217, 55] width 78 height 10
click at [321, 34] on icon "Close" at bounding box center [322, 35] width 9 height 8
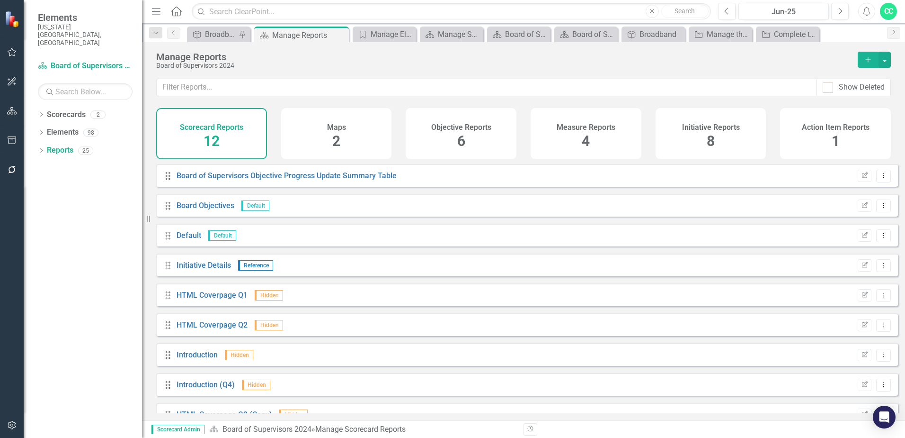
click at [471, 140] on div "Objective Reports 6" at bounding box center [461, 133] width 111 height 51
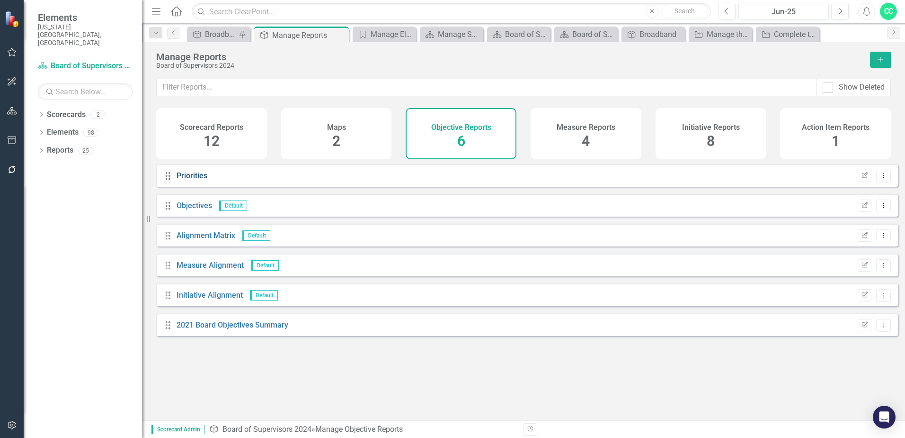
click at [184, 180] on link "Priorities" at bounding box center [192, 175] width 31 height 9
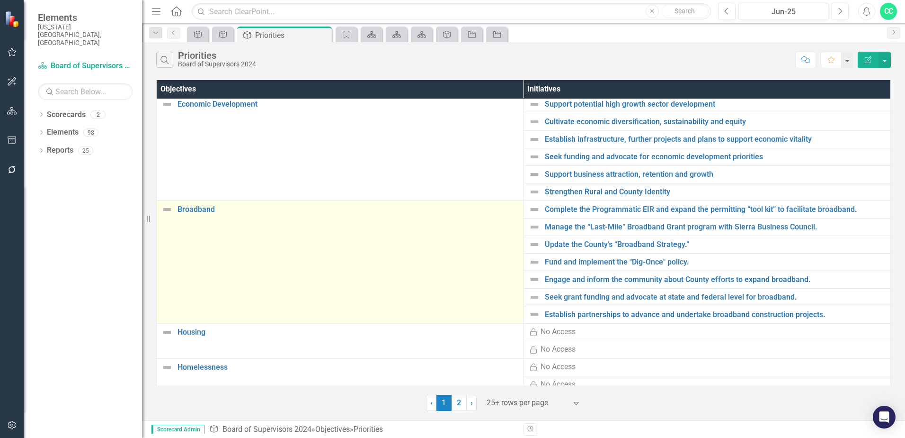
scroll to position [142, 0]
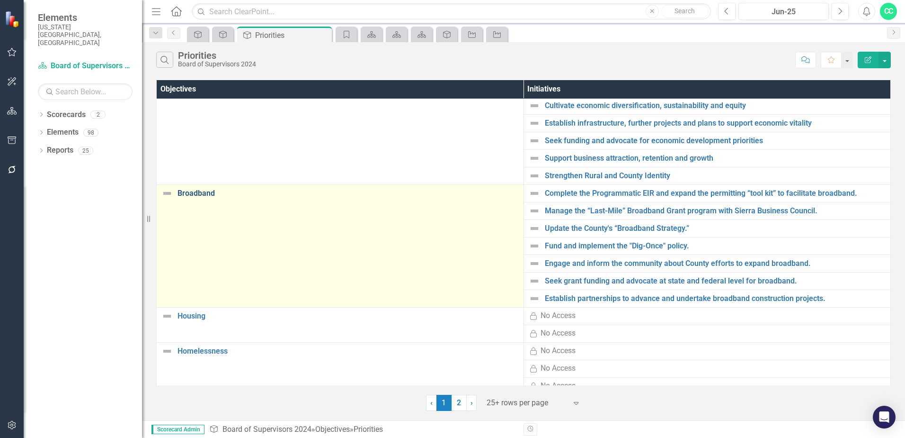
click at [197, 193] on link "Broadband" at bounding box center [348, 193] width 341 height 9
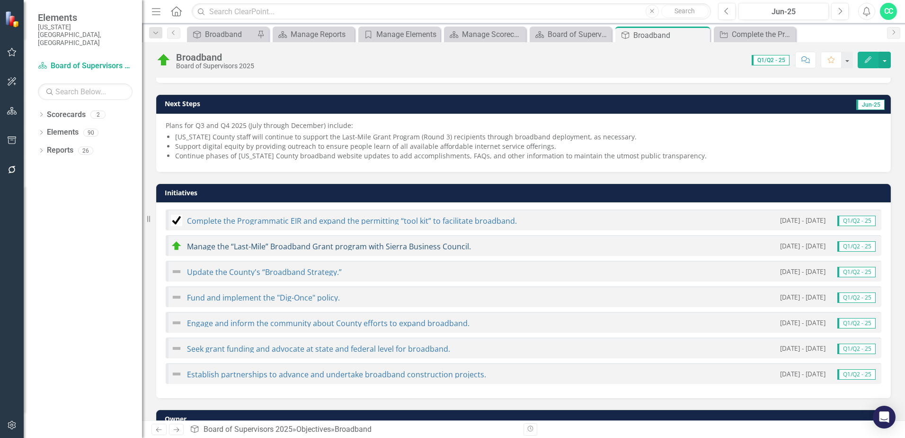
scroll to position [189, 0]
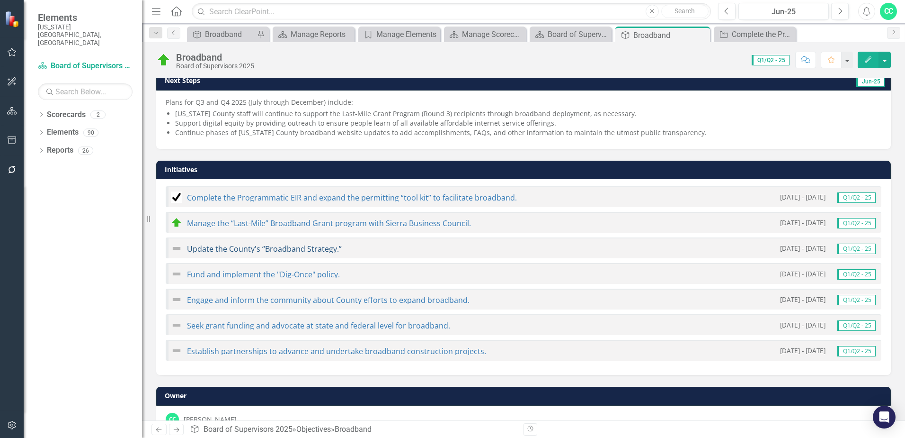
click at [294, 247] on link "Update the County's “Broadband Strategy.”" at bounding box center [264, 248] width 155 height 10
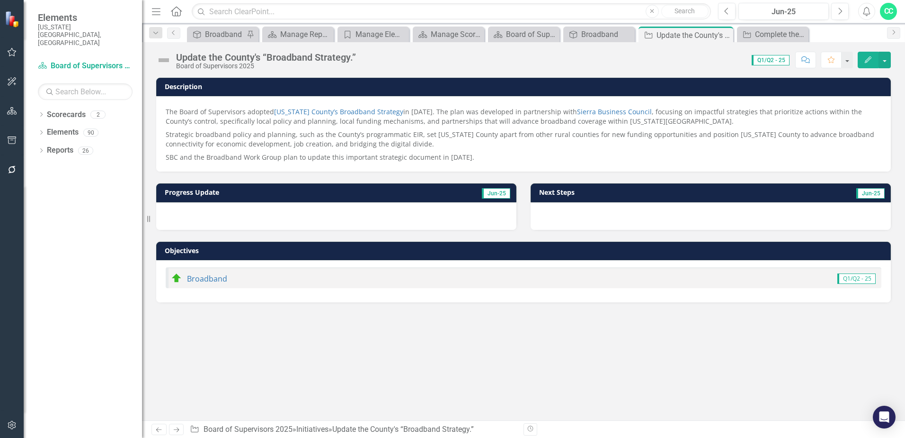
drag, startPoint x: 165, startPoint y: 57, endPoint x: 170, endPoint y: 61, distance: 6.1
click at [165, 57] on img at bounding box center [163, 60] width 15 height 15
click at [168, 60] on img at bounding box center [163, 60] width 15 height 15
click at [165, 59] on img at bounding box center [163, 60] width 15 height 15
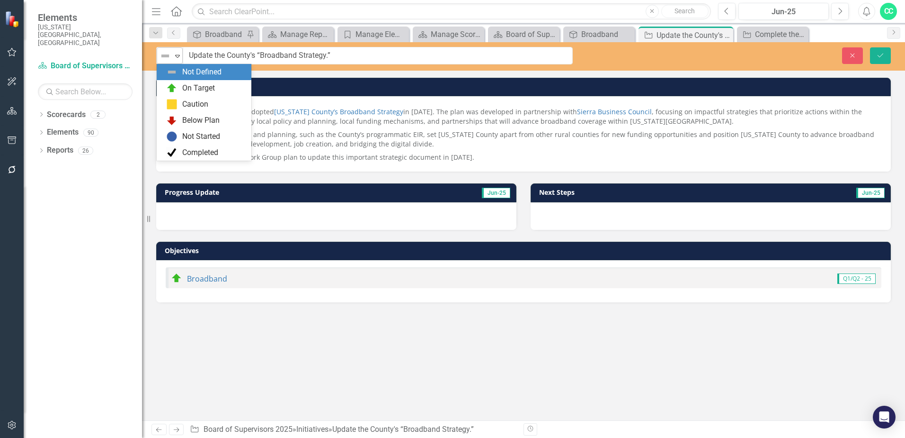
click at [182, 60] on div "Not Defined Expand" at bounding box center [170, 55] width 26 height 17
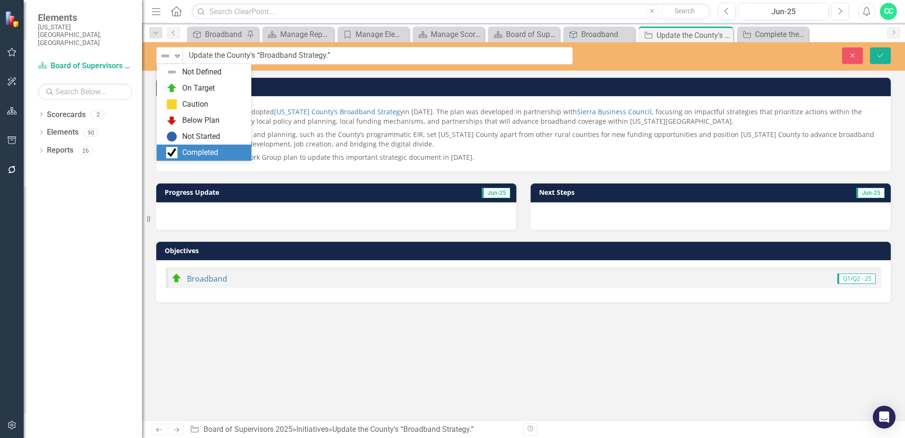
click at [215, 152] on div "Completed" at bounding box center [200, 152] width 36 height 11
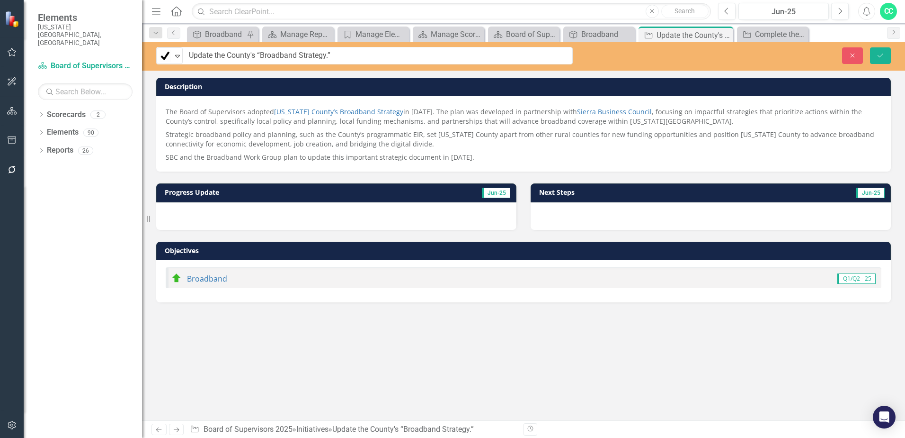
click at [420, 193] on td "Jun-25" at bounding box center [450, 193] width 121 height 14
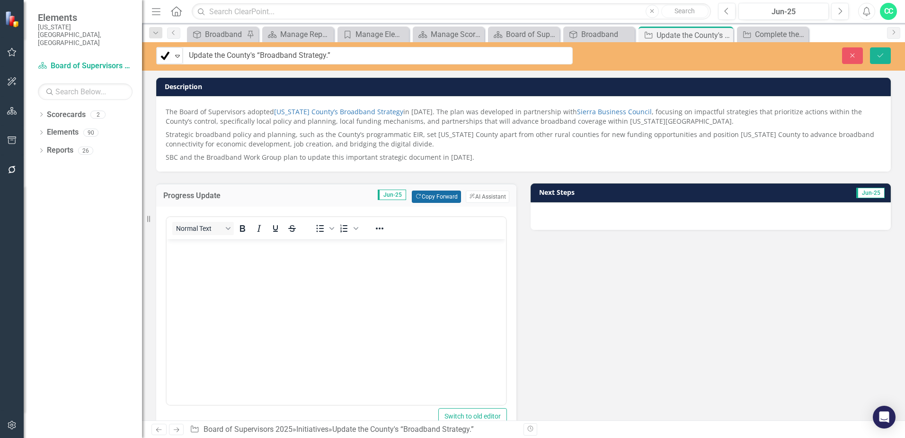
click at [442, 199] on button "Copy Forward Copy Forward" at bounding box center [436, 196] width 49 height 12
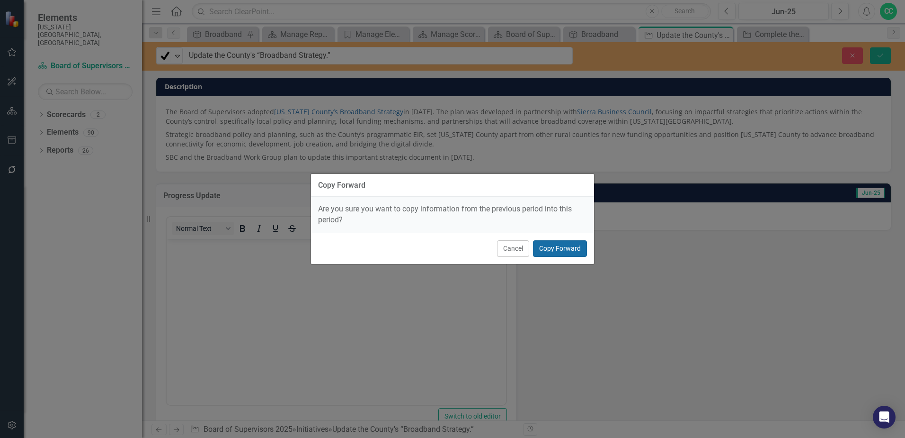
click at [572, 249] on button "Copy Forward" at bounding box center [560, 248] width 54 height 17
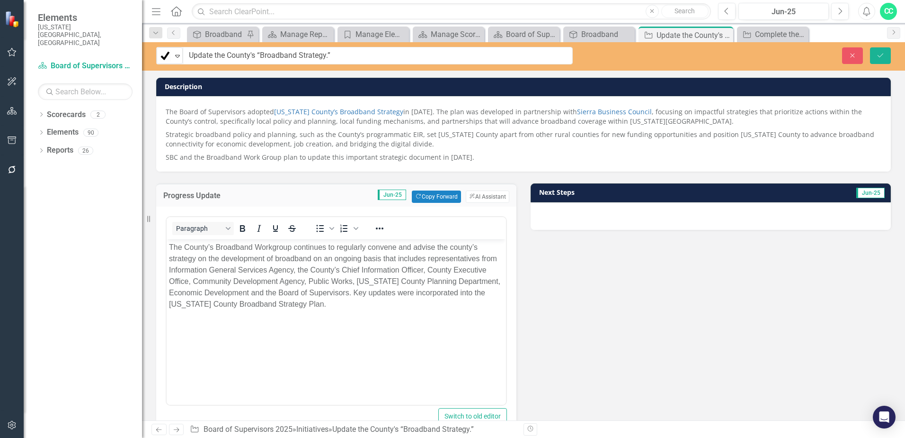
click at [614, 196] on td "Next Steps" at bounding box center [634, 193] width 190 height 14
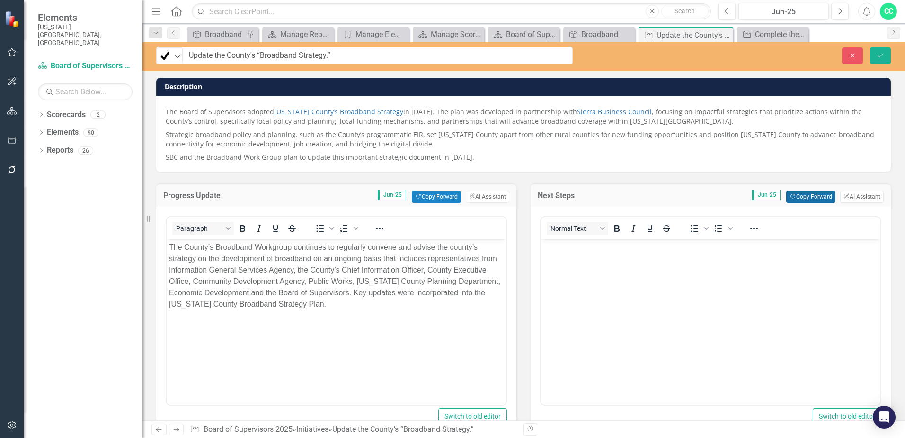
click at [817, 193] on button "Copy Forward Copy Forward" at bounding box center [811, 196] width 49 height 12
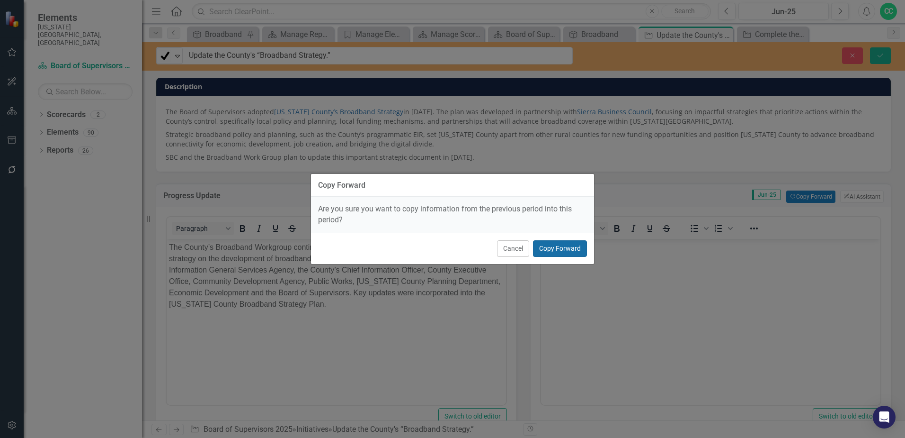
click at [547, 248] on button "Copy Forward" at bounding box center [560, 248] width 54 height 17
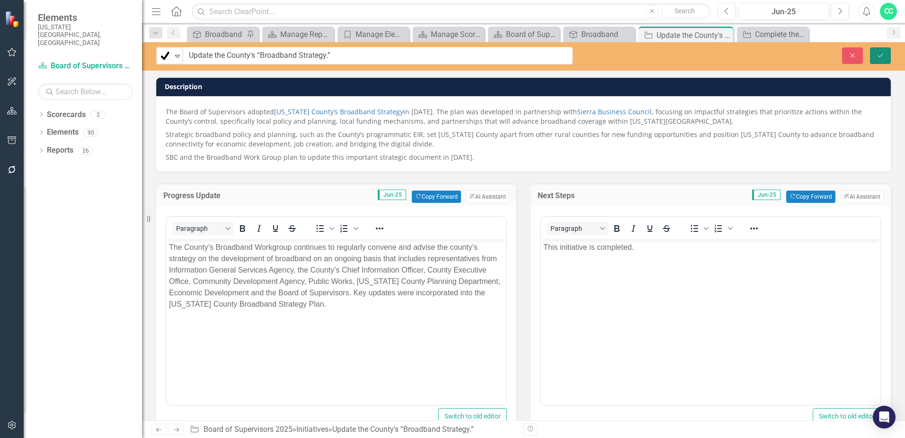
click at [885, 53] on icon "Save" at bounding box center [881, 55] width 9 height 7
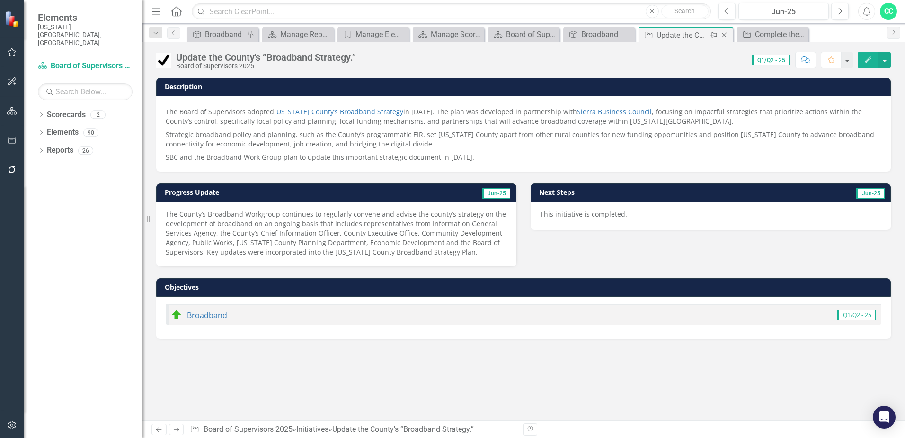
click at [725, 34] on icon "Close" at bounding box center [724, 35] width 9 height 8
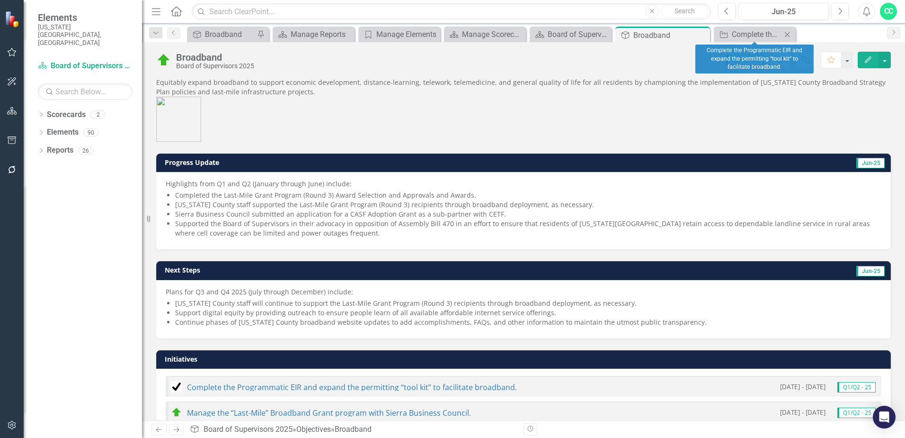
click at [789, 35] on icon "Close" at bounding box center [787, 35] width 9 height 8
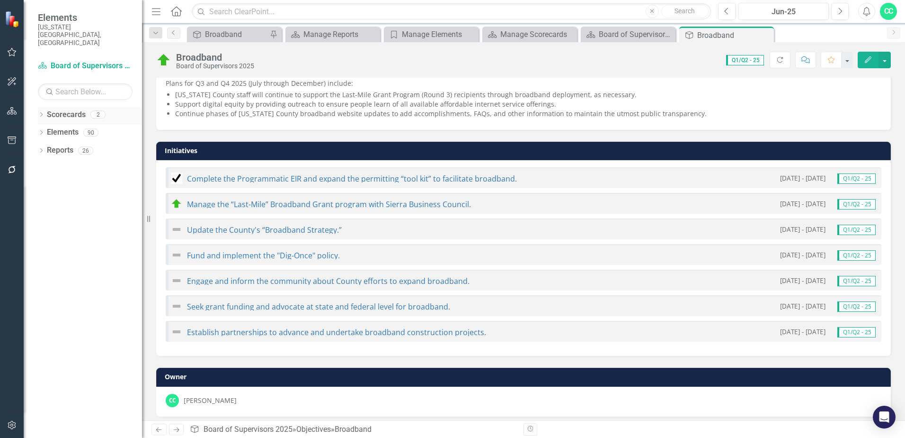
scroll to position [214, 0]
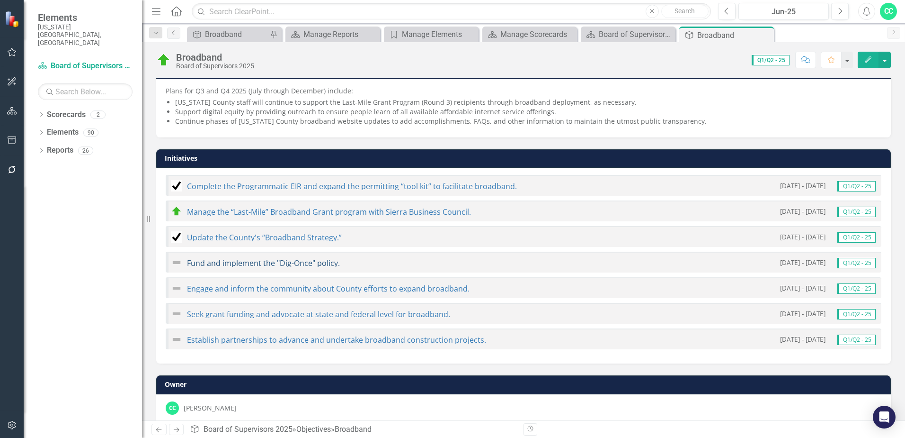
scroll to position [214, 0]
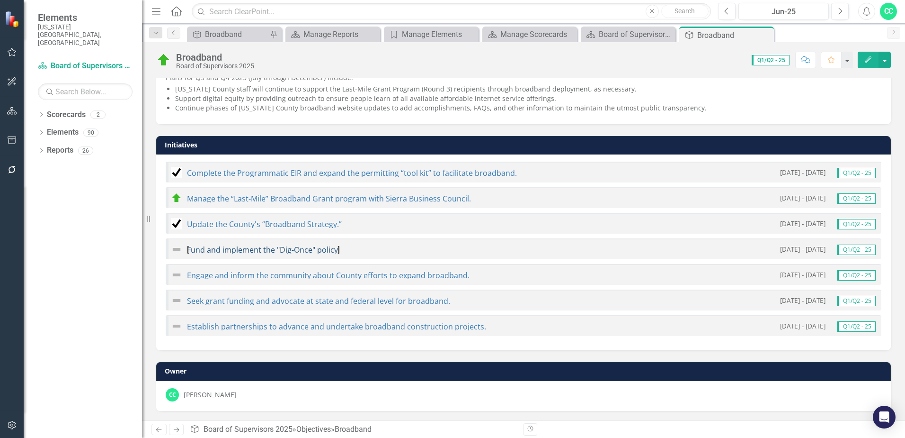
drag, startPoint x: 281, startPoint y: 249, endPoint x: 26, endPoint y: 307, distance: 262.3
click at [281, 249] on link "Fund and implement the "Dig-Once" policy." at bounding box center [263, 249] width 153 height 10
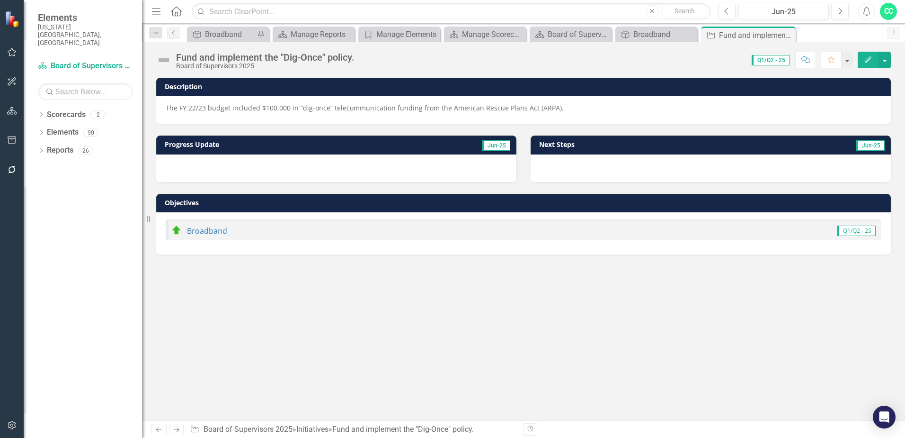
click at [163, 64] on img at bounding box center [163, 60] width 15 height 15
click at [165, 61] on img at bounding box center [163, 60] width 15 height 15
click at [165, 60] on img at bounding box center [163, 60] width 15 height 15
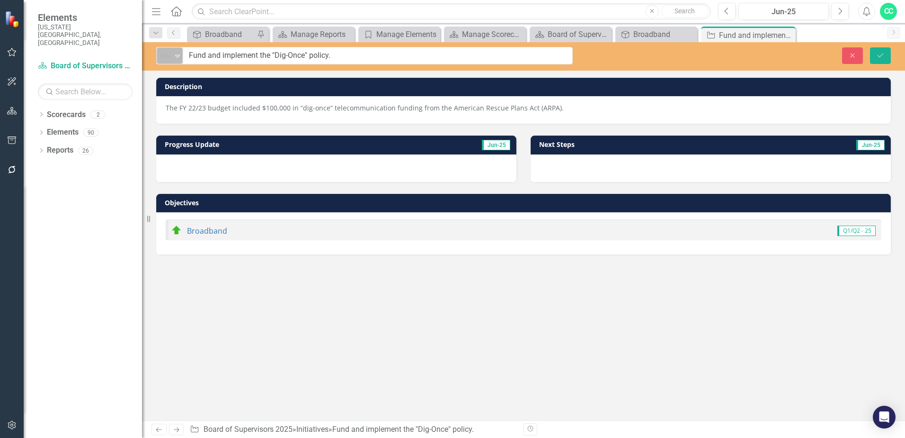
click at [177, 54] on icon "Expand" at bounding box center [177, 56] width 9 height 8
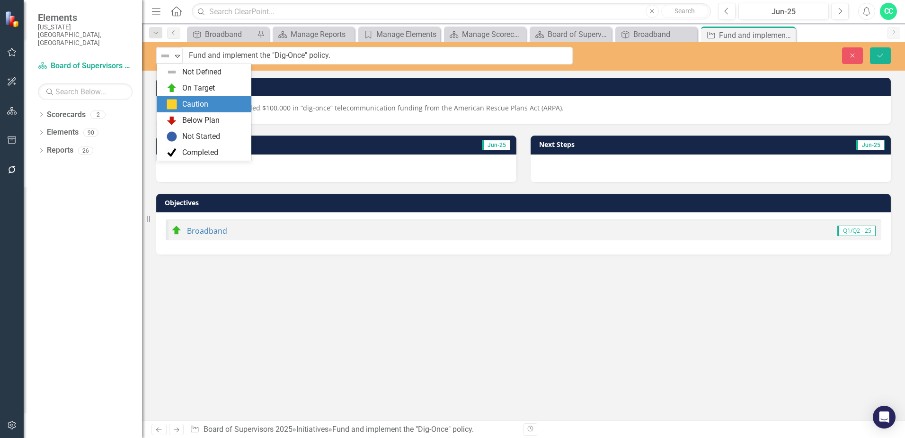
click at [199, 100] on div "Caution" at bounding box center [195, 104] width 26 height 11
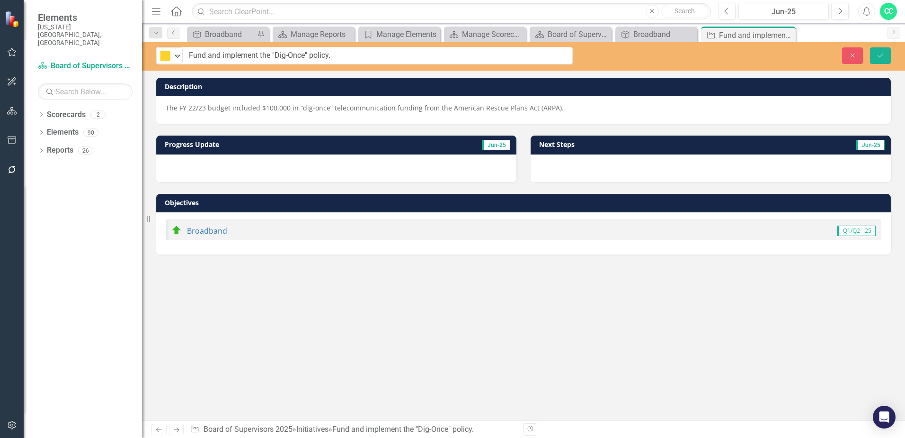
click at [414, 144] on td "Jun-25" at bounding box center [450, 145] width 121 height 14
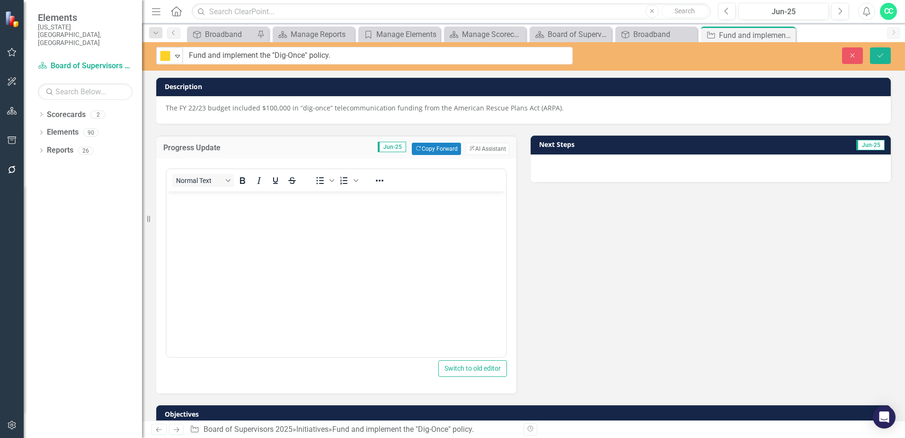
drag, startPoint x: 88, startPoint y: 214, endPoint x: 129, endPoint y: 219, distance: 42.1
click at [88, 214] on div "Dropdown Scorecards 2 Board of Supervisors 2024 Board of Supervisors 2025 Dropd…" at bounding box center [83, 272] width 118 height 331
click at [420, 144] on button "Copy Forward Copy Forward" at bounding box center [436, 149] width 49 height 12
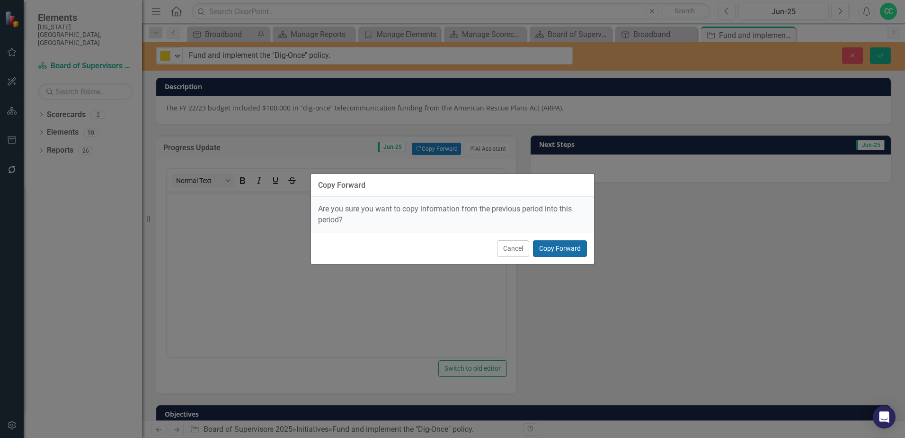
click at [567, 246] on button "Copy Forward" at bounding box center [560, 248] width 54 height 17
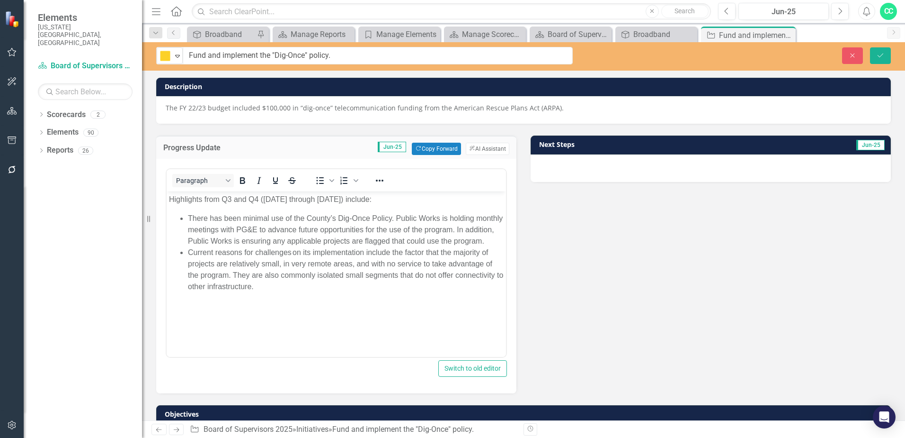
click at [346, 217] on li "There has been minimal use of the County’s Dig-Once Policy. Public Works is hol…" at bounding box center [346, 230] width 316 height 34
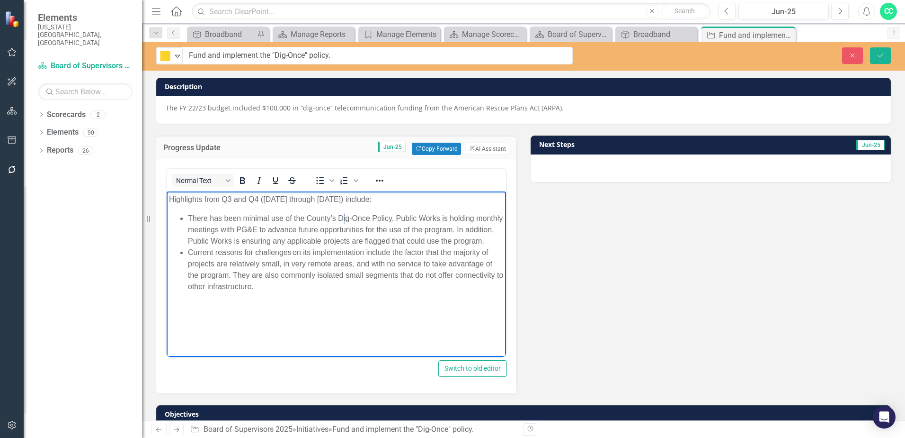
drag, startPoint x: 399, startPoint y: 201, endPoint x: 149, endPoint y: 198, distance: 250.1
click at [167, 198] on html "Highlights from Q3 and Q4 (July through December 2024) include: There has been …" at bounding box center [337, 262] width 340 height 142
click at [219, 204] on p "Rich Text Area. Press ALT-0 for help." at bounding box center [336, 199] width 335 height 11
drag, startPoint x: 192, startPoint y: 199, endPoint x: 336, endPoint y: 201, distance: 144.0
click at [336, 201] on p "Rich Text Area. Press ALT-0 for help." at bounding box center [336, 199] width 335 height 11
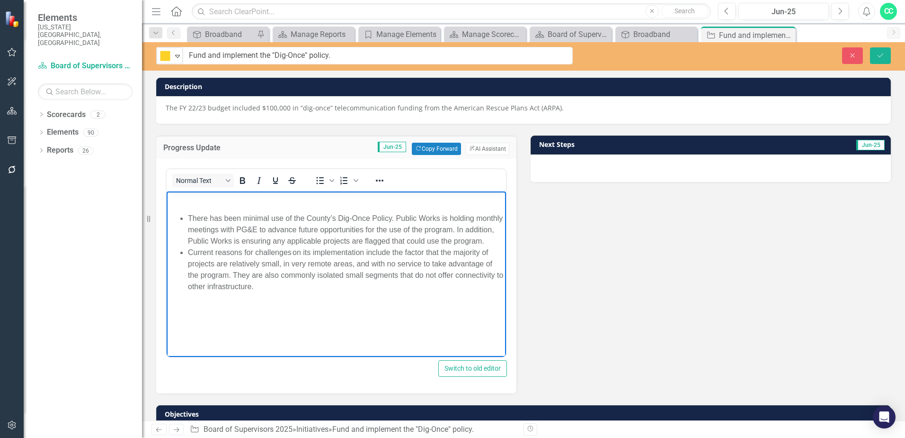
click at [182, 206] on body "There has been minimal use of the County’s Dig-Once Policy. Public Works is hol…" at bounding box center [337, 262] width 340 height 142
click at [175, 199] on p "Rich Text Area. Press ALT-0 for help." at bounding box center [336, 199] width 335 height 11
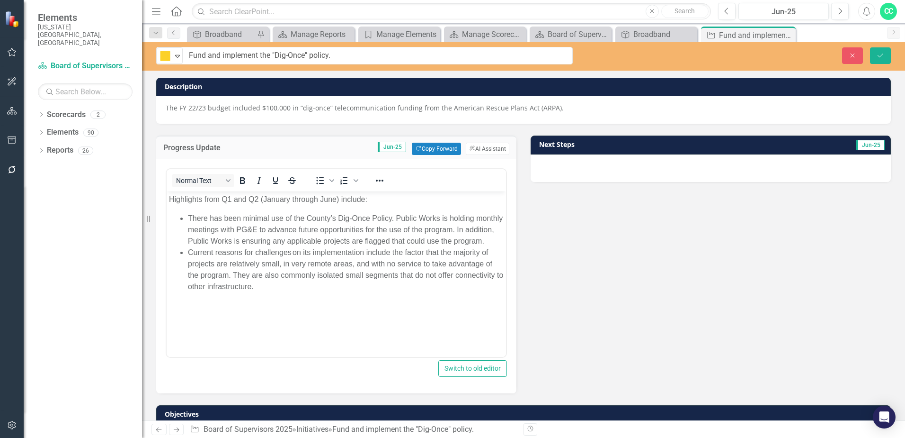
click at [577, 142] on h3 "Next Steps" at bounding box center [634, 144] width 190 height 7
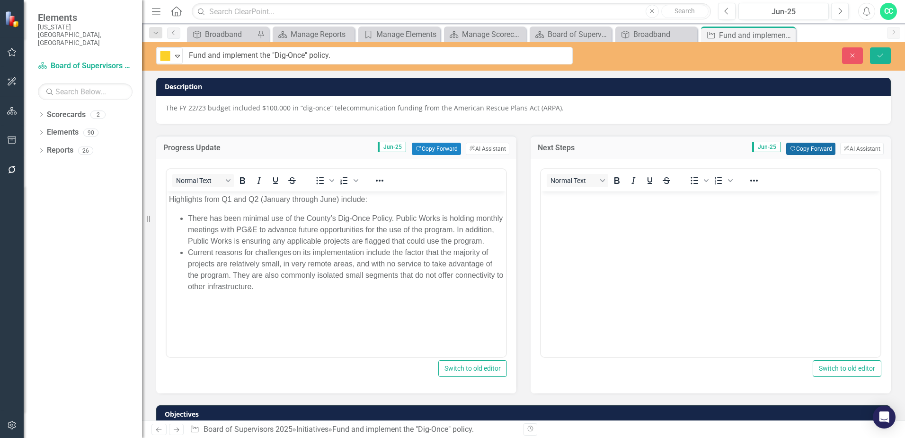
click at [801, 152] on button "Copy Forward Copy Forward" at bounding box center [811, 149] width 49 height 12
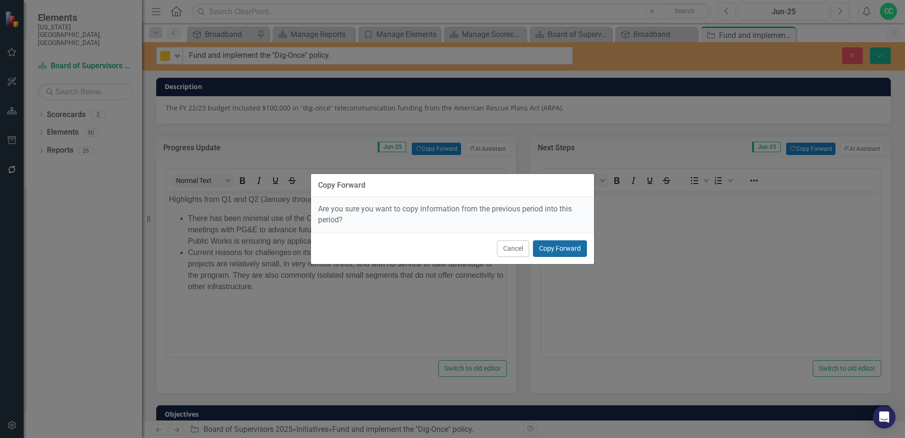
click at [561, 245] on button "Copy Forward" at bounding box center [560, 248] width 54 height 17
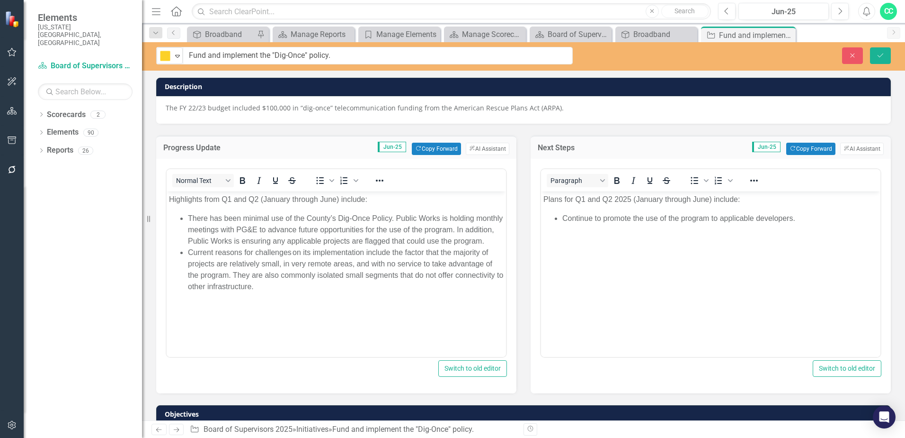
drag, startPoint x: 700, startPoint y: 206, endPoint x: 753, endPoint y: 198, distance: 53.2
click at [700, 206] on body "Plans for Q1 and Q2 2025 (January through June) include: Continue to promote th…" at bounding box center [711, 262] width 340 height 142
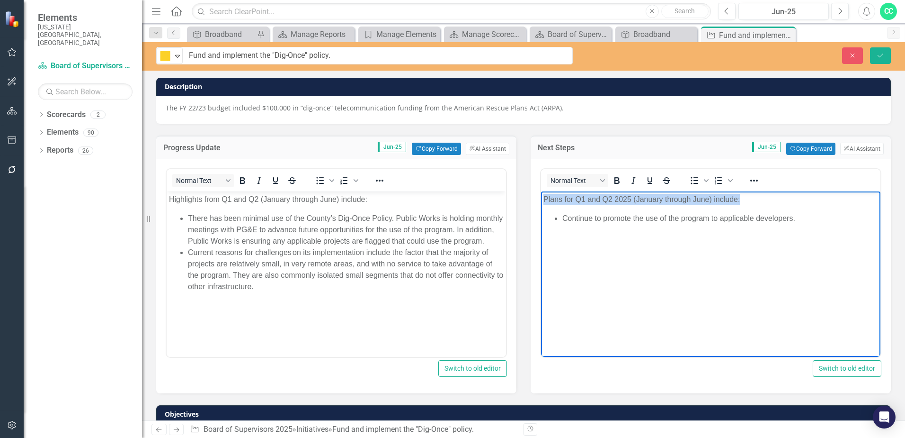
drag, startPoint x: 754, startPoint y: 198, endPoint x: 853, endPoint y: 200, distance: 98.5
click at [541, 200] on html "Plans for Q1 and Q2 2025 (January through June) include: Continue to promote th…" at bounding box center [711, 262] width 340 height 142
paste body "Rich Text Area. Press ALT-0 for help."
drag, startPoint x: 778, startPoint y: 198, endPoint x: 786, endPoint y: 204, distance: 9.9
click at [778, 198] on p "Rich Text Area. Press ALT-0 for help." at bounding box center [711, 199] width 335 height 11
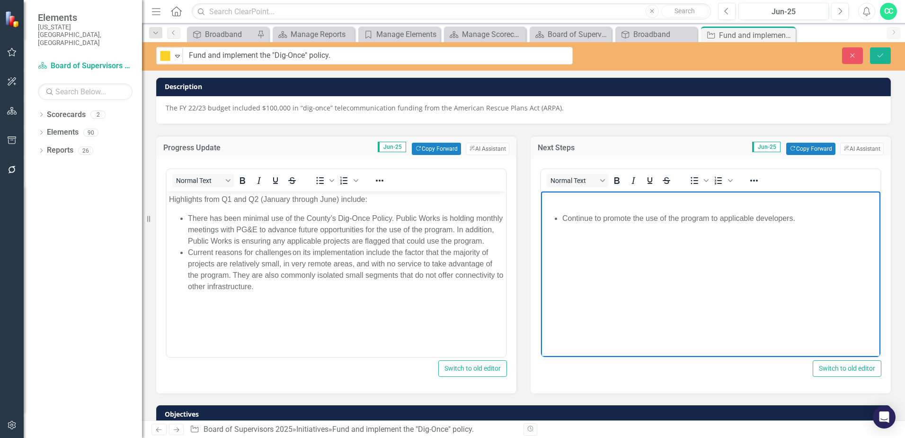
drag, startPoint x: 786, startPoint y: 204, endPoint x: 1078, endPoint y: 394, distance: 348.6
click at [541, 204] on html "Continue to promote the use of the program to applicable developers." at bounding box center [711, 262] width 340 height 142
click at [879, 54] on icon "Save" at bounding box center [881, 55] width 9 height 7
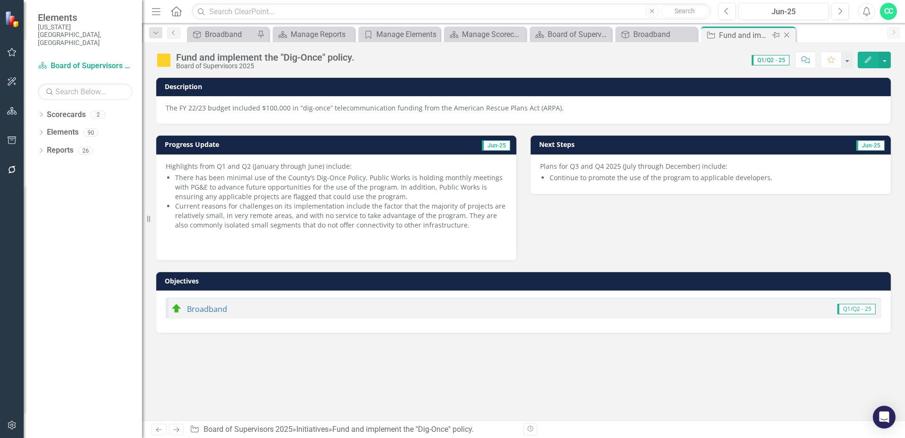
click at [787, 36] on icon "Close" at bounding box center [786, 35] width 9 height 8
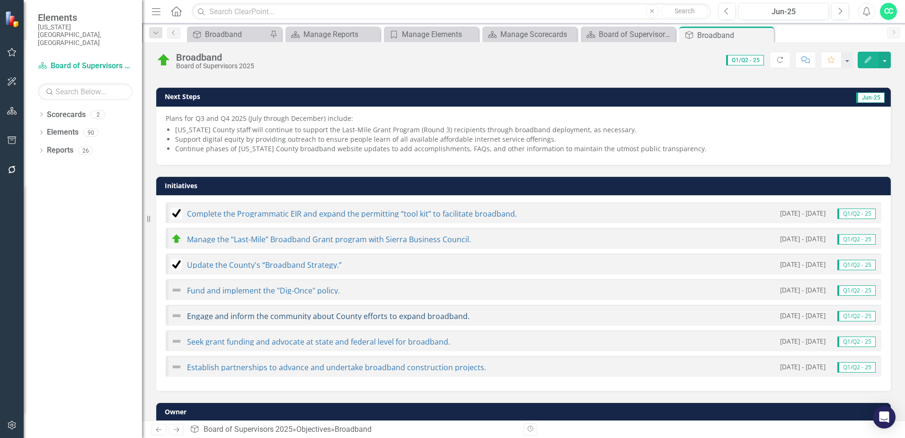
scroll to position [189, 0]
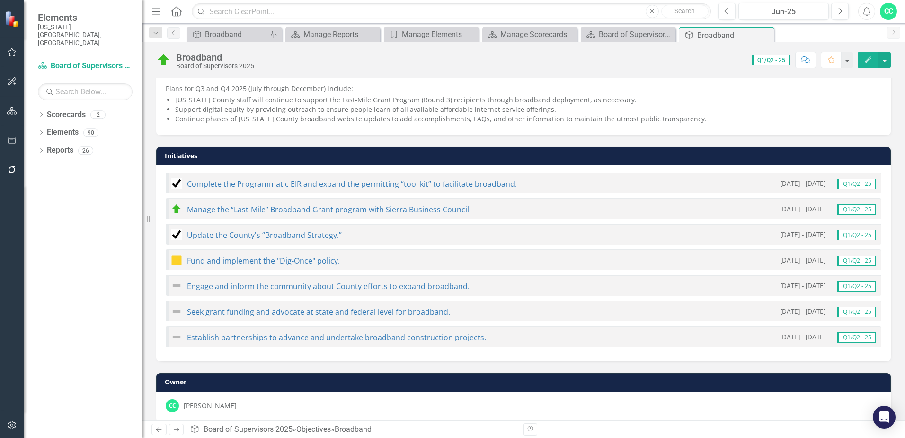
scroll to position [214, 0]
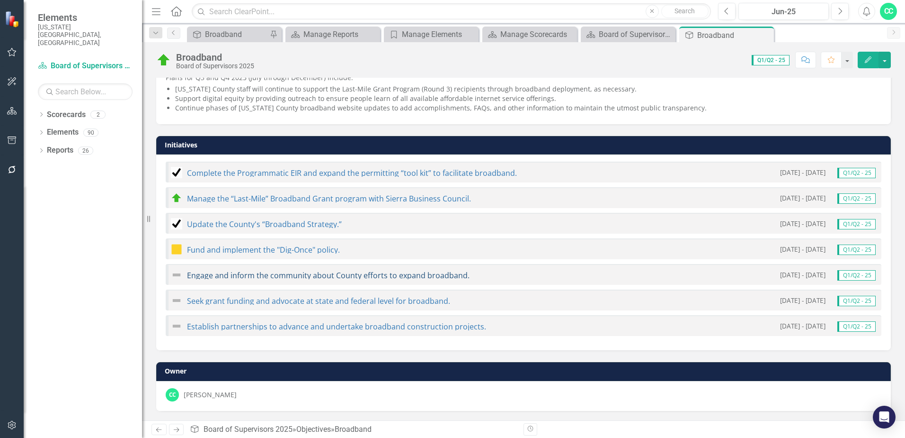
click at [247, 277] on link "Engage and inform the community about County efforts to expand broadband." at bounding box center [328, 275] width 283 height 10
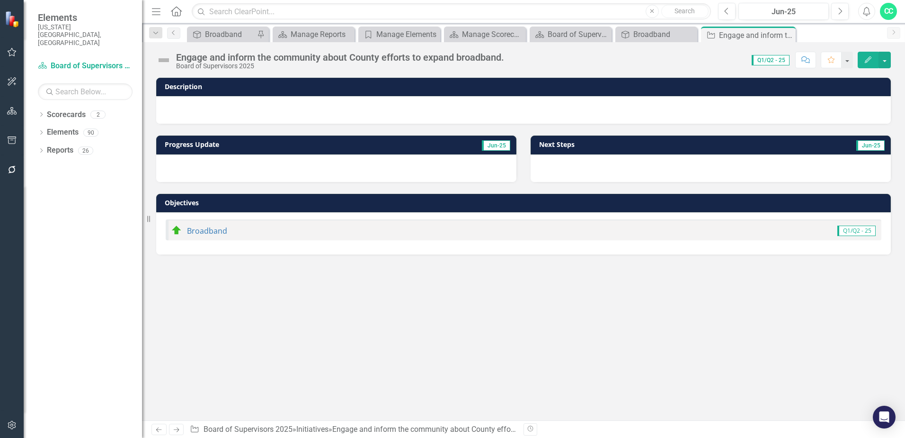
click at [340, 85] on h3 "Description" at bounding box center [525, 86] width 721 height 7
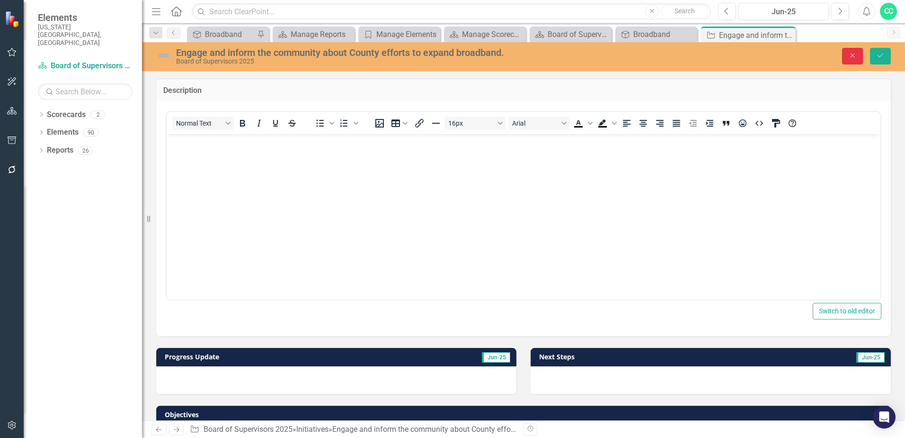
click at [851, 55] on icon "Close" at bounding box center [853, 55] width 9 height 7
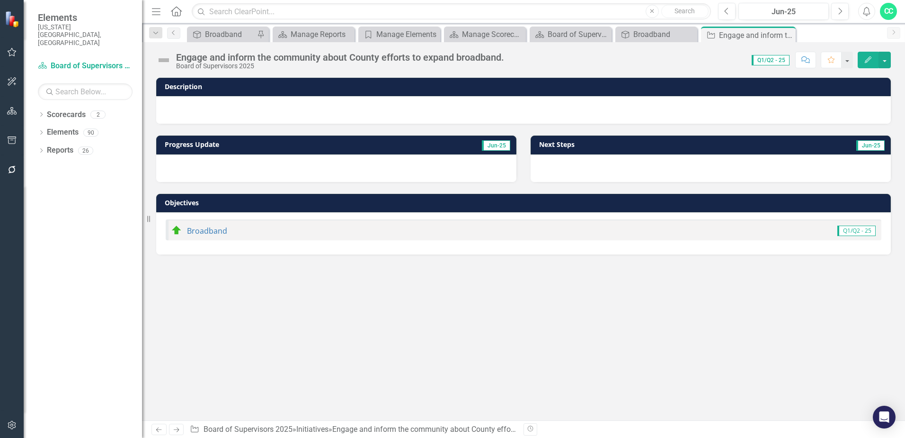
click at [275, 144] on h3 "Progress Update" at bounding box center [277, 144] width 225 height 7
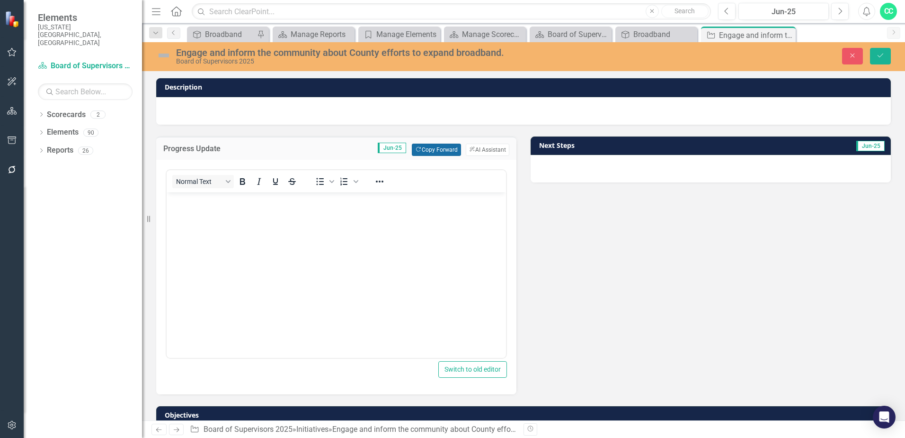
click at [439, 151] on button "Copy Forward Copy Forward" at bounding box center [436, 149] width 49 height 12
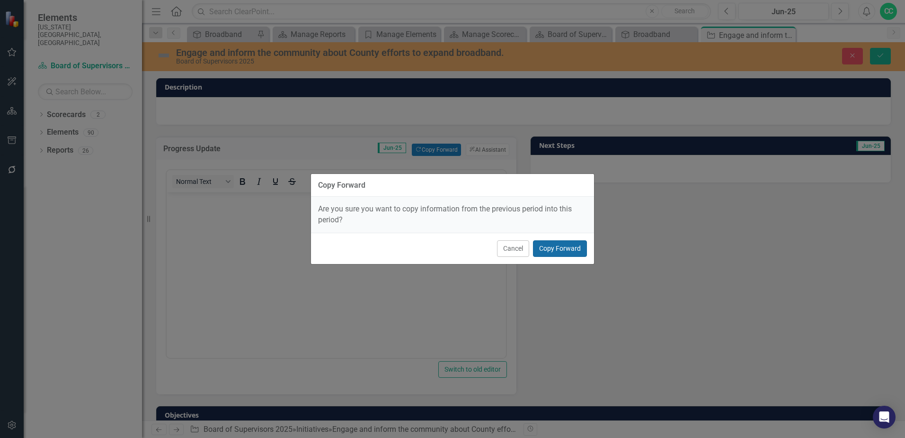
click at [582, 250] on button "Copy Forward" at bounding box center [560, 248] width 54 height 17
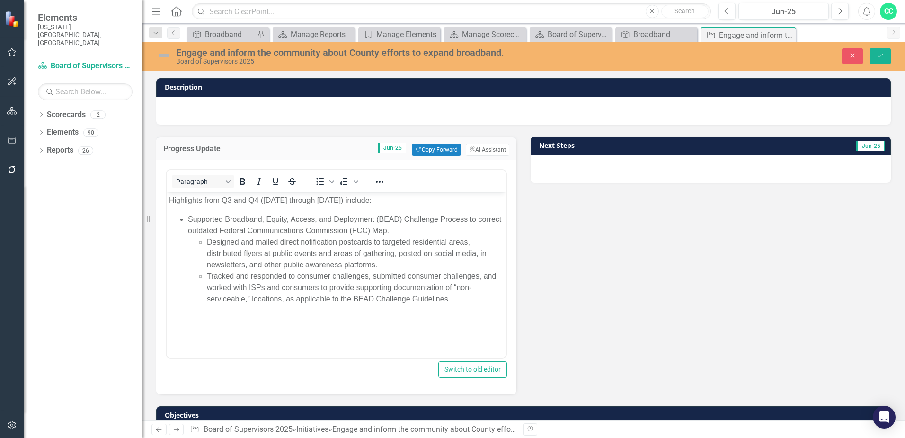
click at [626, 143] on h3 "Next Steps" at bounding box center [634, 145] width 190 height 7
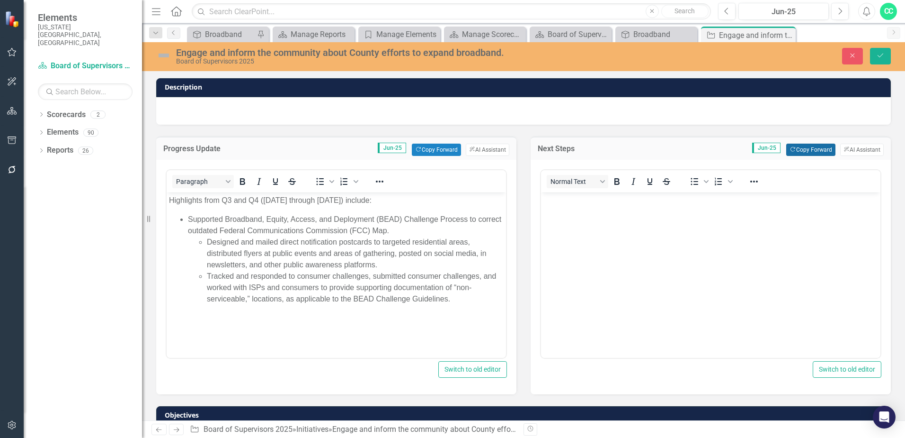
click at [813, 149] on button "Copy Forward Copy Forward" at bounding box center [811, 149] width 49 height 12
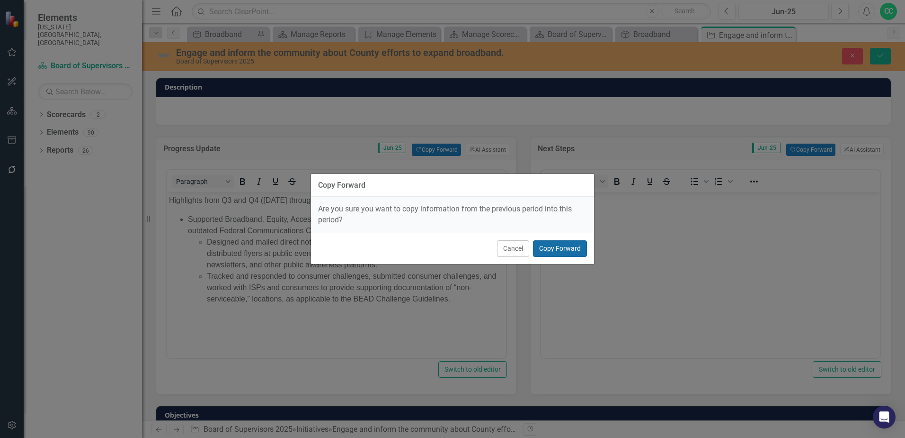
click at [555, 243] on button "Copy Forward" at bounding box center [560, 248] width 54 height 17
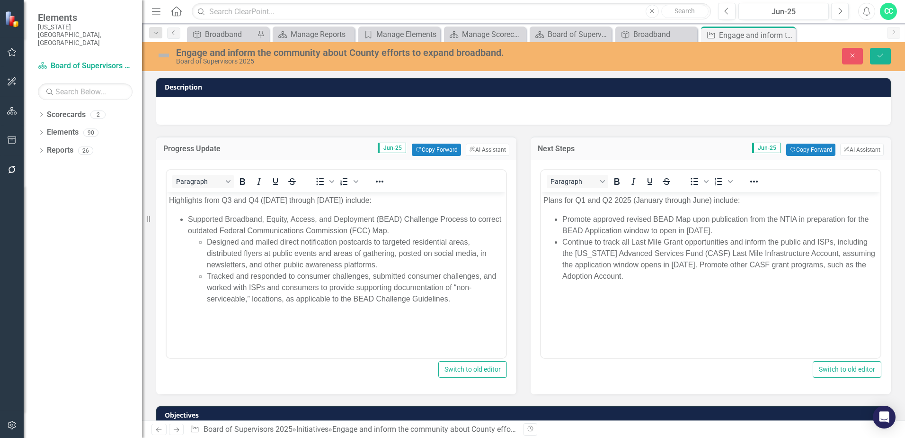
click at [657, 278] on li "Continue to track all Last Mile Grant opportunities and inform the public and I…" at bounding box center [721, 258] width 316 height 45
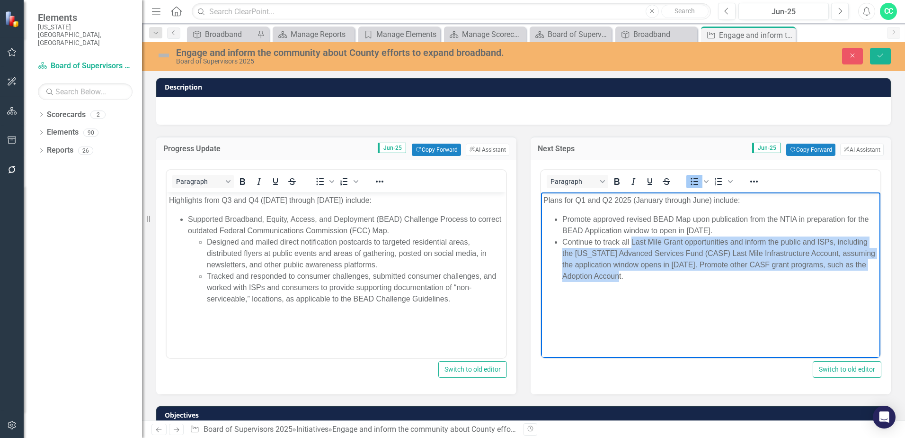
drag, startPoint x: 717, startPoint y: 276, endPoint x: 661, endPoint y: 240, distance: 66.1
click at [635, 242] on li "Continue to track all Last Mile Grant opportunities and inform the public and I…" at bounding box center [721, 258] width 316 height 45
click at [680, 239] on li "Continue to track all Last Mile Grant opportunities and inform the public and I…" at bounding box center [721, 258] width 316 height 45
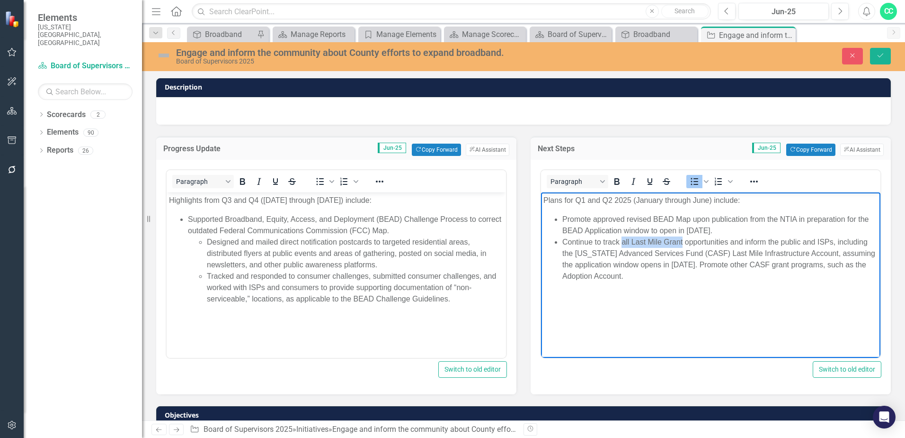
drag, startPoint x: 683, startPoint y: 241, endPoint x: 623, endPoint y: 243, distance: 59.7
click at [623, 243] on li "Continue to track all Last Mile Grant opportunities and inform the public and I…" at bounding box center [721, 258] width 316 height 45
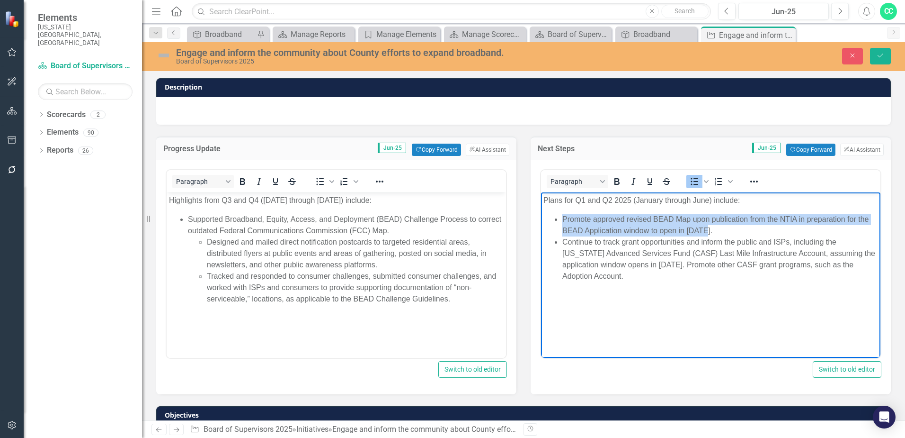
drag, startPoint x: 726, startPoint y: 230, endPoint x: 560, endPoint y: 221, distance: 166.9
click at [560, 221] on ul "Promote approved revised BEAD Map upon publication from the NTIA in preparation…" at bounding box center [711, 247] width 335 height 68
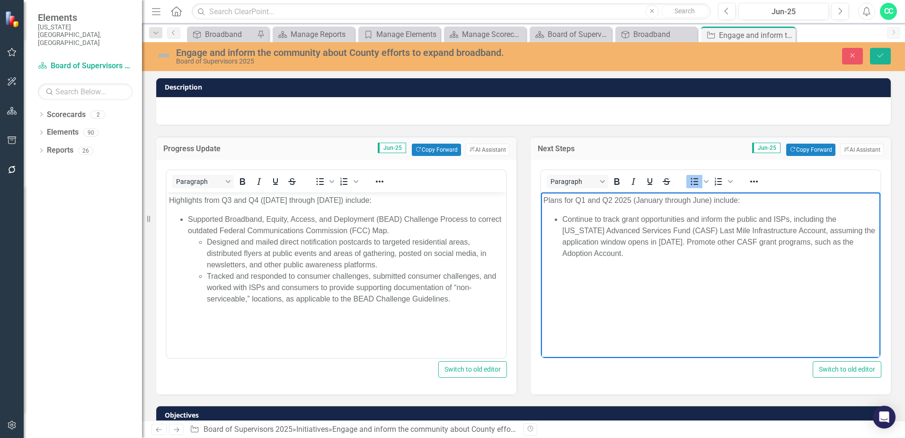
click at [405, 195] on p "Highlights from Q3 and Q4 ([DATE] through [DATE]) include:" at bounding box center [336, 199] width 335 height 11
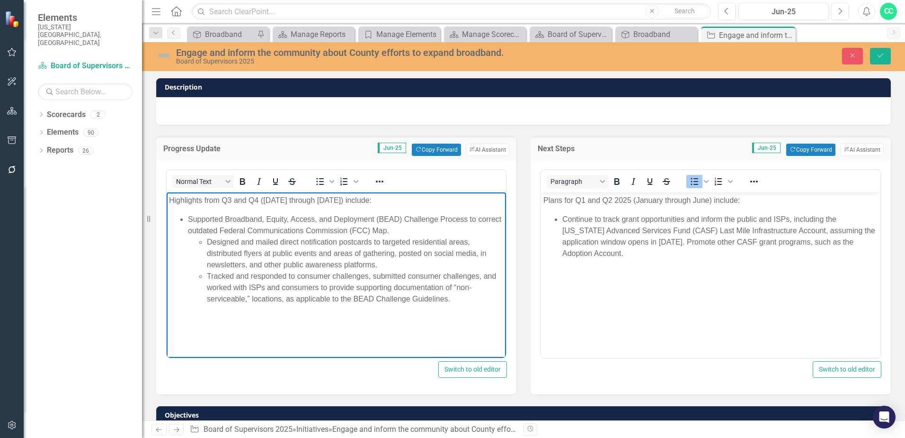
drag, startPoint x: 407, startPoint y: 199, endPoint x: 268, endPoint y: 388, distance: 234.0
click at [167, 195] on html "Highlights from Q3 and Q4 ([DATE] through [DATE]) include: Supported Broadband,…" at bounding box center [337, 263] width 340 height 142
paste body "Rich Text Area. Press ALT-0 for help."
click at [248, 198] on p "Rich Text Area. Press ALT-0 for help." at bounding box center [336, 199] width 335 height 11
drag, startPoint x: 745, startPoint y: 194, endPoint x: 756, endPoint y: 202, distance: 13.8
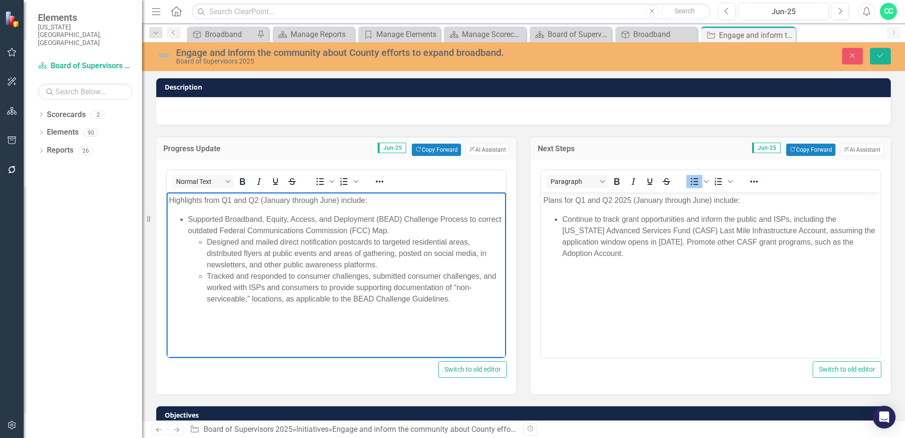
click at [745, 194] on p "Plans for Q1 and Q2 2025 (January through June) include:" at bounding box center [711, 199] width 335 height 11
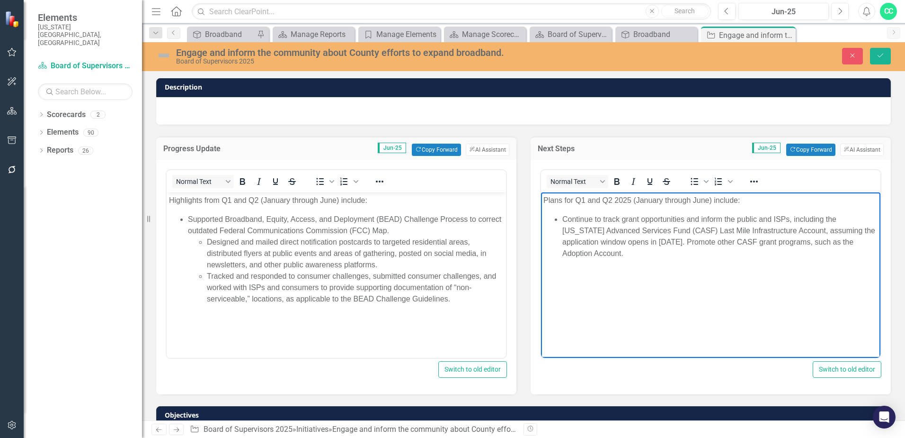
click at [756, 202] on p "Plans for Q1 and Q2 2025 (January through June) include:" at bounding box center [711, 199] width 335 height 11
drag, startPoint x: 719, startPoint y: 198, endPoint x: 491, endPoint y: 203, distance: 228.3
click at [541, 203] on html "Plans for Q1 and Q2 2025 (January through June) include: Continue to track gran…" at bounding box center [711, 263] width 340 height 142
click at [565, 200] on p "Rich Text Area. Press ALT-0 for help." at bounding box center [711, 199] width 335 height 11
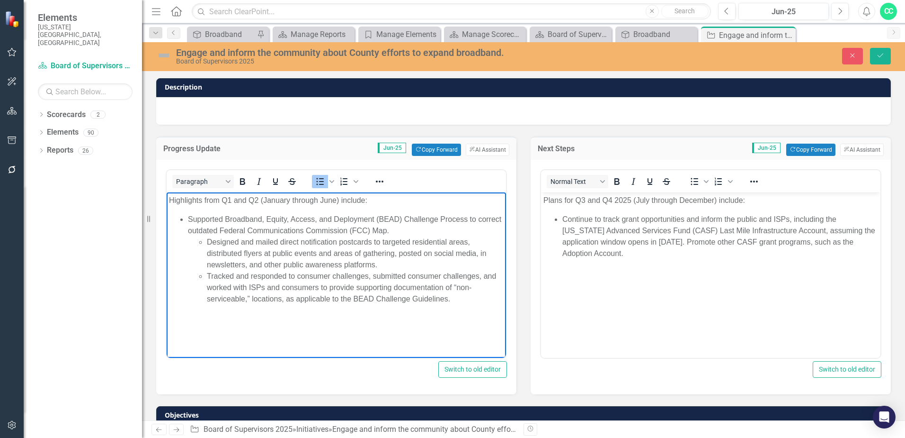
click at [396, 268] on li "Designed and mailed direct notification postcards to targeted residential areas…" at bounding box center [355, 253] width 297 height 34
click at [457, 301] on li "Tracked and responded to consumer challenges, submitted consumer challenges, an…" at bounding box center [355, 287] width 297 height 34
click at [874, 242] on li "Continue to track grant opportunities and inform the public and ISPs, including…" at bounding box center [721, 235] width 316 height 45
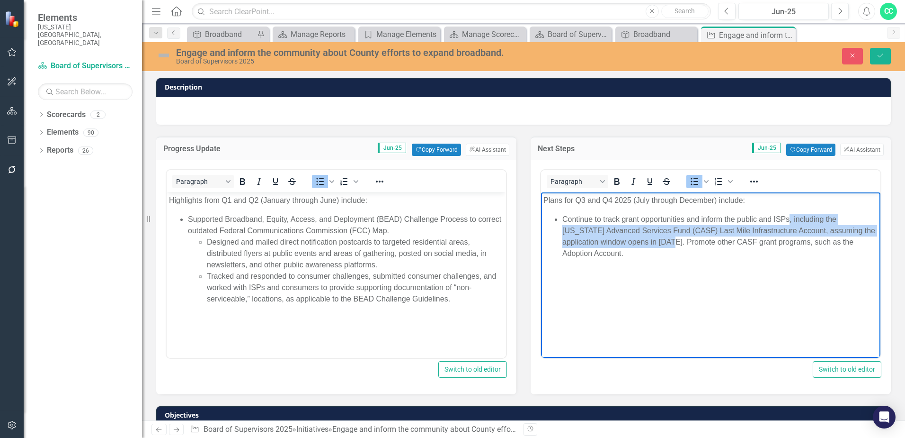
drag, startPoint x: 636, startPoint y: 242, endPoint x: 791, endPoint y: 218, distance: 156.7
click at [791, 218] on li "Continue to track grant opportunities and inform the public and ISPs, including…" at bounding box center [721, 235] width 316 height 45
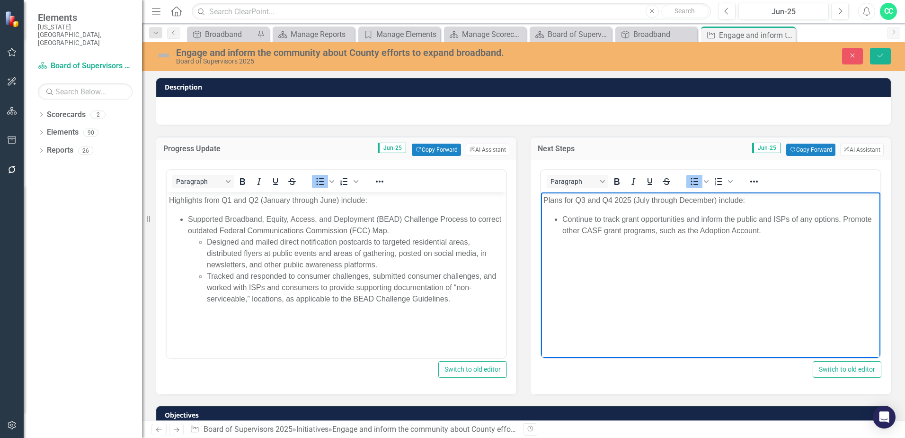
click at [772, 232] on li "Continue to track grant opportunities and inform the public and ISPs of any opt…" at bounding box center [721, 224] width 316 height 23
drag, startPoint x: 768, startPoint y: 229, endPoint x: 844, endPoint y: 215, distance: 77.6
click at [844, 215] on li "Continue to track grant opportunities and inform the public and ISPs of any opt…" at bounding box center [721, 224] width 316 height 23
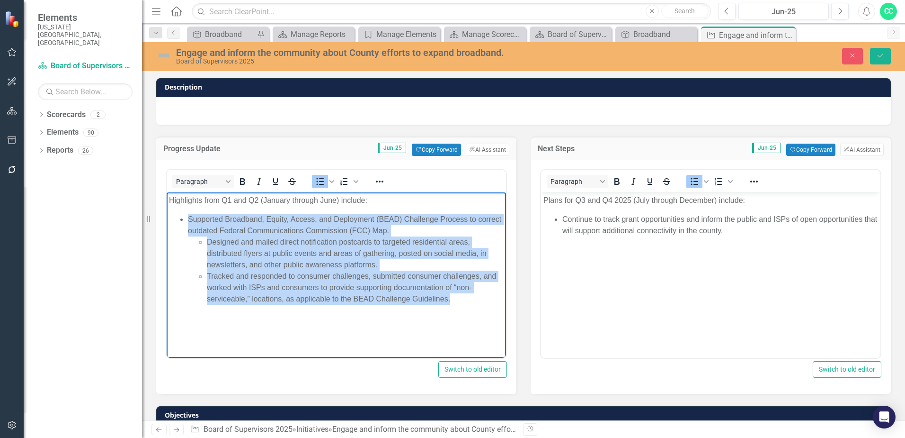
drag, startPoint x: 461, startPoint y: 300, endPoint x: 156, endPoint y: 218, distance: 316.3
click at [167, 218] on html "Highlights from Q1 and Q2 (January through June) include: Supported Broadband, …" at bounding box center [337, 263] width 340 height 142
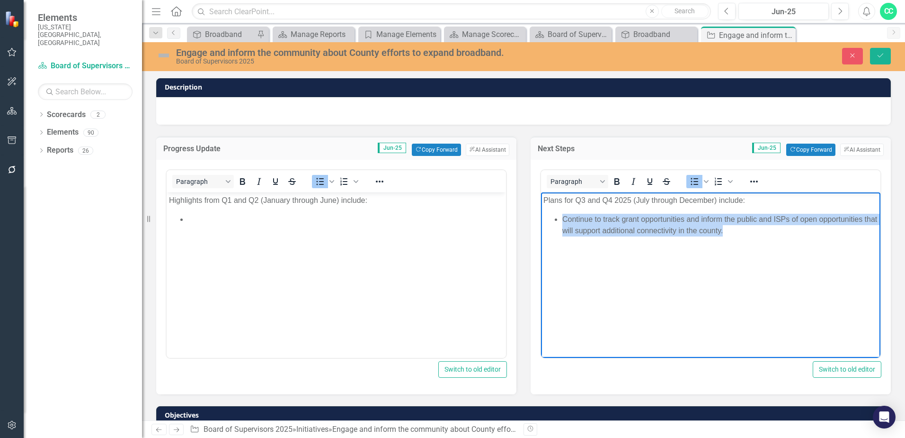
drag, startPoint x: 770, startPoint y: 232, endPoint x: 1050, endPoint y: 409, distance: 332.0
click at [541, 222] on html "Plans for Q3 and Q4 2025 (July through December) include: Continue to track gra…" at bounding box center [711, 263] width 340 height 142
copy li "Continue to track grant opportunities and inform the public and ISPs of open op…"
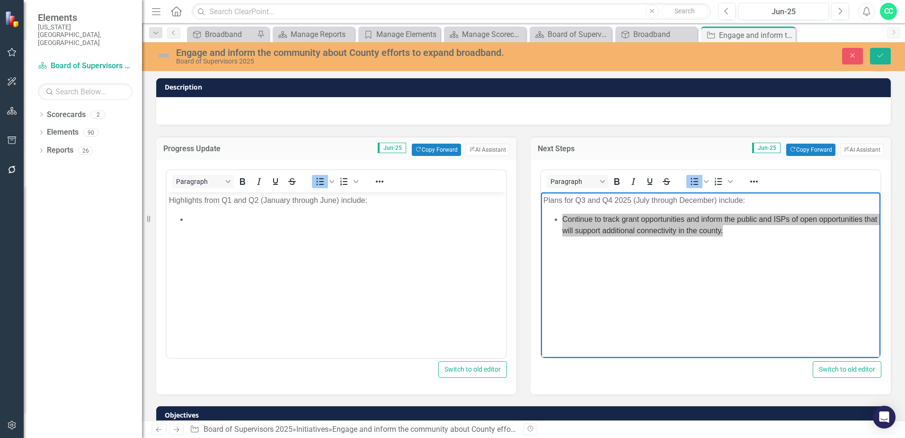
click at [199, 224] on body "Highlights from Q1 and Q2 (January through June) include:" at bounding box center [337, 263] width 340 height 142
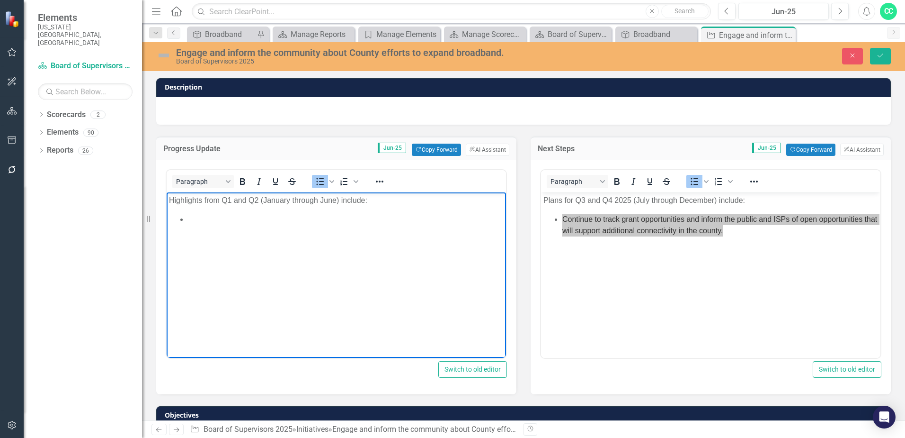
click at [199, 219] on li "Rich Text Area. Press ALT-0 for help." at bounding box center [346, 218] width 316 height 11
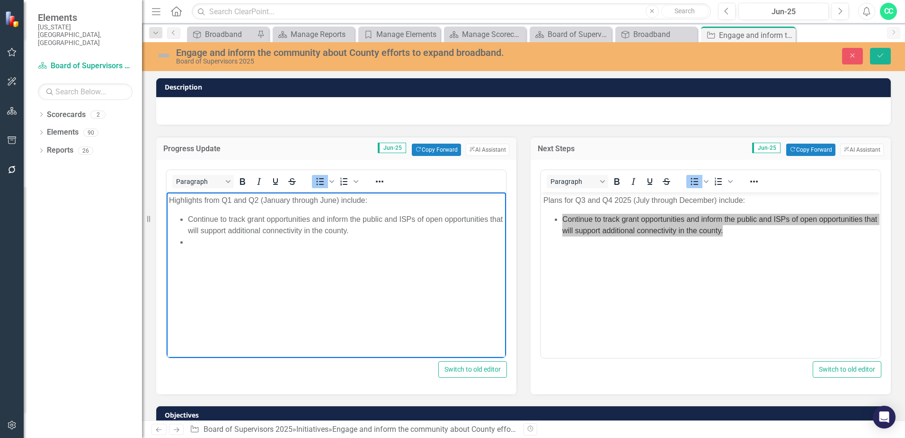
click at [218, 216] on li "Continue to track grant opportunities and inform the public and ISPs of open op…" at bounding box center [346, 224] width 316 height 23
click at [400, 229] on li "Continued to track grant opportunities and inform the public and ISPs of open o…" at bounding box center [346, 224] width 316 height 23
click at [880, 59] on icon "Save" at bounding box center [881, 55] width 9 height 7
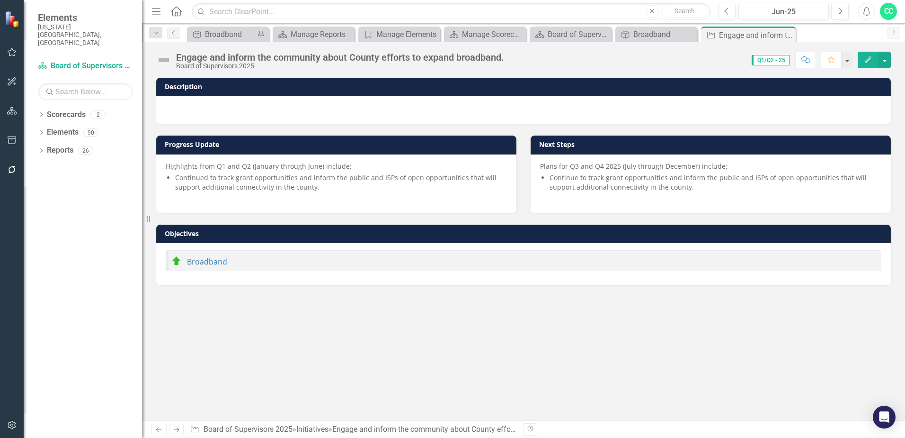
click at [167, 53] on img at bounding box center [163, 60] width 15 height 15
click at [169, 62] on img at bounding box center [163, 60] width 15 height 15
click at [170, 65] on img at bounding box center [163, 60] width 15 height 15
click at [166, 61] on img at bounding box center [163, 60] width 15 height 15
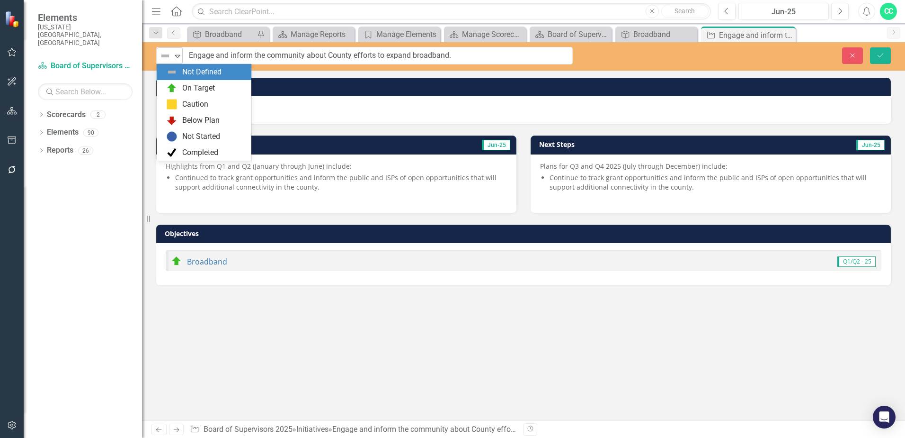
click at [174, 59] on icon "Expand" at bounding box center [177, 56] width 9 height 8
click at [205, 91] on div "On Target" at bounding box center [198, 88] width 33 height 11
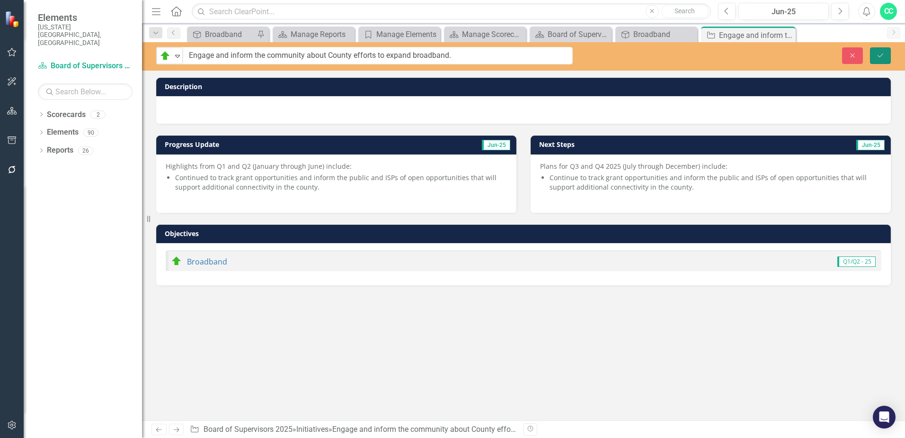
drag, startPoint x: 879, startPoint y: 53, endPoint x: 874, endPoint y: 54, distance: 5.4
click at [879, 53] on icon "Save" at bounding box center [881, 55] width 9 height 7
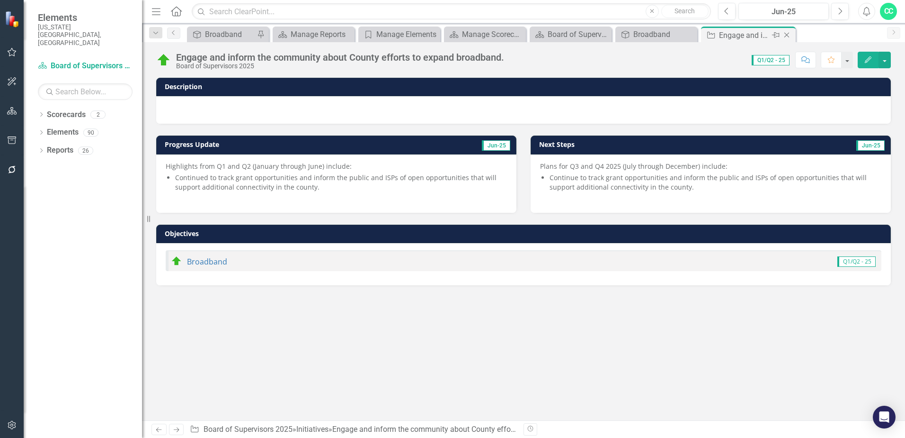
click at [789, 33] on icon "Close" at bounding box center [786, 35] width 9 height 8
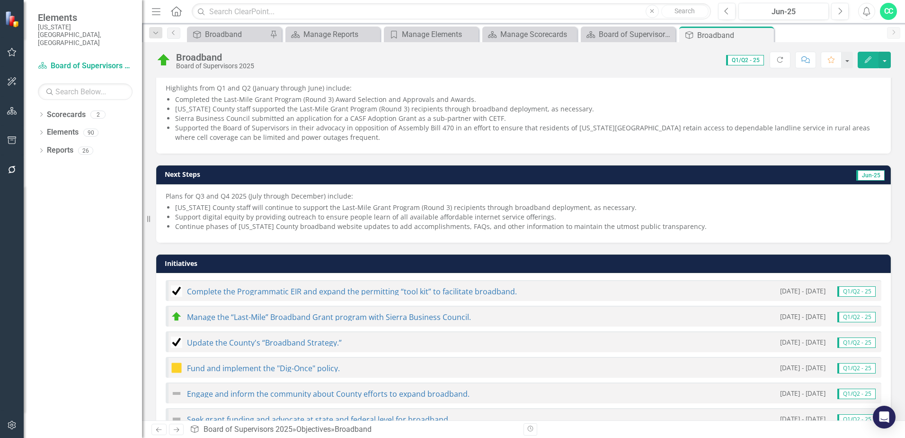
scroll to position [214, 0]
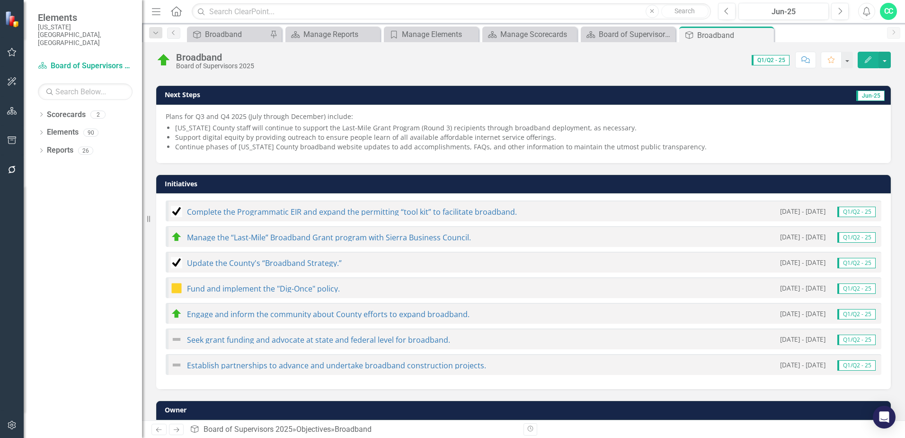
scroll to position [214, 0]
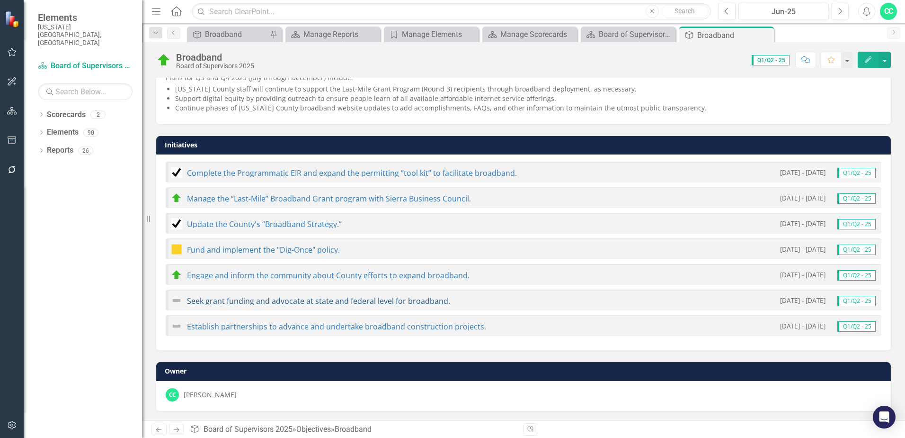
click at [241, 301] on link "Seek grant funding and advocate at state and federal level for broadband." at bounding box center [318, 301] width 263 height 10
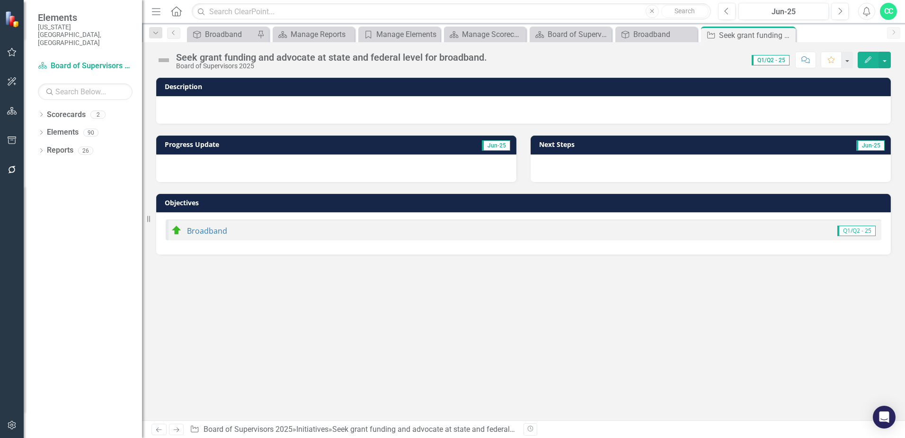
click at [257, 145] on h3 "Progress Update" at bounding box center [277, 144] width 225 height 7
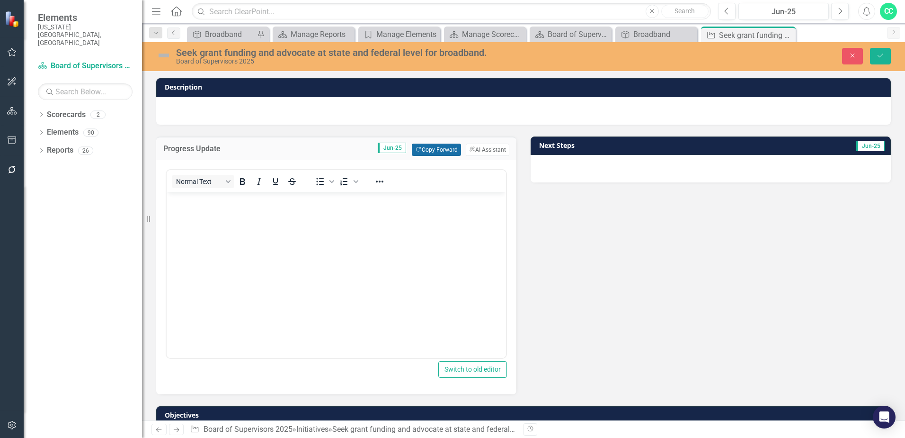
click at [430, 147] on button "Copy Forward Copy Forward" at bounding box center [436, 149] width 49 height 12
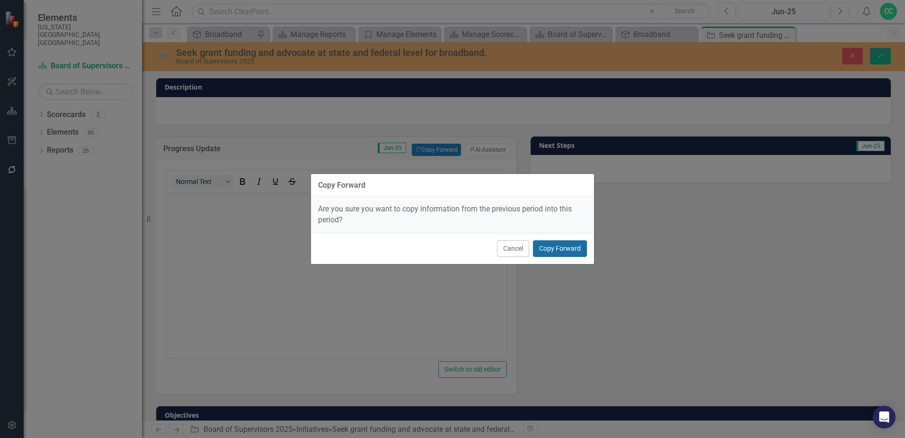
click at [572, 246] on button "Copy Forward" at bounding box center [560, 248] width 54 height 17
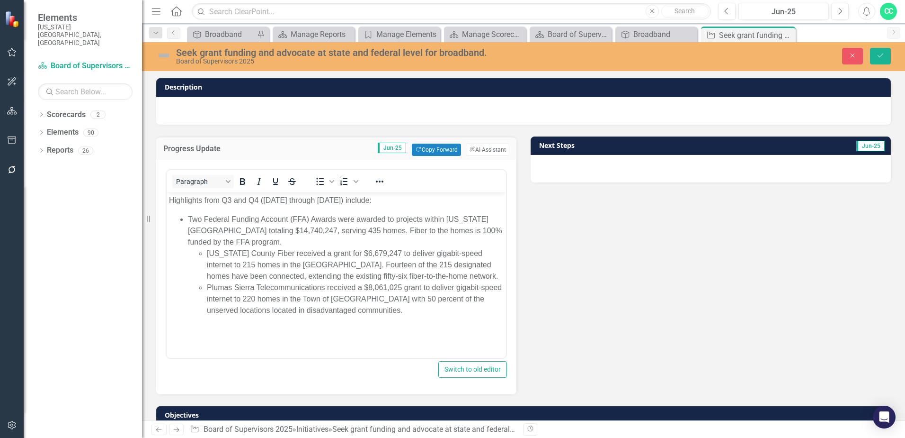
click at [623, 145] on h3 "Next Steps" at bounding box center [634, 145] width 190 height 7
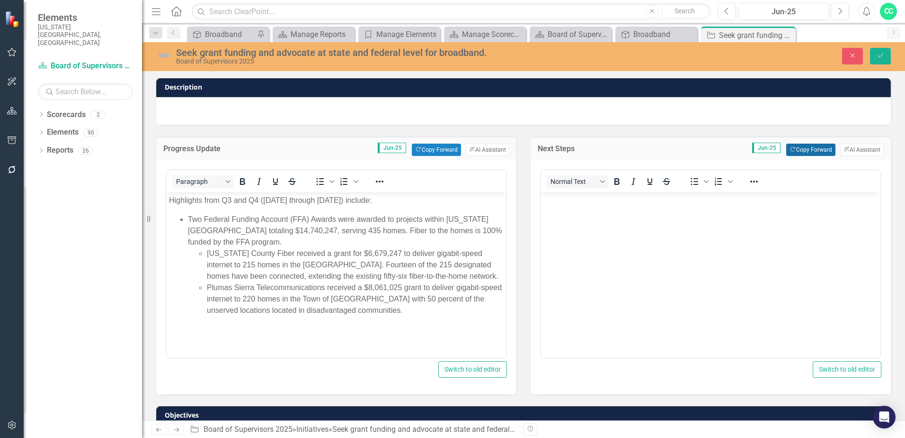
click at [812, 146] on button "Copy Forward Copy Forward" at bounding box center [811, 149] width 49 height 12
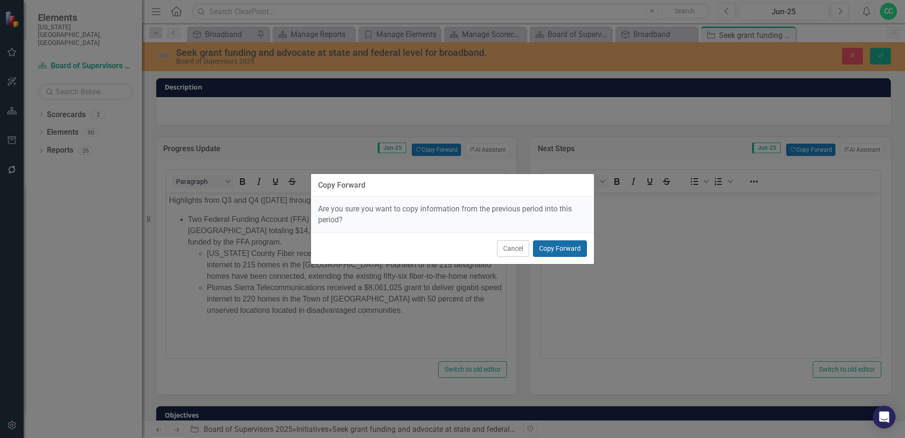
click at [564, 242] on button "Copy Forward" at bounding box center [560, 248] width 54 height 17
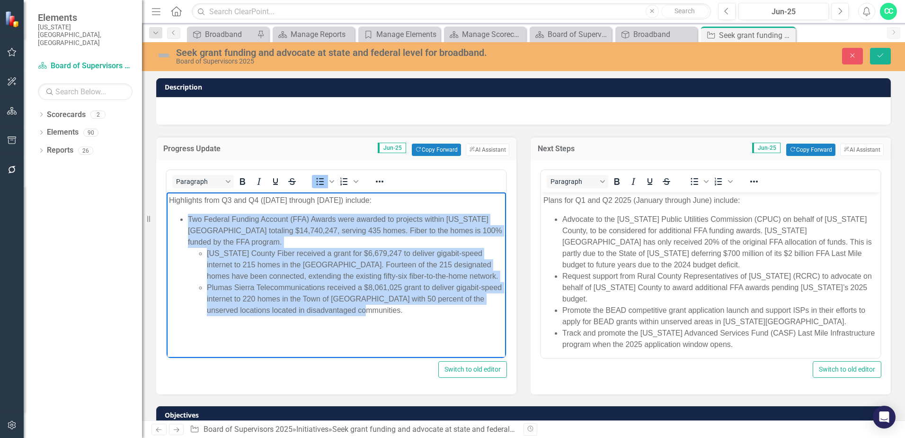
drag, startPoint x: 396, startPoint y: 310, endPoint x: 178, endPoint y: 218, distance: 237.1
click at [178, 218] on ul "Two Federal Funding Account (FFA) Awards were awarded to projects within [US_ST…" at bounding box center [336, 264] width 335 height 102
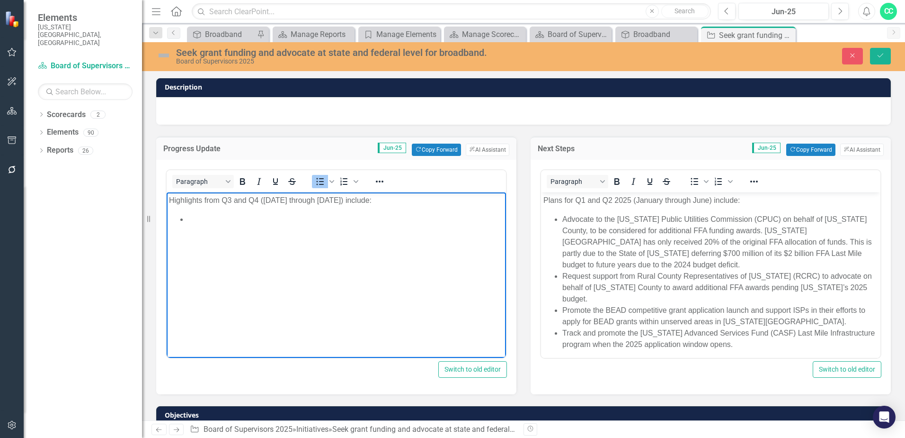
click at [410, 206] on body "Highlights from Q3 and Q4 ([DATE] through [DATE]) include:" at bounding box center [337, 263] width 340 height 142
click at [410, 198] on p "Highlights from Q3 and Q4 ([DATE] through [DATE]) include:" at bounding box center [336, 199] width 335 height 11
click at [204, 218] on li "Rich Text Area. Press ALT-0 for help." at bounding box center [346, 218] width 316 height 11
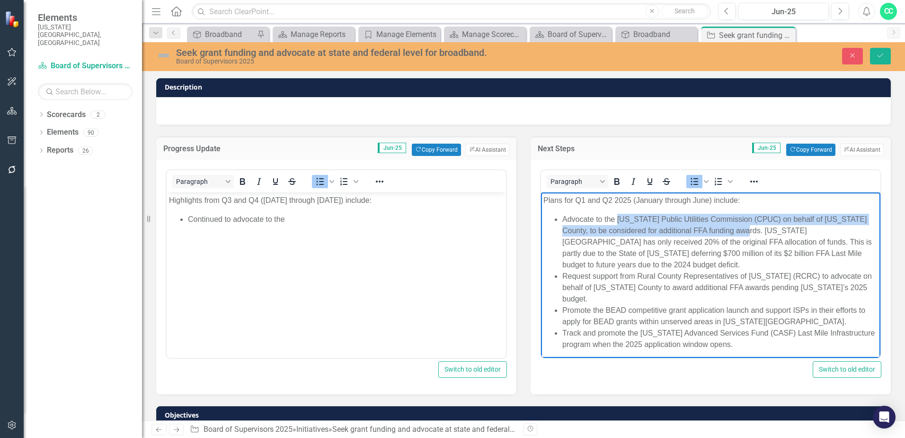
drag, startPoint x: 730, startPoint y: 226, endPoint x: 619, endPoint y: 218, distance: 111.1
click at [619, 218] on li "Advocate to the [US_STATE] Public Utilities Commission (CPUC) on behalf of [US_…" at bounding box center [721, 241] width 316 height 57
copy li "[US_STATE] Public Utilities Commission (CPUC) on behalf of [US_STATE] County, t…"
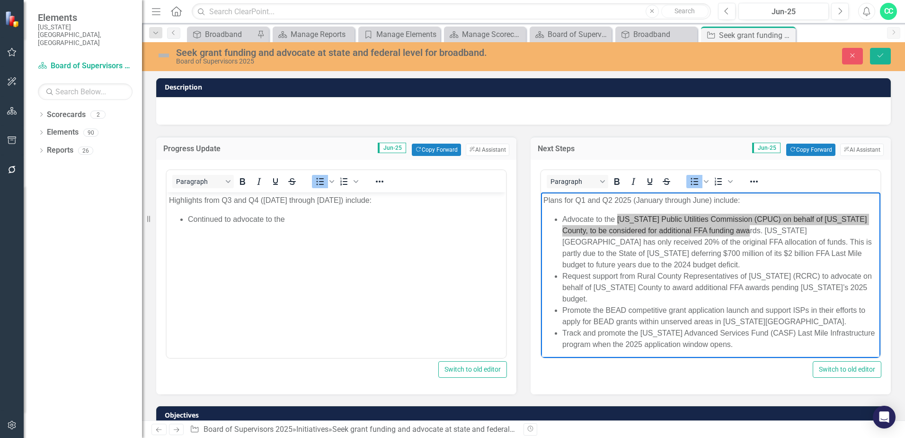
click at [295, 219] on li "Continued to advocate to the" at bounding box center [346, 218] width 316 height 11
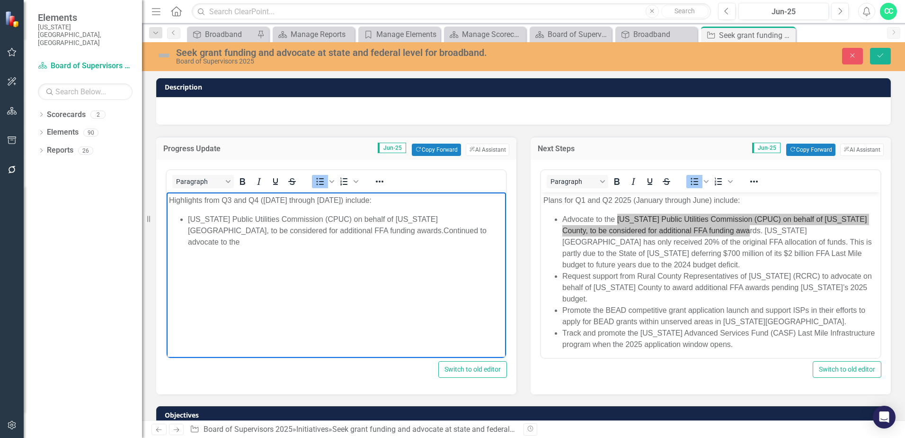
click at [190, 218] on li "[US_STATE] Public Utilities Commission (CPUC) on behalf of [US_STATE][GEOGRAPHI…" at bounding box center [346, 230] width 316 height 34
drag, startPoint x: 399, startPoint y: 231, endPoint x: 304, endPoint y: 229, distance: 95.2
click at [304, 229] on li "[US_STATE] Public Utilities Commission (CPUC) on behalf of [US_STATE][GEOGRAPHI…" at bounding box center [346, 230] width 316 height 34
click at [188, 218] on li "[US_STATE] Public Utilities Commission (CPUC) on behalf of [US_STATE] County, t…" at bounding box center [346, 224] width 316 height 23
click at [425, 230] on li "Continued to advocate to the [US_STATE] Public Utilities Commission (CPUC) on b…" at bounding box center [346, 224] width 316 height 23
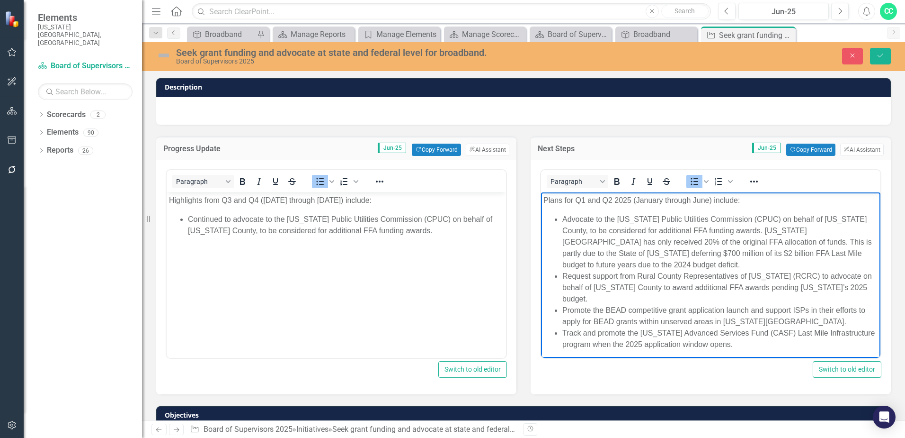
click at [747, 254] on li "Advocate to the [US_STATE] Public Utilities Commission (CPUC) on behalf of [US_…" at bounding box center [721, 241] width 316 height 57
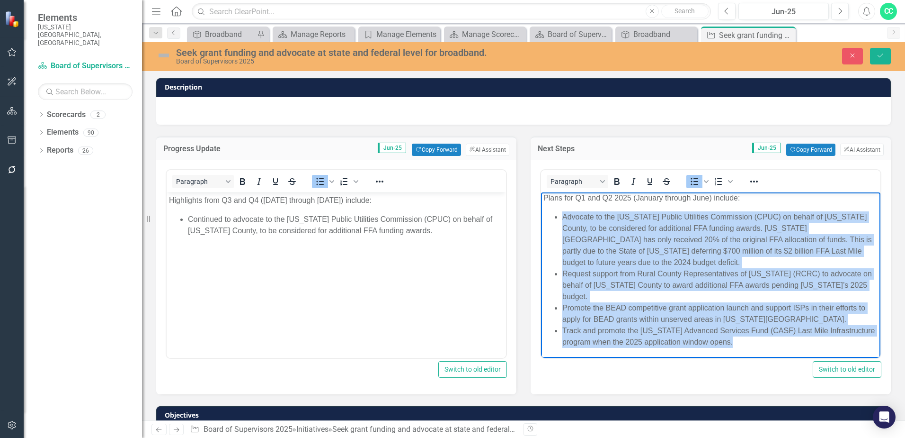
drag, startPoint x: 739, startPoint y: 337, endPoint x: 581, endPoint y: 220, distance: 196.7
click at [553, 208] on body "Plans for Q1 and Q2 2025 (January through June) include: Advocate to the [US_ST…" at bounding box center [711, 273] width 340 height 168
click at [612, 238] on li "Advocate to the [US_STATE] Public Utilities Commission (CPUC) on behalf of [US_…" at bounding box center [721, 239] width 316 height 57
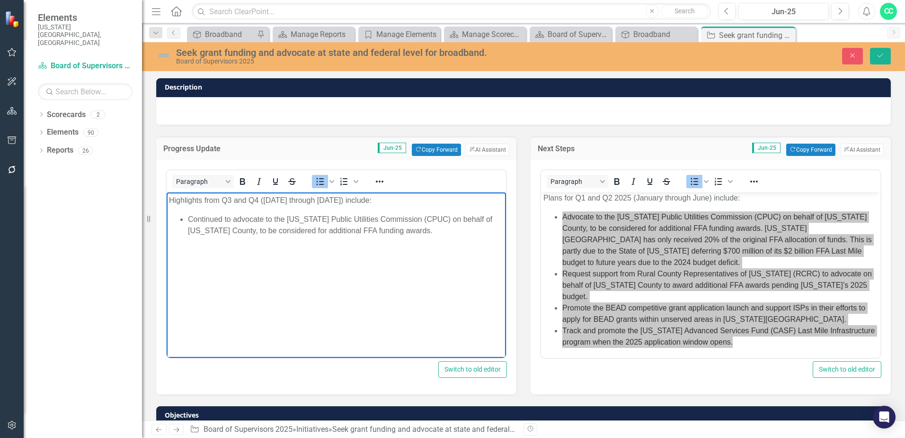
drag, startPoint x: 432, startPoint y: 233, endPoint x: 402, endPoint y: 235, distance: 30.4
click at [431, 233] on li "Continued to advocate to the [US_STATE] Public Utilities Commission (CPUC) on b…" at bounding box center [346, 224] width 316 height 23
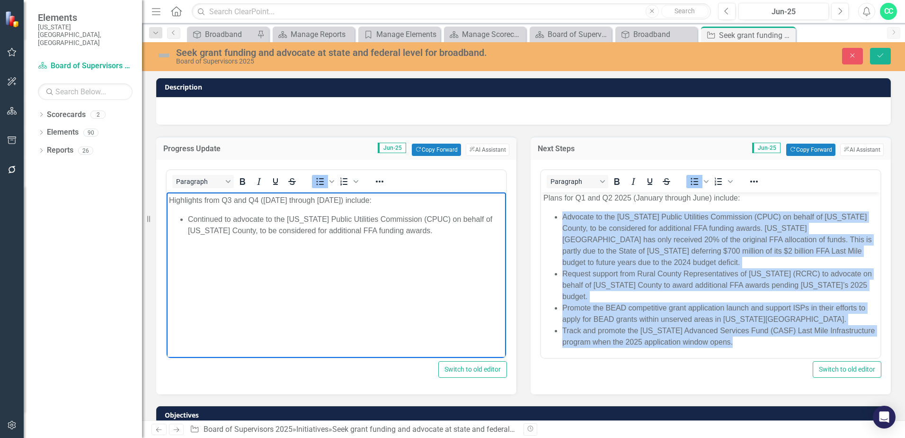
click at [679, 240] on li "Advocate to the [US_STATE] Public Utilities Commission (CPUC) on behalf of [US_…" at bounding box center [721, 239] width 316 height 57
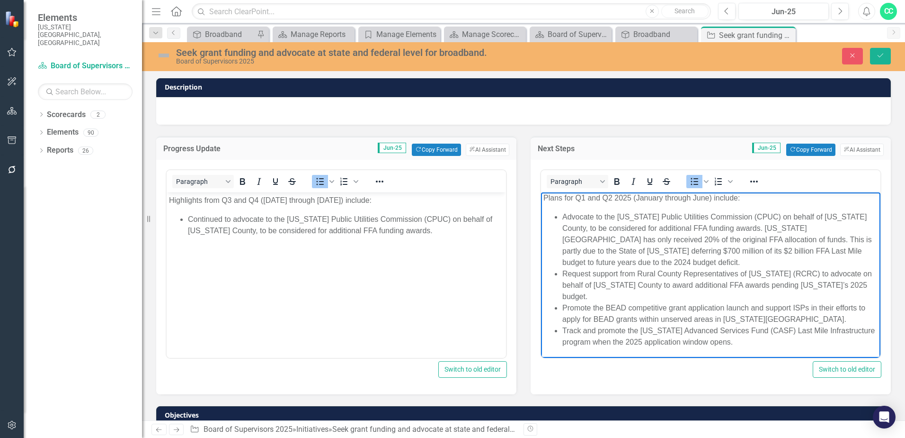
click at [703, 282] on li "Request support from Rural County Representatives of [US_STATE] (RCRC) to advoc…" at bounding box center [721, 285] width 316 height 34
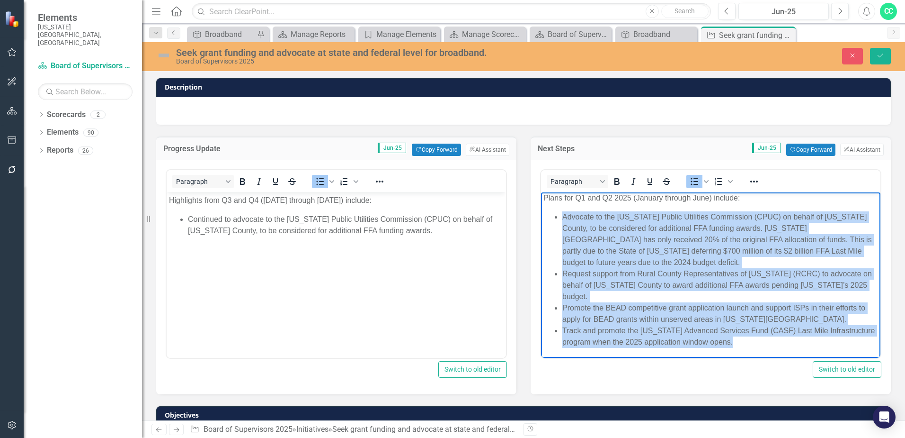
drag, startPoint x: 744, startPoint y: 348, endPoint x: 541, endPoint y: 217, distance: 241.4
click at [541, 217] on body "Plans for Q1 and Q2 2025 (January through June) include: Advocate to the [US_ST…" at bounding box center [711, 273] width 340 height 168
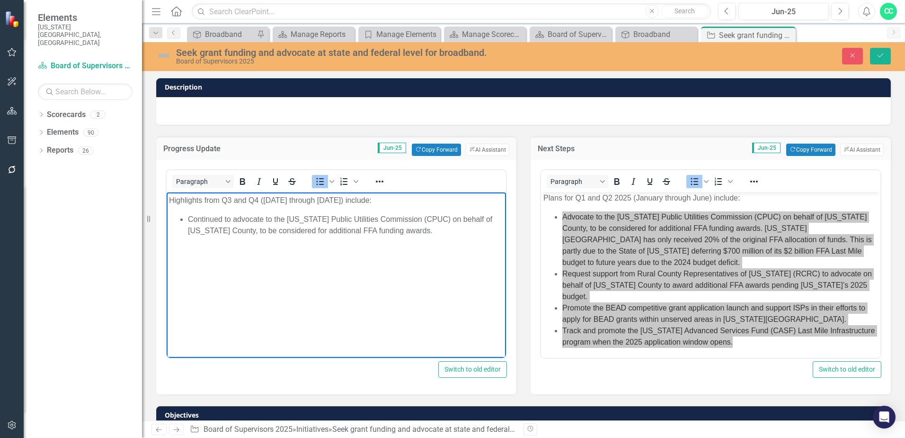
click at [396, 233] on li "Continued to advocate to the [US_STATE] Public Utilities Commission (CPUC) on b…" at bounding box center [346, 224] width 316 height 23
click at [419, 233] on li "Continued to advocate to the [US_STATE] Public Utilities Commission (CPUC) on b…" at bounding box center [346, 224] width 316 height 23
click at [425, 230] on li "Continued to advocate to the [US_STATE] Public Utilities Commission (CPUC) on b…" at bounding box center [346, 224] width 316 height 23
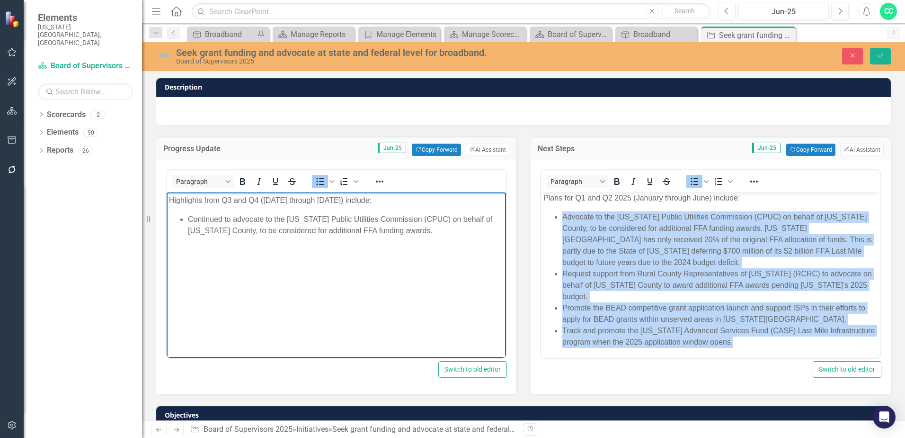
click at [637, 287] on li "Request support from Rural County Representatives of [US_STATE] (RCRC) to advoc…" at bounding box center [721, 285] width 316 height 34
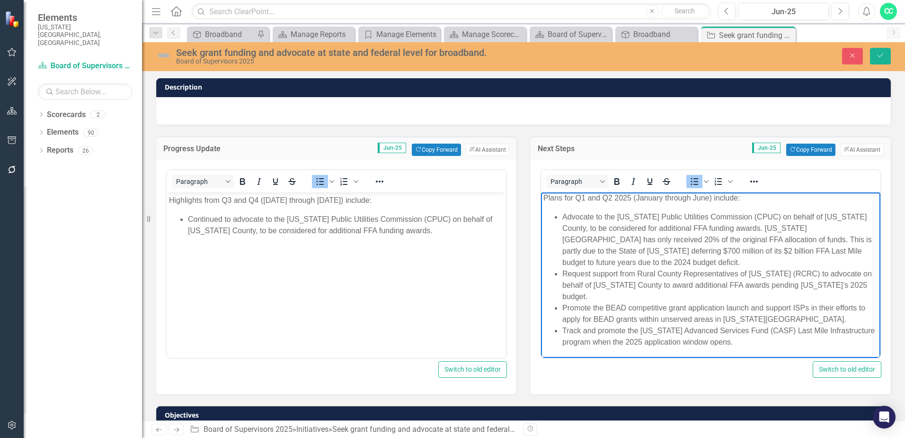
click at [375, 204] on p "Highlights from Q3 and Q4 ([DATE] through [DATE]) include:" at bounding box center [336, 199] width 335 height 11
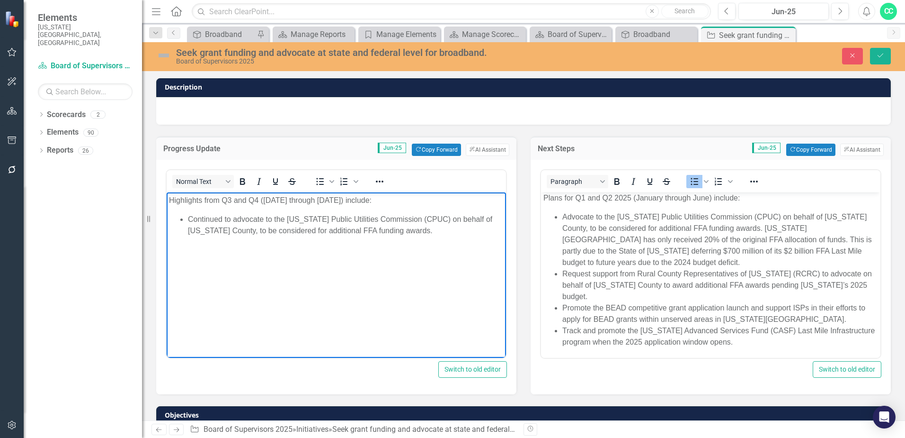
click at [389, 203] on p "Highlights from Q3 and Q4 ([DATE] through [DATE]) include:" at bounding box center [336, 199] width 335 height 11
drag, startPoint x: 372, startPoint y: 193, endPoint x: 144, endPoint y: 194, distance: 228.3
click at [167, 194] on html "Highlights from Q3 and Q4 ([DATE] through [DATE]) include: Continued to advocat…" at bounding box center [337, 263] width 340 height 142
click at [338, 204] on p "Rich Text Area. Press ALT-0 for help." at bounding box center [336, 199] width 335 height 11
drag, startPoint x: 415, startPoint y: 204, endPoint x: 173, endPoint y: 207, distance: 241.6
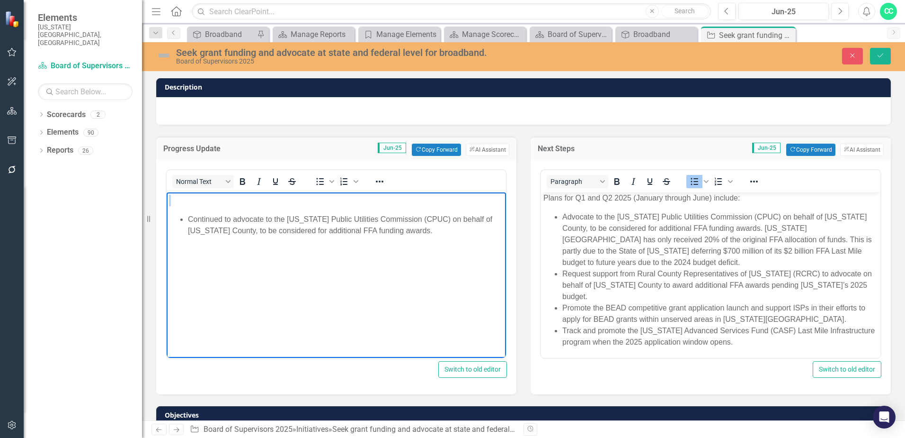
click at [173, 207] on body "Continued to advocate to the [US_STATE] Public Utilities Commission (CPUC) on b…" at bounding box center [337, 263] width 340 height 142
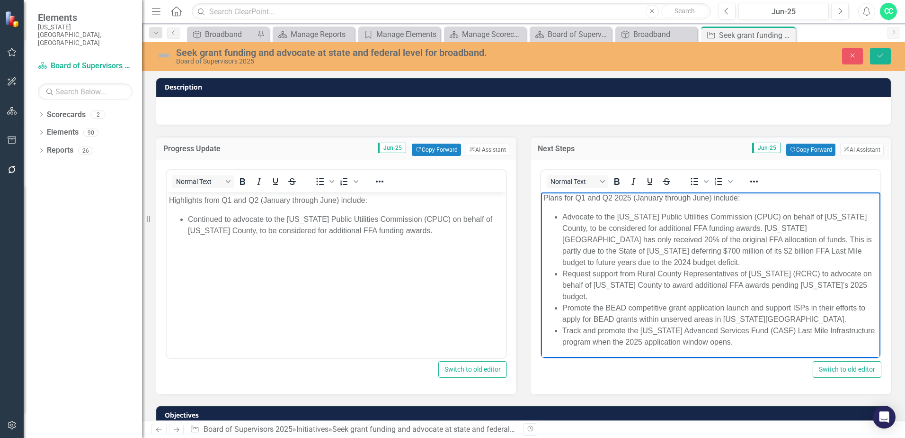
drag, startPoint x: 649, startPoint y: 199, endPoint x: 685, endPoint y: 195, distance: 36.3
click at [649, 199] on p "Plans for Q1 and Q2 2025 (January through June) include:" at bounding box center [711, 197] width 335 height 11
click at [751, 196] on p "Plans for Q1 and Q2 2025 (January through June) include:" at bounding box center [711, 197] width 335 height 11
drag, startPoint x: 576, startPoint y: 188, endPoint x: 480, endPoint y: 194, distance: 96.3
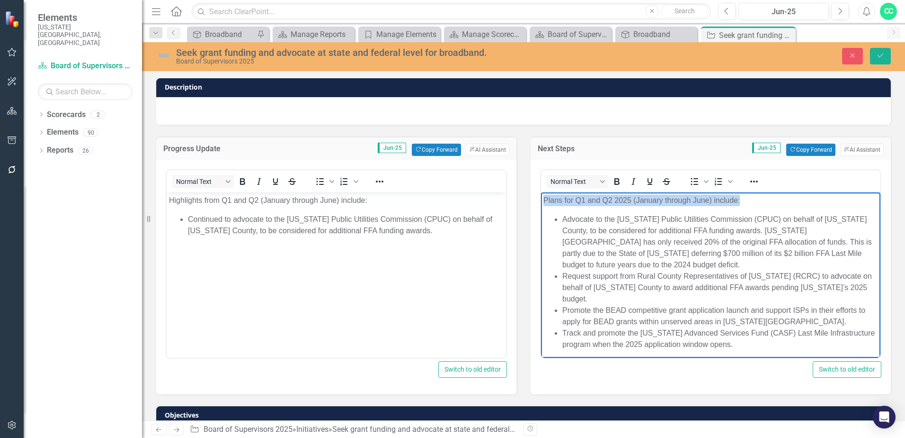
click at [541, 194] on html "Plans for Q1 and Q2 2025 (January through June) include: Advocate to the [US_ST…" at bounding box center [711, 276] width 340 height 168
paste body "Rich Text Area. Press ALT-0 for help."
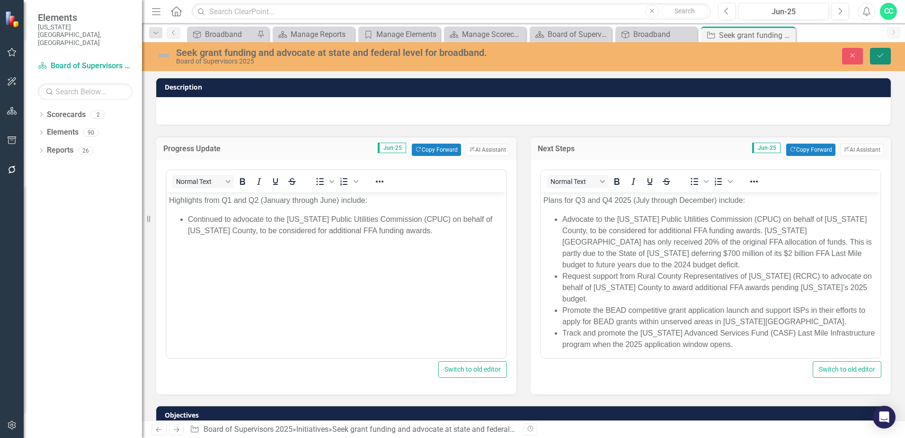
click at [878, 55] on icon "Save" at bounding box center [881, 55] width 9 height 7
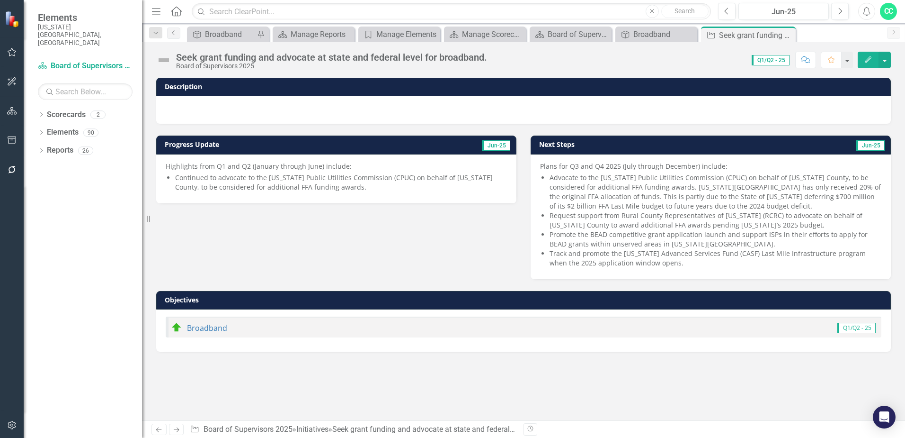
click at [165, 60] on img at bounding box center [163, 60] width 15 height 15
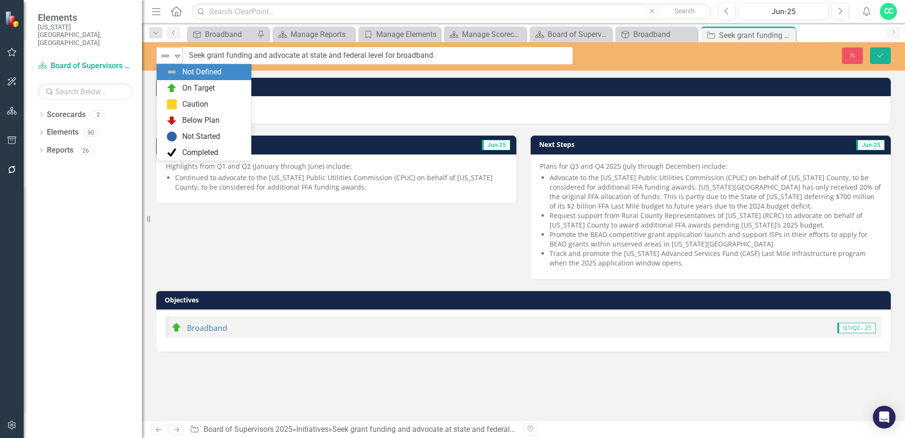
click at [159, 54] on div "Not Defined" at bounding box center [166, 55] width 14 height 13
click at [202, 84] on div "On Target" at bounding box center [198, 88] width 33 height 11
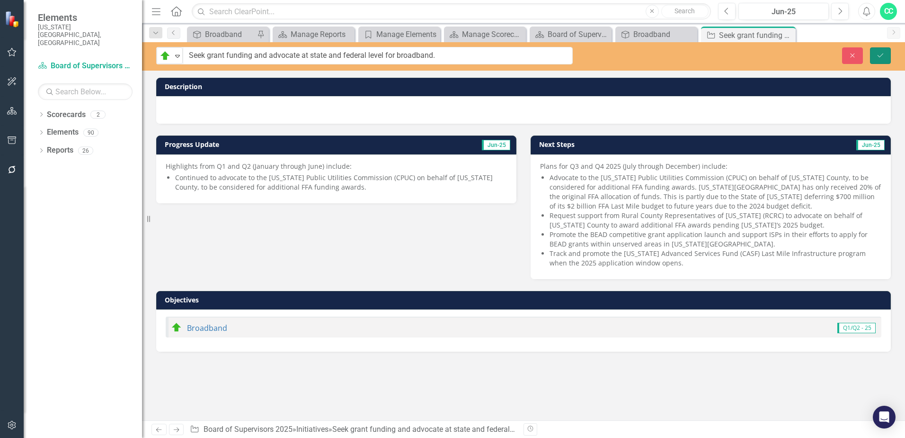
click at [881, 57] on icon "Save" at bounding box center [881, 55] width 9 height 7
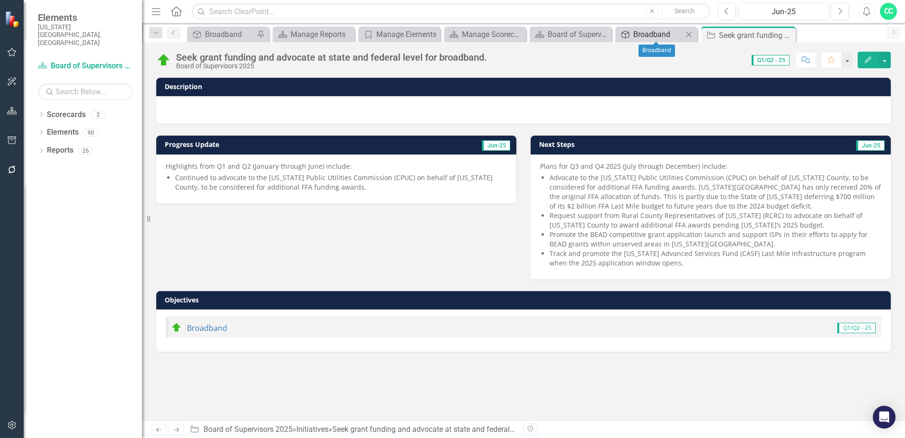
click at [648, 36] on div "Broadband" at bounding box center [659, 34] width 50 height 12
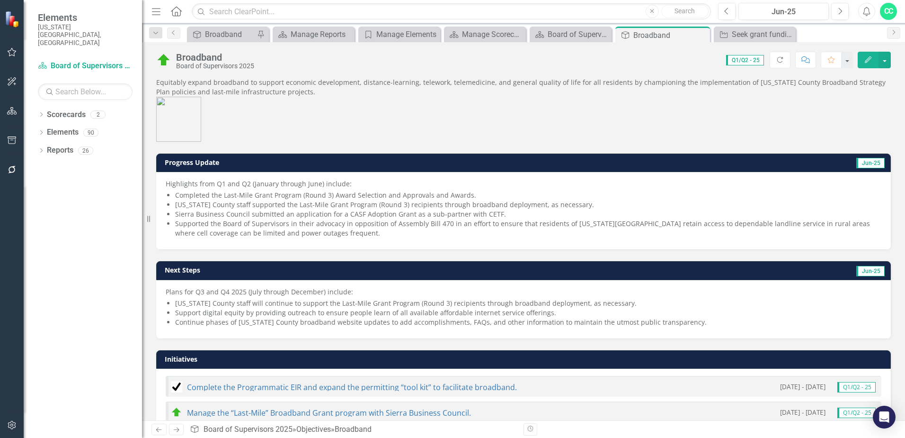
drag, startPoint x: 313, startPoint y: 235, endPoint x: 188, endPoint y: 214, distance: 126.3
click at [155, 215] on div "Elements [US_STATE][GEOGRAPHIC_DATA], [GEOGRAPHIC_DATA] Scorecard Board of Supe…" at bounding box center [452, 219] width 905 height 438
drag, startPoint x: 176, startPoint y: 224, endPoint x: 243, endPoint y: 231, distance: 67.6
click at [242, 231] on li "Supported the Board of Supervisors in their advocacy in opposition of Assembly …" at bounding box center [528, 228] width 707 height 19
click at [271, 233] on li "Supported the Board of Supervisors in their advocacy in opposition of Assembly …" at bounding box center [528, 228] width 707 height 19
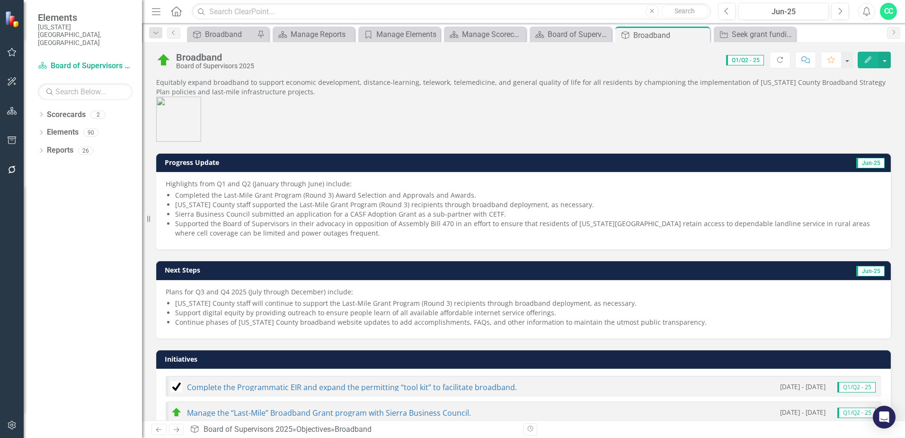
click at [272, 233] on li "Supported the Board of Supervisors in their advocacy in opposition of Assembly …" at bounding box center [528, 228] width 707 height 19
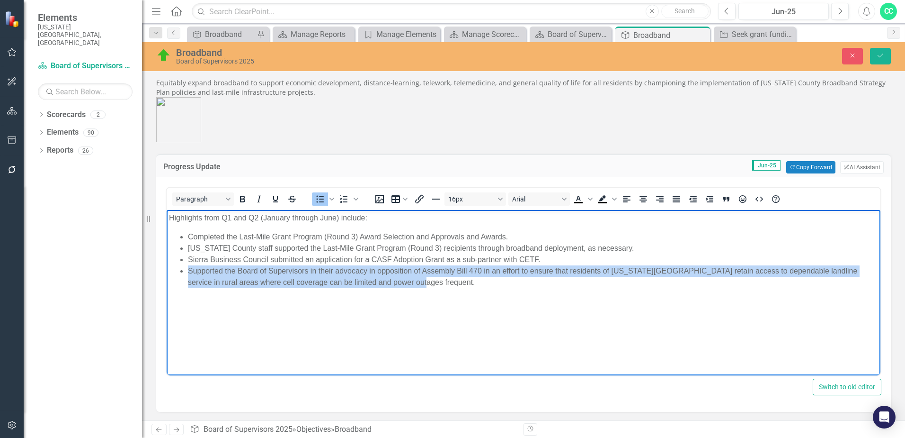
drag, startPoint x: 420, startPoint y: 281, endPoint x: 180, endPoint y: 273, distance: 239.8
click at [188, 273] on li "Supported the Board of Supervisors in their advocacy in opposition of Assembly …" at bounding box center [533, 276] width 690 height 23
copy li "Supported the Board of Supervisors in their advocacy in opposition of Assembly …"
click at [427, 281] on li "Supported the Board of Supervisors in their advocacy in opposition of Assembly …" at bounding box center [533, 276] width 690 height 23
drag, startPoint x: 418, startPoint y: 284, endPoint x: 181, endPoint y: 270, distance: 236.7
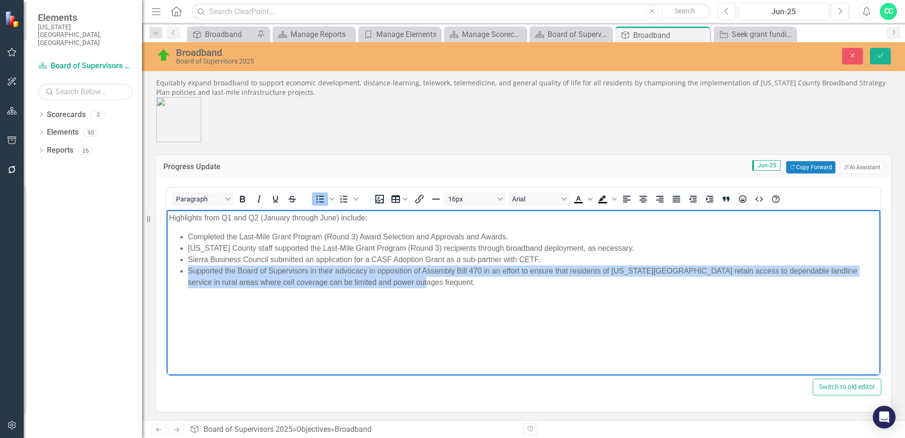
click at [188, 270] on li "Supported the Board of Supervisors in their advocacy in opposition of Assembly …" at bounding box center [533, 276] width 690 height 23
copy li "Supported the Board of Supervisors in their advocacy in opposition of Assembly …"
paste body "Rich Text Area. Press ALT-0 for help."
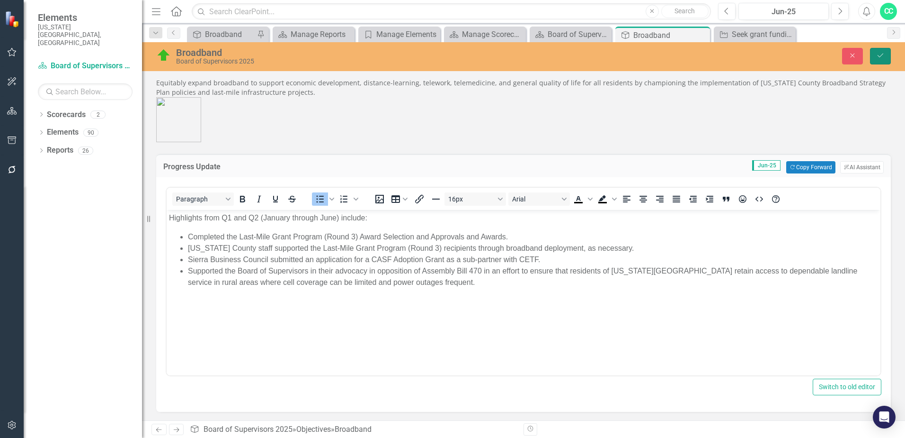
click at [881, 54] on icon "Save" at bounding box center [881, 55] width 9 height 7
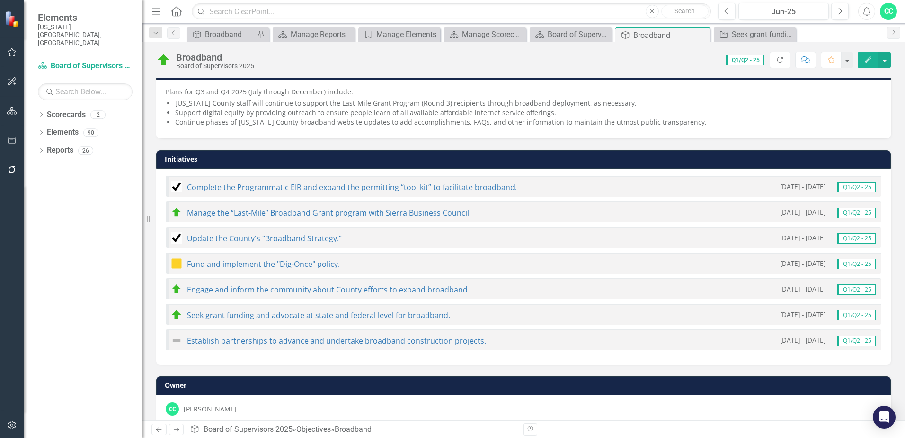
scroll to position [214, 0]
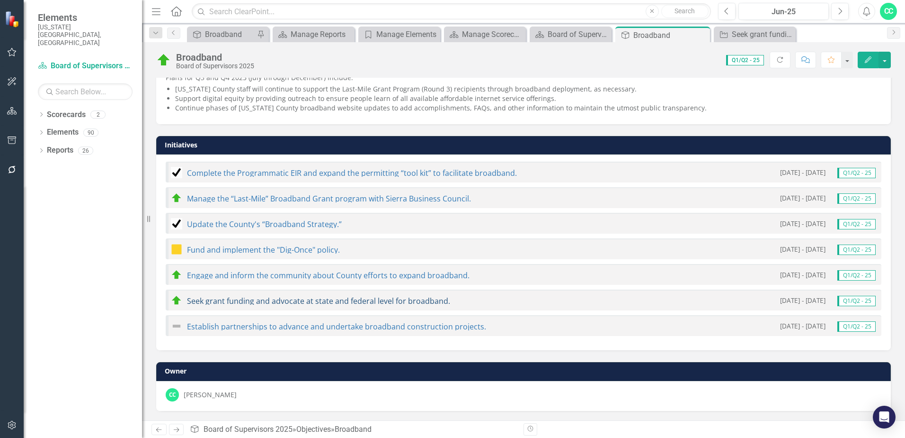
click at [248, 303] on link "Seek grant funding and advocate at state and federal level for broadband." at bounding box center [318, 301] width 263 height 10
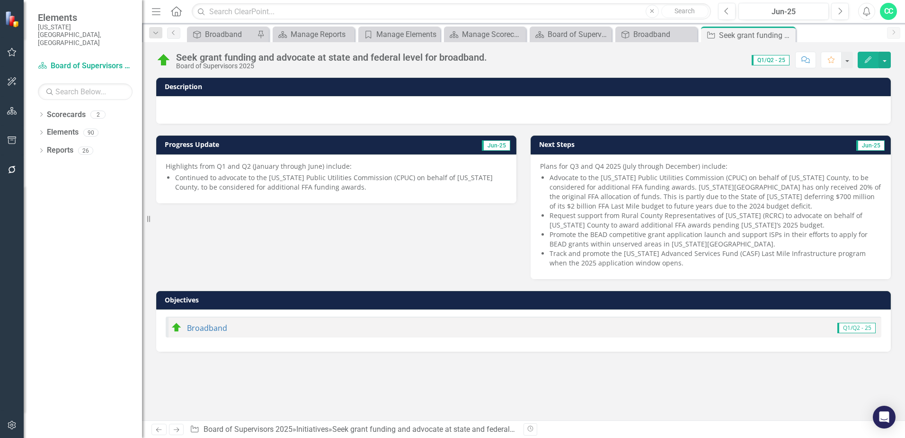
click at [289, 171] on span "Highlights from Q1 and Q2 (January through June) include: Continued to advocate…" at bounding box center [336, 177] width 341 height 32
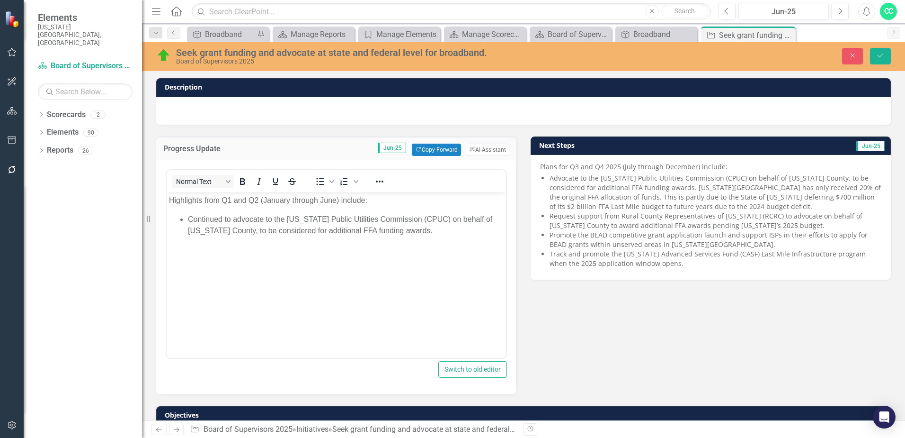
click at [434, 229] on li "Continued to advocate to the [US_STATE] Public Utilities Commission (CPUC) on b…" at bounding box center [346, 224] width 316 height 23
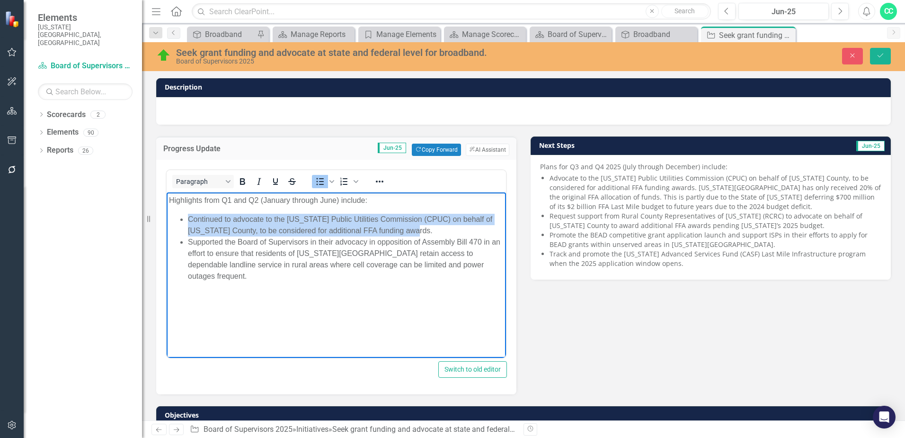
drag, startPoint x: 419, startPoint y: 228, endPoint x: 168, endPoint y: 222, distance: 251.1
click at [168, 222] on body "Highlights from Q1 and Q2 (January through June) include: Continued to advocate…" at bounding box center [337, 263] width 340 height 142
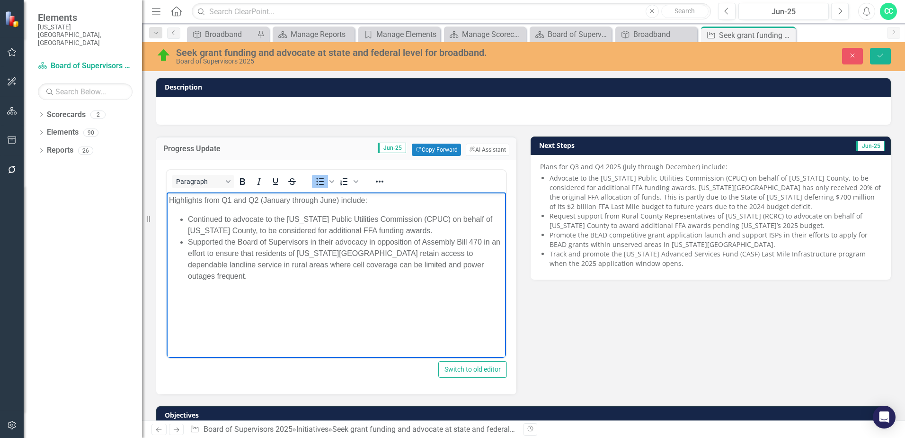
click at [305, 238] on li "Supported the Board of Supervisors in their advocacy in opposition of Assembly …" at bounding box center [346, 258] width 316 height 45
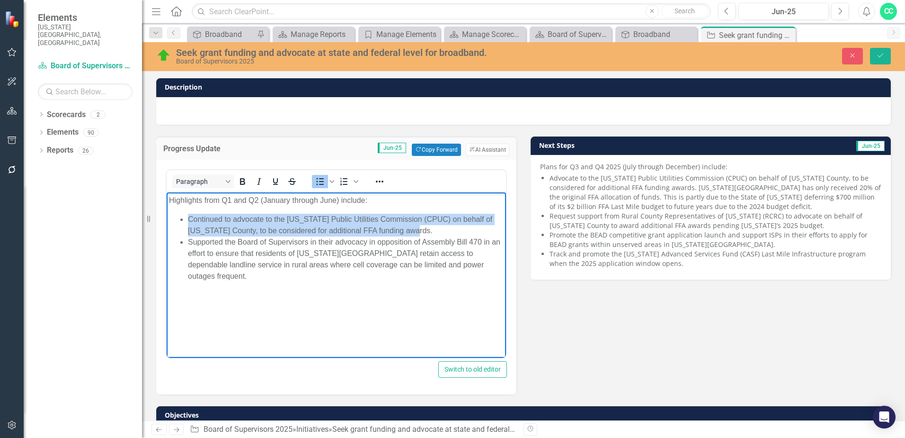
drag, startPoint x: 418, startPoint y: 229, endPoint x: 323, endPoint y: 412, distance: 205.7
click at [167, 219] on html "Highlights from Q1 and Q2 (January through June) include: Continued to advocate…" at bounding box center [337, 263] width 340 height 142
copy li "Continued to advocate to the [US_STATE] Public Utilities Commission (CPUC) on b…"
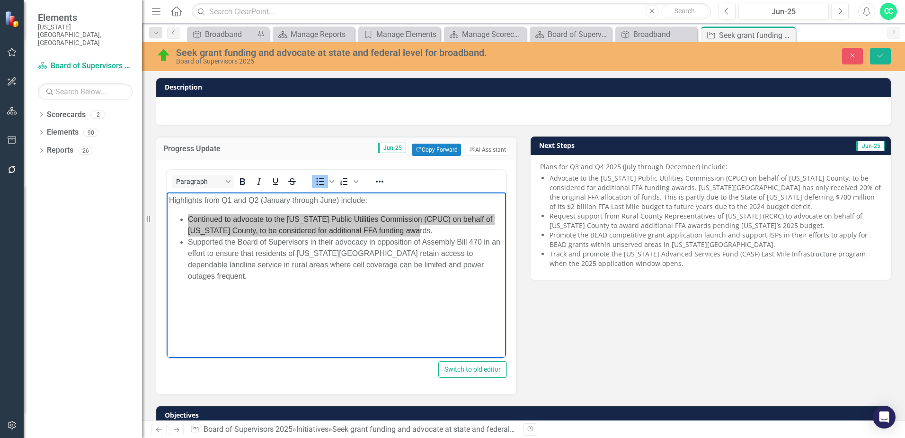
click at [722, 253] on li "Track and promote the [US_STATE] Advanced Services Fund (CASF) Last Mile Infras…" at bounding box center [716, 258] width 332 height 19
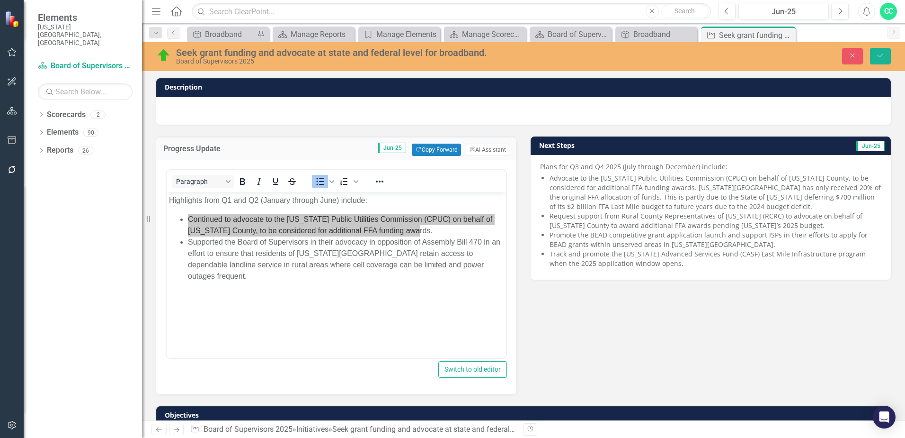
click at [666, 259] on li "Track and promote the [US_STATE] Advanced Services Fund (CASF) Last Mile Infras…" at bounding box center [716, 258] width 332 height 19
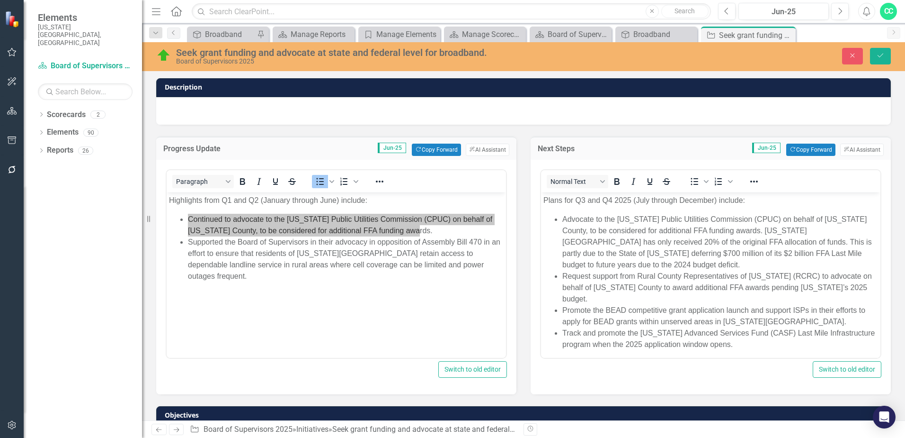
click at [730, 330] on li "Track and promote the [US_STATE] Advanced Services Fund (CASF) Last Mile Infras…" at bounding box center [721, 338] width 316 height 23
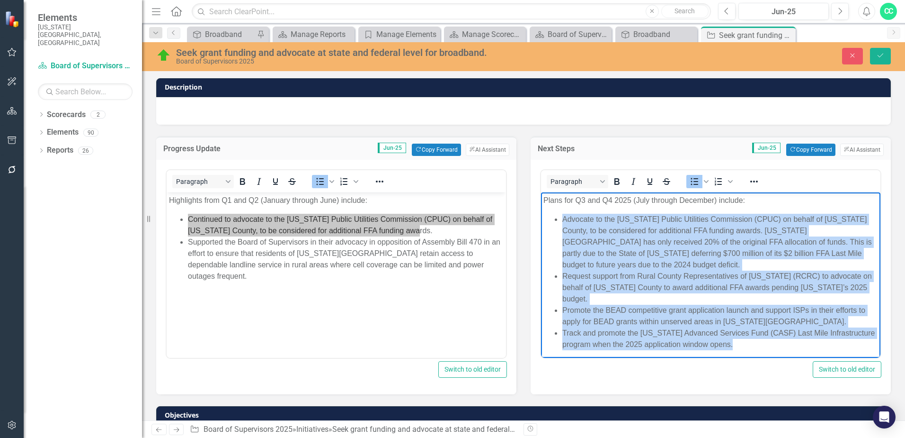
drag, startPoint x: 718, startPoint y: 331, endPoint x: 562, endPoint y: 215, distance: 194.1
click at [562, 215] on ul "Advocate to the [US_STATE] Public Utilities Commission (CPUC) on behalf of [US_…" at bounding box center [711, 281] width 335 height 136
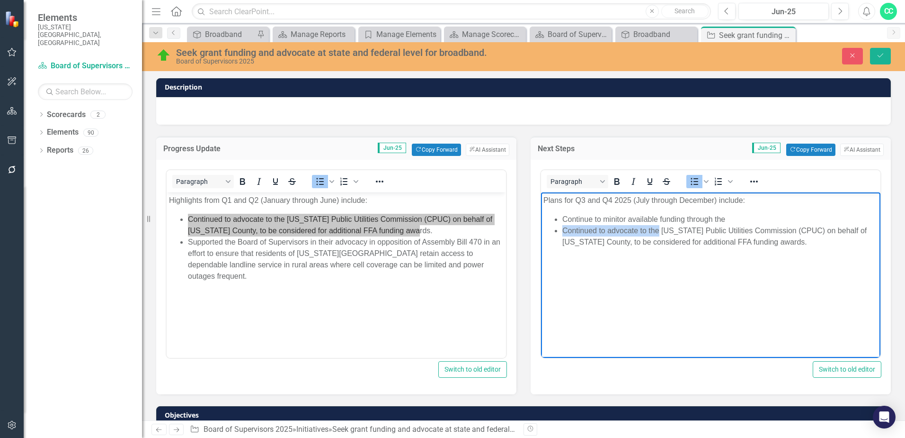
drag, startPoint x: 659, startPoint y: 231, endPoint x: 547, endPoint y: 233, distance: 111.3
click at [547, 228] on ul "Continue to minitor available funding through the Continued to advocate to the …" at bounding box center [711, 230] width 335 height 34
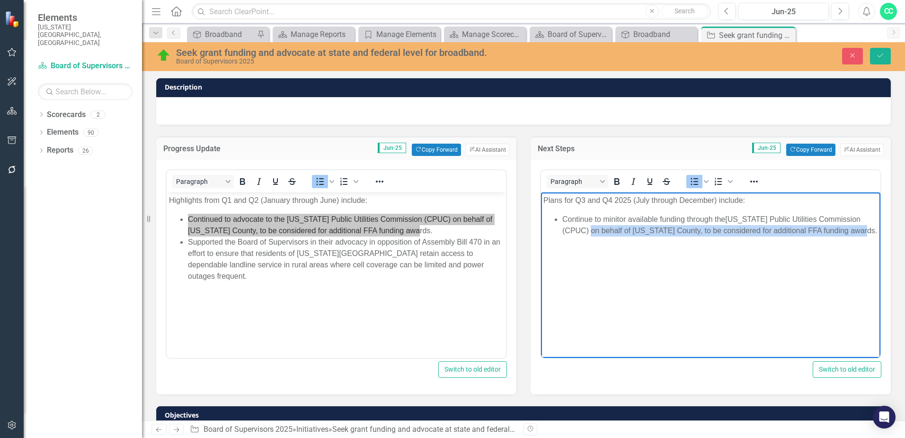
drag, startPoint x: 805, startPoint y: 227, endPoint x: 590, endPoint y: 232, distance: 215.0
click at [590, 232] on li "Continue to minitor available funding through the [US_STATE] Public Utilities C…" at bounding box center [721, 224] width 316 height 23
drag, startPoint x: 618, startPoint y: 229, endPoint x: 670, endPoint y: 225, distance: 52.2
click at [619, 229] on li "Continue to monitor available funding through the [US_STATE] Public Utilities C…" at bounding box center [721, 224] width 316 height 23
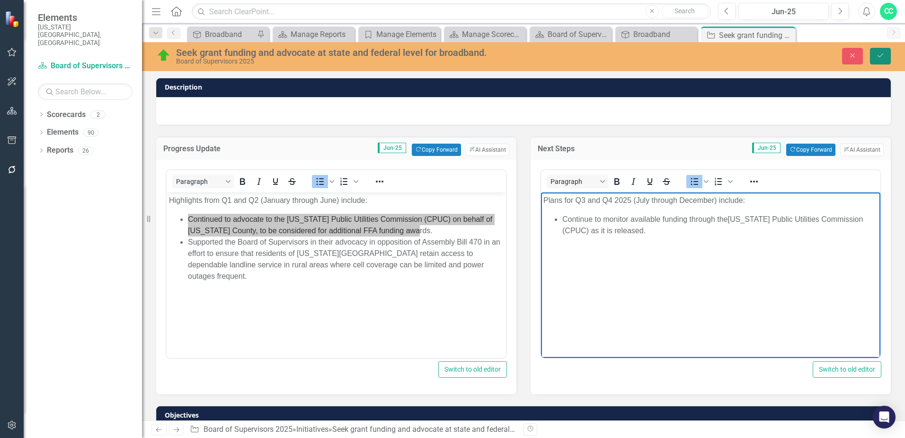
click at [879, 53] on icon "Save" at bounding box center [881, 55] width 9 height 7
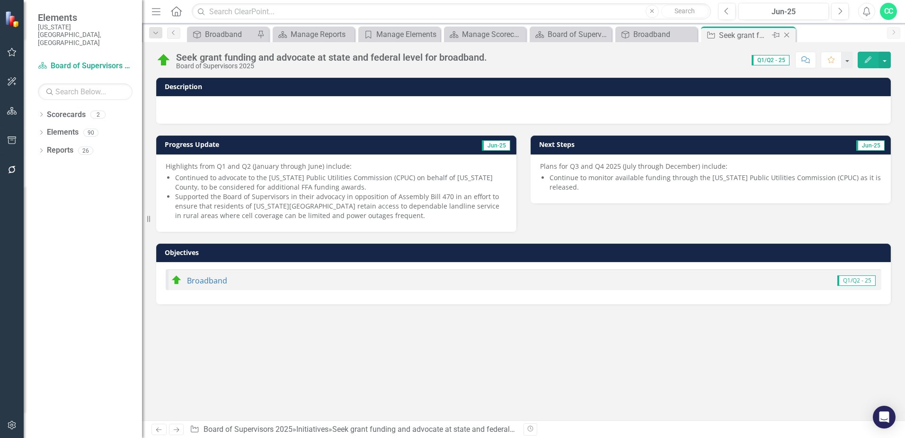
click at [787, 36] on icon "Close" at bounding box center [786, 35] width 9 height 8
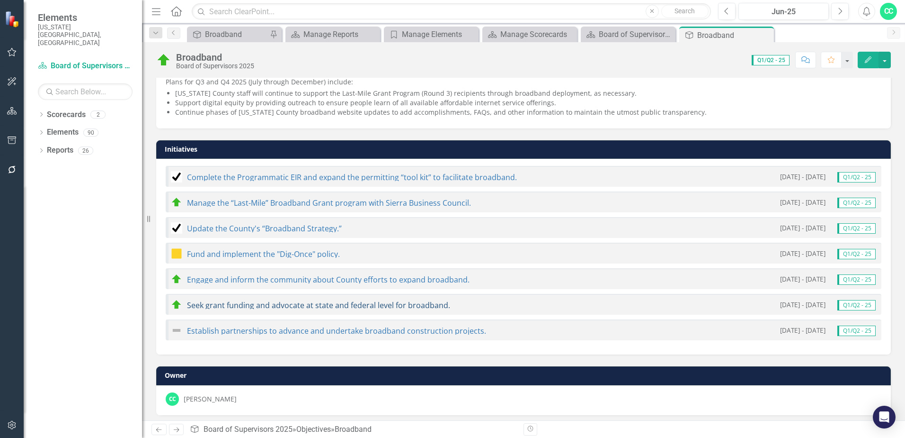
scroll to position [214, 0]
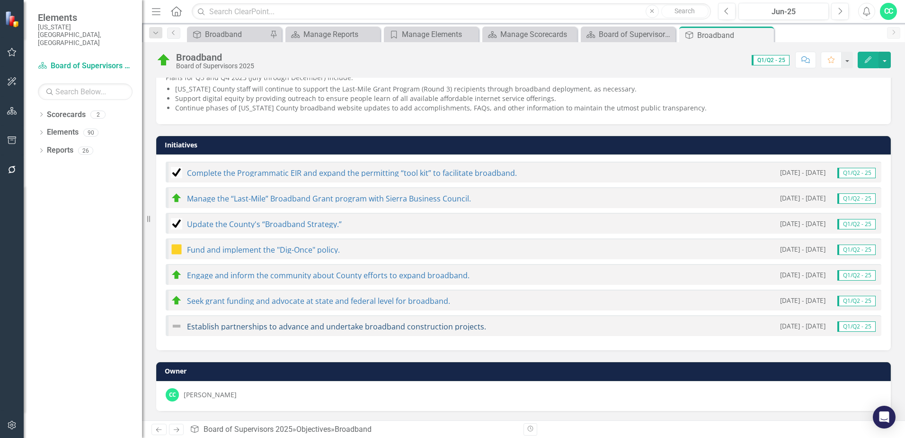
click at [302, 326] on link "Establish partnerships to advance and undertake broadband construction projects." at bounding box center [336, 326] width 299 height 10
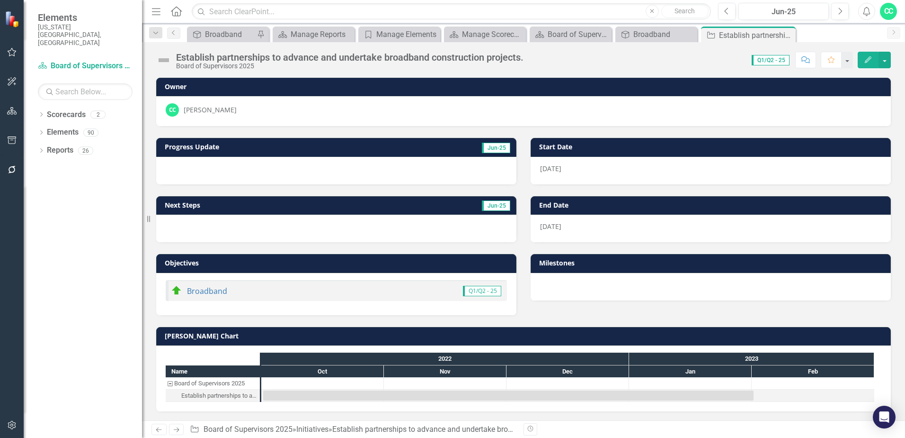
click at [277, 148] on h3 "Progress Update" at bounding box center [277, 146] width 225 height 7
click at [281, 148] on h3 "Progress Update" at bounding box center [277, 146] width 225 height 7
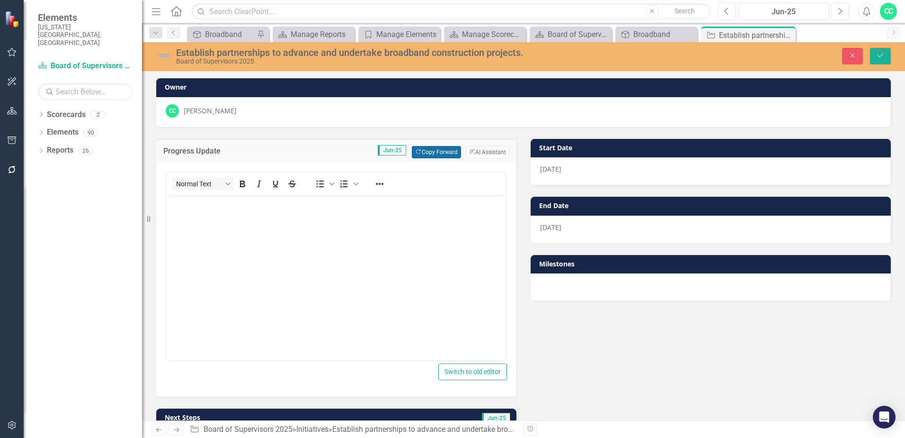
click at [435, 147] on button "Copy Forward Copy Forward" at bounding box center [436, 152] width 49 height 12
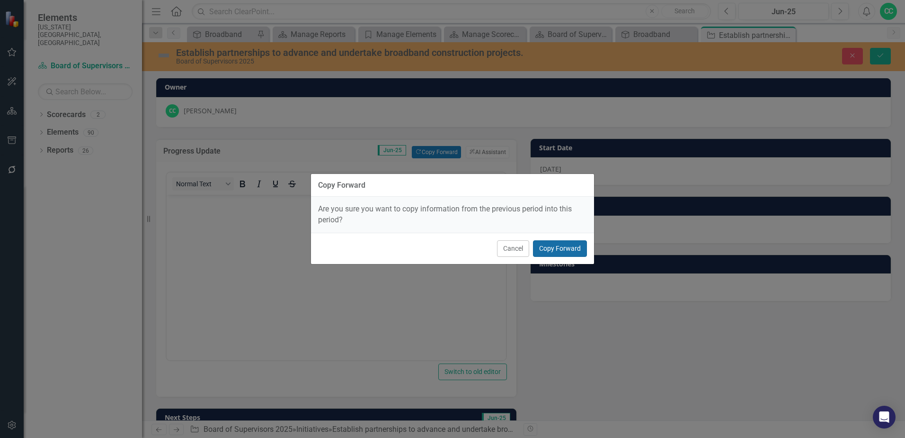
click at [566, 243] on button "Copy Forward" at bounding box center [560, 248] width 54 height 17
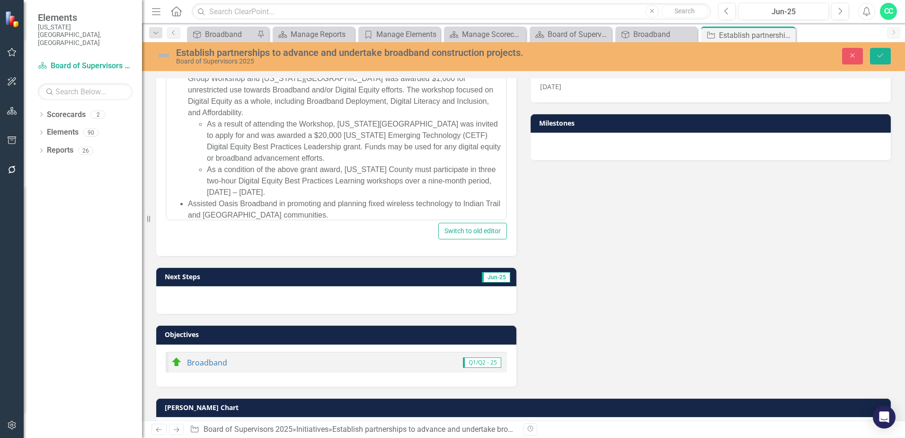
scroll to position [142, 0]
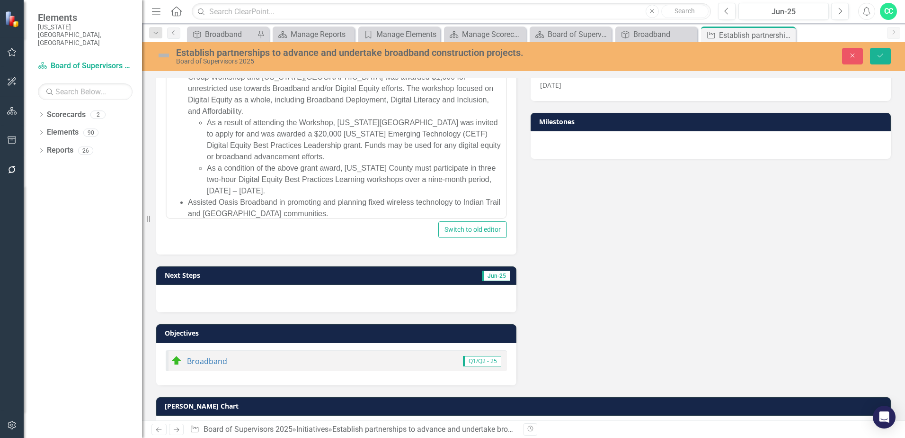
click at [262, 278] on h3 "Next Steps" at bounding box center [260, 274] width 190 height 7
click at [261, 278] on h3 "Next Steps" at bounding box center [260, 274] width 190 height 7
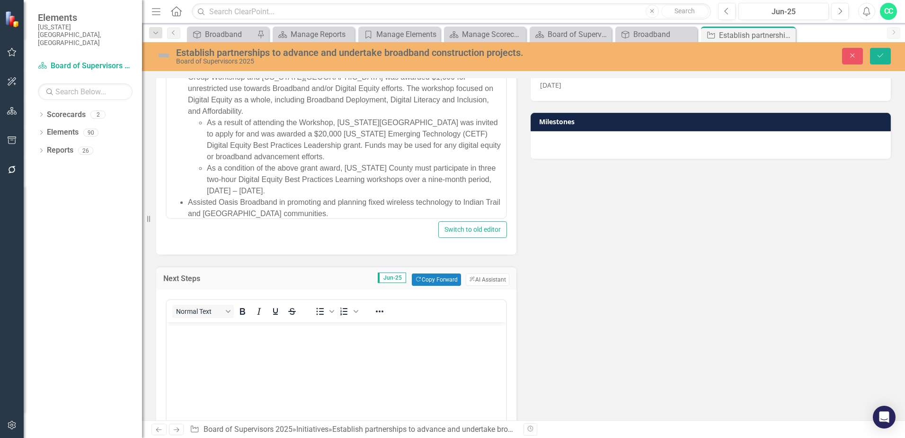
scroll to position [0, 0]
click at [430, 280] on button "Copy Forward Copy Forward" at bounding box center [436, 279] width 49 height 12
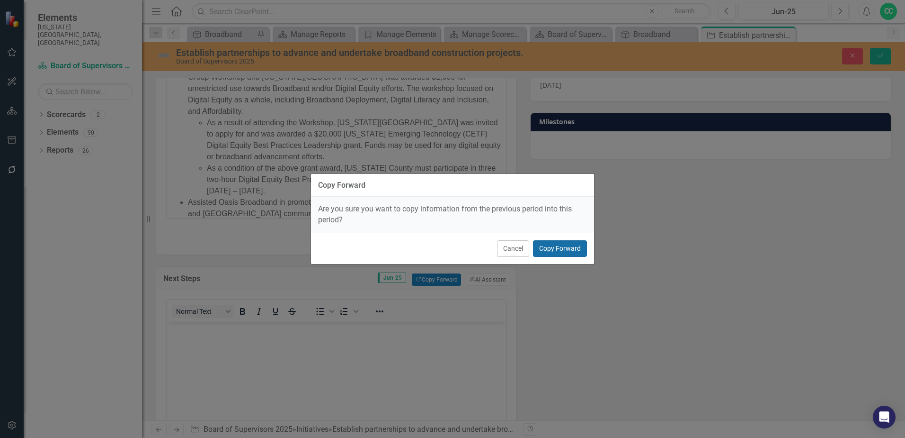
click at [563, 251] on button "Copy Forward" at bounding box center [560, 248] width 54 height 17
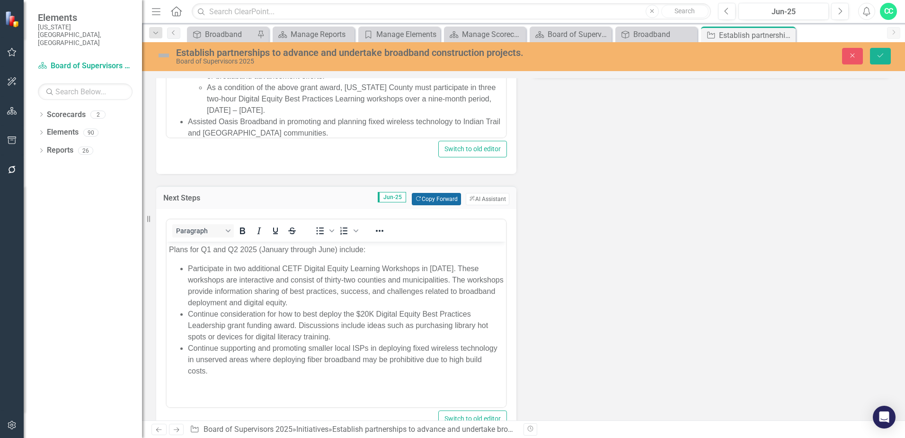
scroll to position [237, 0]
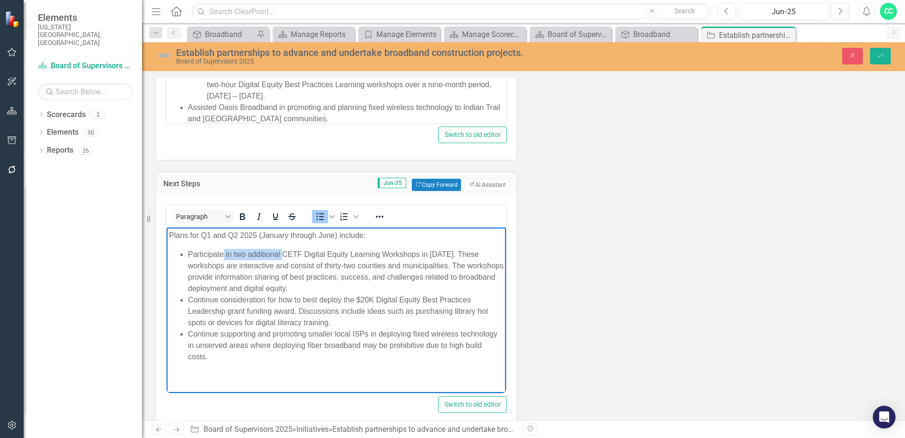
drag, startPoint x: 282, startPoint y: 253, endPoint x: 224, endPoint y: 254, distance: 58.7
click at [224, 254] on li "Participate in two additional CETF Digital Equity Learning Workshops in [DATE].…" at bounding box center [346, 270] width 316 height 45
click at [319, 296] on li "Continue consideration for how to best deploy the $20K Digital Equity Best Prac…" at bounding box center [346, 311] width 316 height 34
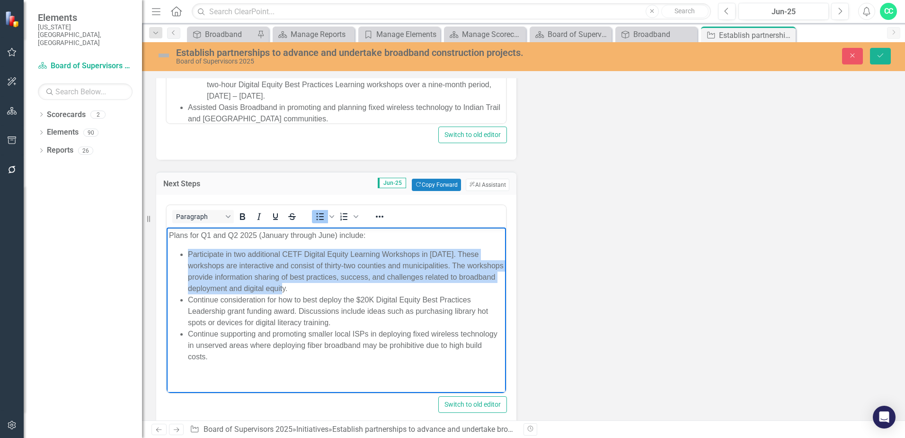
drag, startPoint x: 297, startPoint y: 277, endPoint x: 185, endPoint y: 250, distance: 114.9
click at [185, 250] on ul "Participate in two additional CETF Digital Equity Learning Workshops in [DATE].…" at bounding box center [336, 305] width 335 height 114
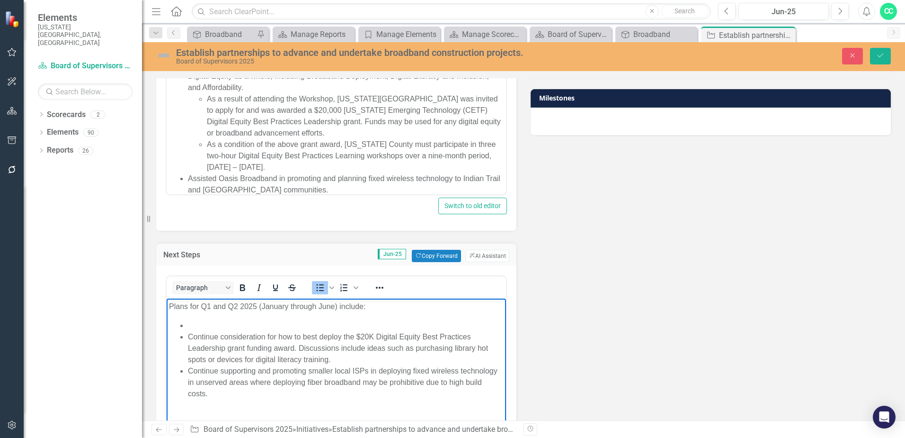
scroll to position [47, 0]
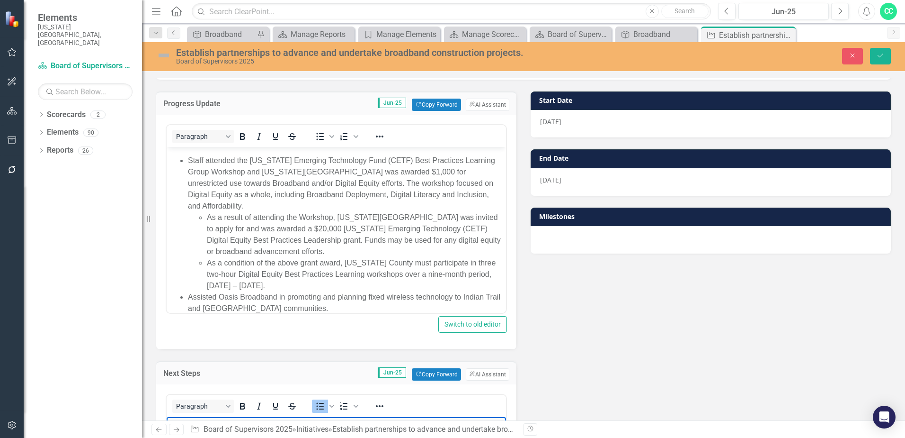
click at [344, 291] on li "Assisted Oasis Broadband in promoting and planning fixed wireless technology to…" at bounding box center [346, 302] width 316 height 23
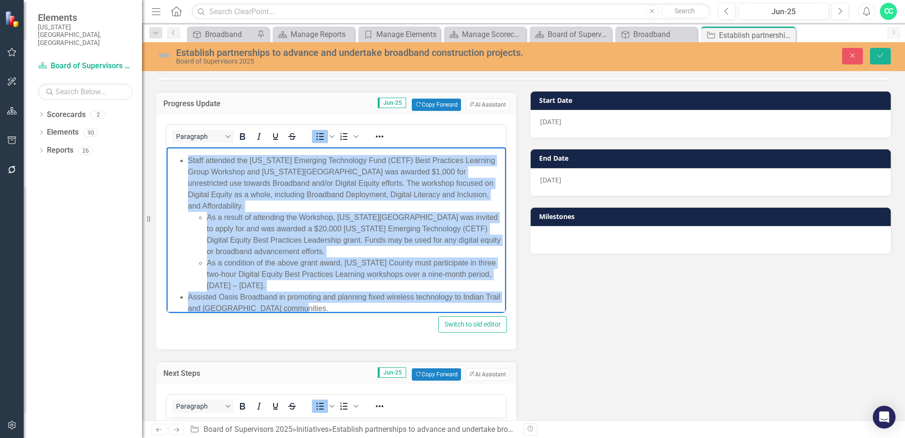
scroll to position [0, 0]
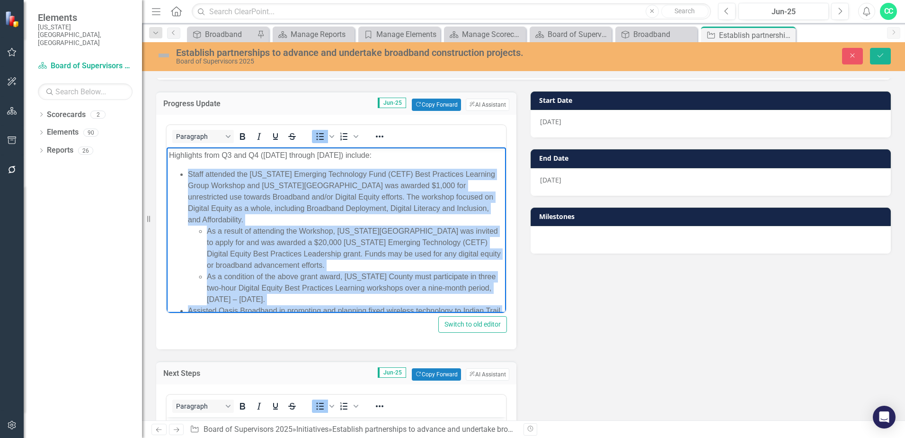
drag, startPoint x: 314, startPoint y: 303, endPoint x: 184, endPoint y: 175, distance: 182.2
click at [184, 175] on body "Highlights from Q3 and Q4 ([DATE] through [DATE]) include: Staff attended the […" at bounding box center [337, 242] width 340 height 190
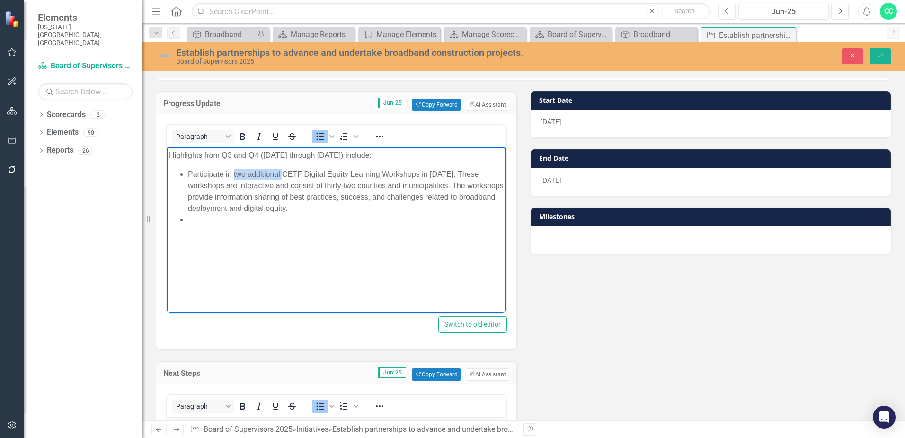
drag, startPoint x: 282, startPoint y: 173, endPoint x: 234, endPoint y: 172, distance: 47.8
click at [234, 172] on li "Participate in two additional CETF Digital Equity Learning Workshops in [DATE].…" at bounding box center [346, 190] width 316 height 45
drag, startPoint x: 397, startPoint y: 171, endPoint x: 373, endPoint y: 173, distance: 24.2
click at [373, 173] on li "Participate in CETF Digital Equity Learning Workshops in [DATE]. These workshop…" at bounding box center [346, 190] width 316 height 45
click at [339, 209] on li "Participate in CETF Digital Equity Learning Workshops in [DATE]. These workshop…" at bounding box center [346, 190] width 316 height 45
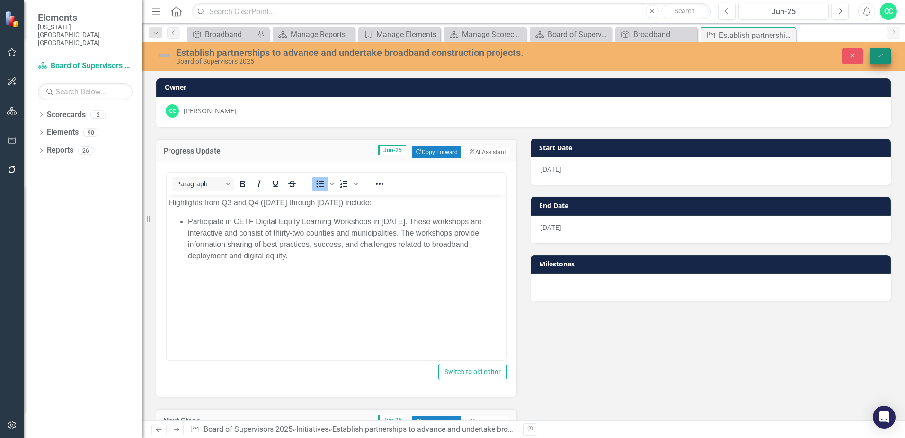
click at [881, 54] on icon "Save" at bounding box center [881, 55] width 9 height 7
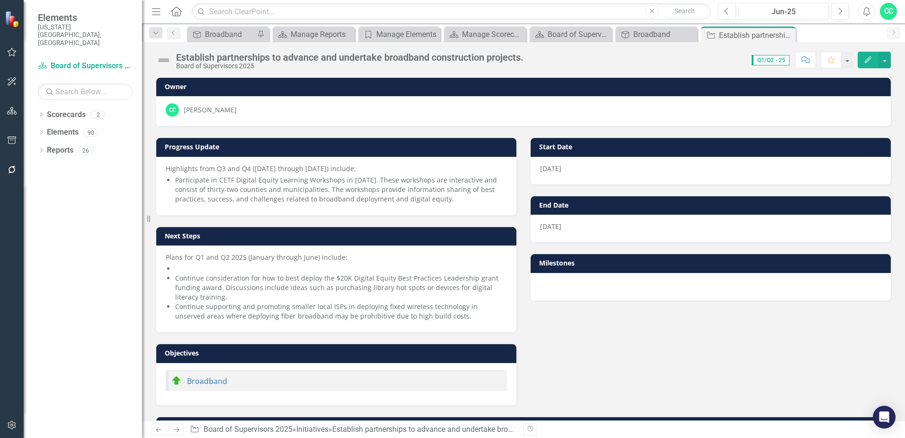
click at [167, 54] on img at bounding box center [163, 60] width 15 height 15
click at [167, 61] on img at bounding box center [163, 60] width 15 height 15
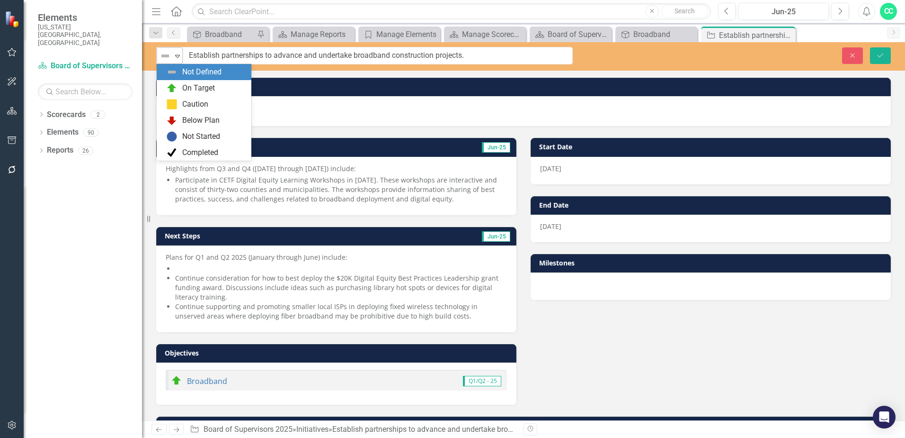
click at [181, 59] on icon "Expand" at bounding box center [177, 56] width 9 height 8
click at [202, 86] on div "On Target" at bounding box center [198, 88] width 33 height 11
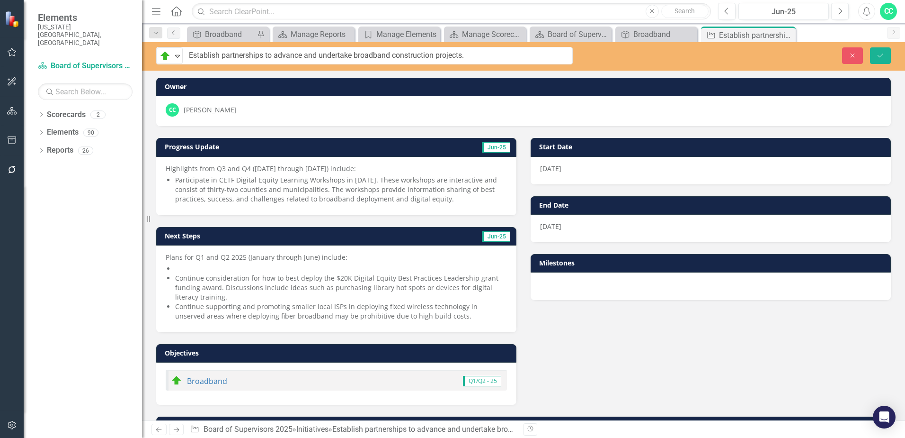
click at [323, 144] on h3 "Progress Update" at bounding box center [277, 146] width 225 height 7
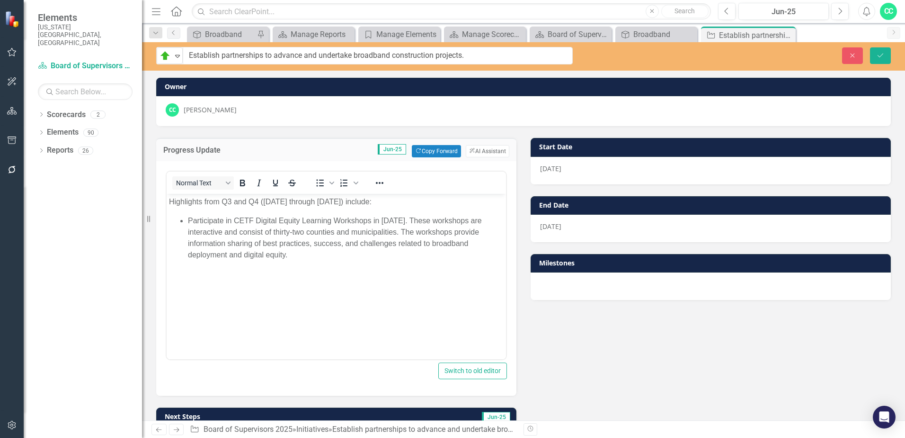
drag, startPoint x: 288, startPoint y: 211, endPoint x: 405, endPoint y: 209, distance: 116.5
click at [288, 211] on body "Highlights from Q3 and Q4 ([DATE] through [DATE]) include: Participate in CETF …" at bounding box center [337, 265] width 340 height 142
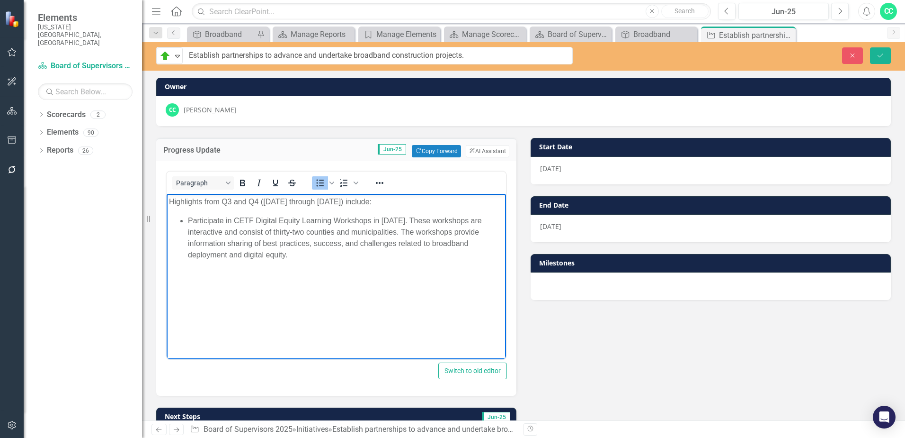
click at [406, 207] on body "Highlights from Q3 and Q4 ([DATE] through [DATE]) include: Participate in CETF …" at bounding box center [337, 265] width 340 height 142
click at [402, 198] on p "Highlights from Q3 and Q4 ([DATE] through [DATE]) include:" at bounding box center [336, 201] width 335 height 11
drag, startPoint x: 401, startPoint y: 199, endPoint x: 133, endPoint y: 204, distance: 267.6
click at [167, 204] on html "Highlights from Q3 and Q4 ([DATE] through [DATE]) include: Participate in CETF …" at bounding box center [337, 265] width 340 height 142
paste body "Rich Text Area. Press ALT-0 for help."
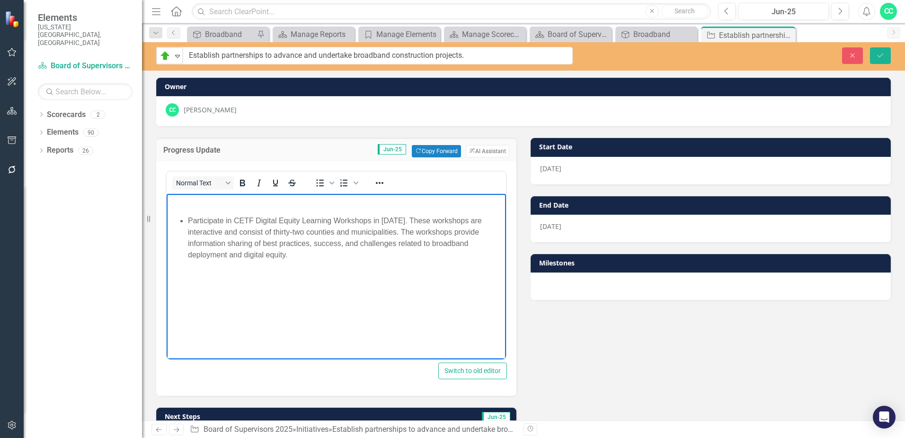
click at [258, 203] on p "Rich Text Area. Press ALT-0 for help." at bounding box center [336, 201] width 335 height 11
click at [314, 260] on body "Highlights from Q1 and Q2 (January through June) include: Participate in CETF D…" at bounding box center [337, 265] width 340 height 142
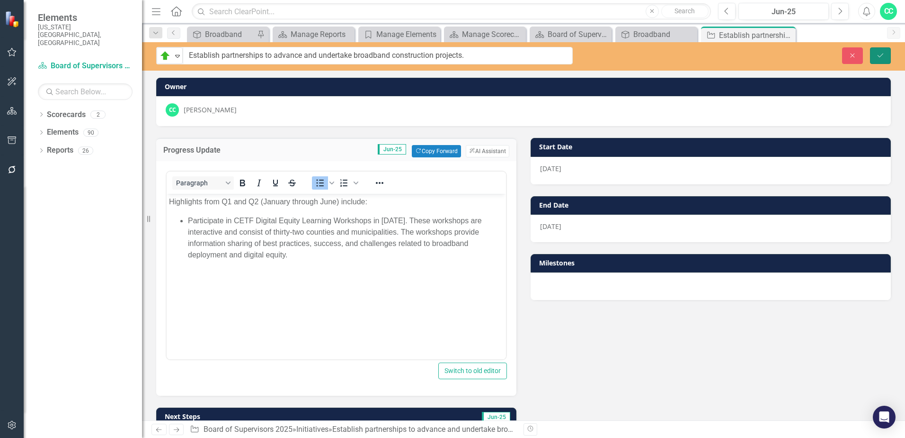
click at [883, 58] on icon "Save" at bounding box center [881, 55] width 9 height 7
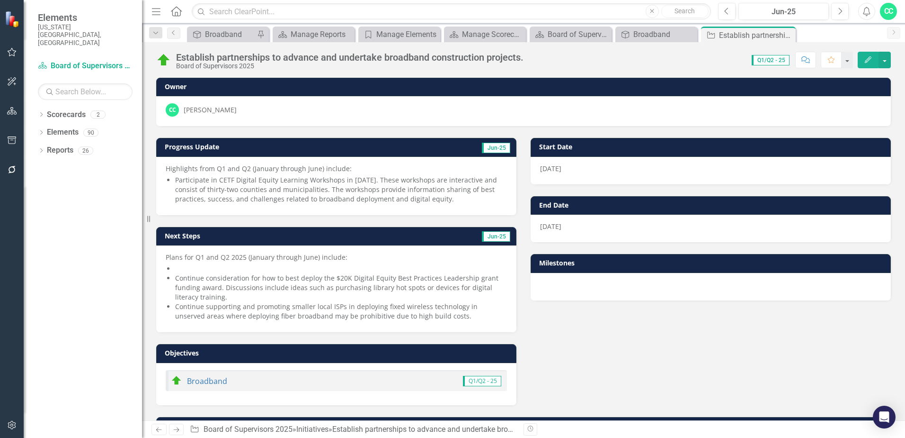
click at [353, 235] on h3 "Next Steps" at bounding box center [260, 235] width 190 height 7
click at [354, 235] on h3 "Next Steps" at bounding box center [260, 235] width 190 height 7
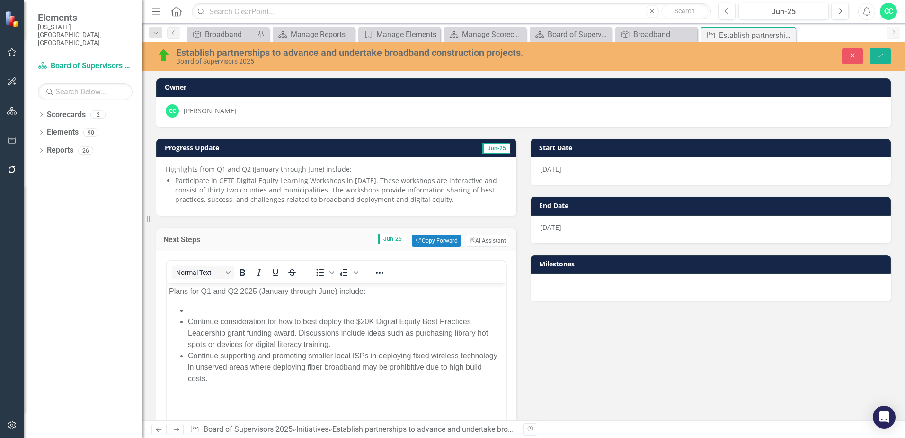
drag, startPoint x: 367, startPoint y: 299, endPoint x: 385, endPoint y: 292, distance: 19.3
click at [367, 298] on body "Plans for Q1 and Q2 2025 (January through June) include: Continue consideration…" at bounding box center [337, 354] width 340 height 142
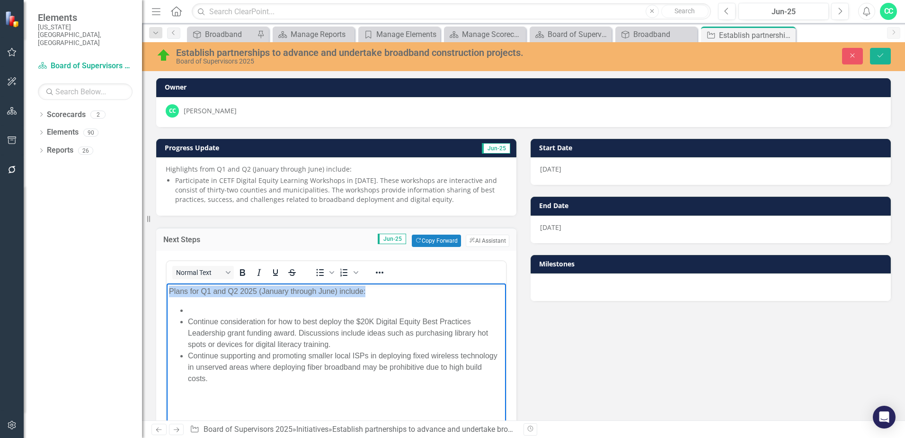
drag, startPoint x: 301, startPoint y: 284, endPoint x: 281, endPoint y: 573, distance: 289.6
click at [167, 289] on html "Plans for Q1 and Q2 2025 (January through June) include: Continue consideration…" at bounding box center [337, 354] width 340 height 142
paste body "Rich Text Area. Press ALT-0 for help."
click at [213, 306] on li "Rich Text Area. Press ALT-0 for help." at bounding box center [346, 310] width 316 height 11
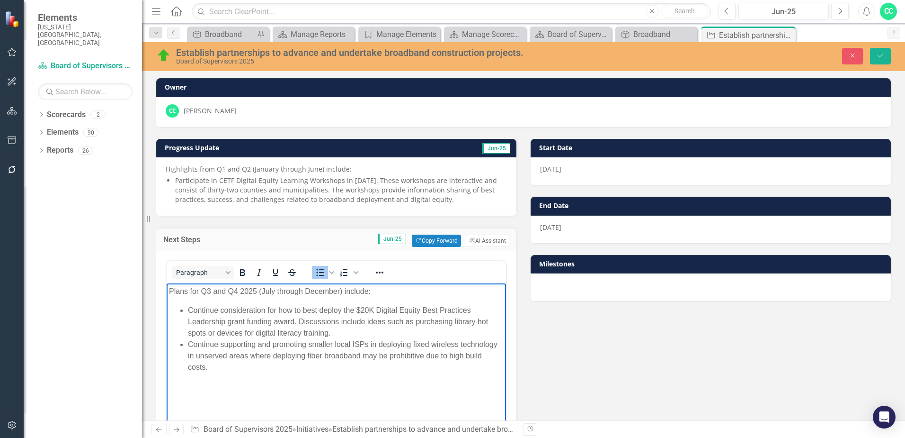
click at [346, 333] on li "Continue consideration for how to best deploy the $20K Digital Equity Best Prac…" at bounding box center [346, 322] width 316 height 34
click at [235, 368] on li "Continue supporting and promoting smaller local ISPs in deploying fixed wireles…" at bounding box center [346, 356] width 316 height 34
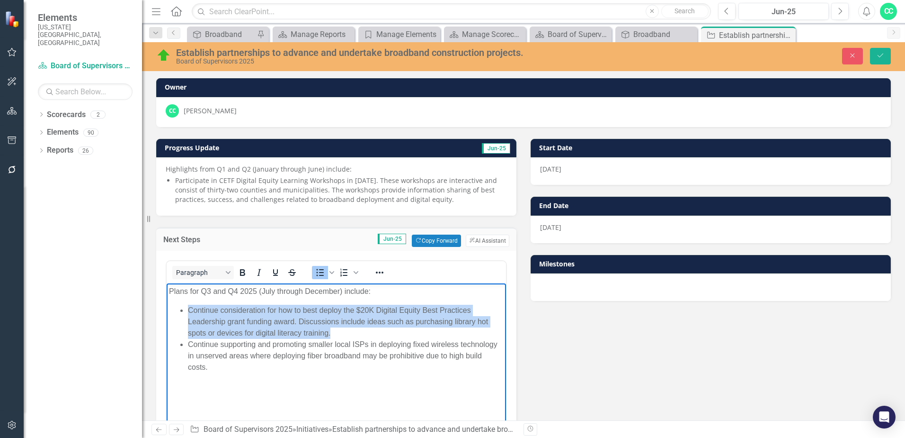
drag, startPoint x: 293, startPoint y: 327, endPoint x: 184, endPoint y: 312, distance: 110.4
click at [184, 312] on ul "Continue consideration for how to best deploy the $20K Digital Equity Best Prac…" at bounding box center [336, 339] width 335 height 68
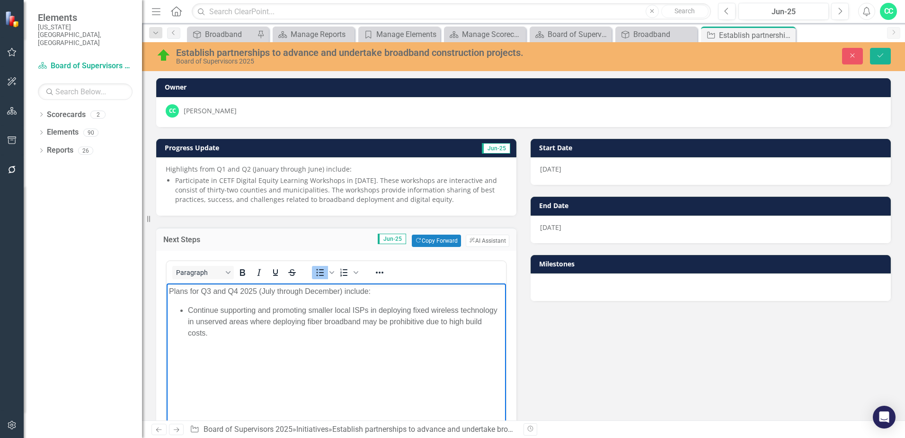
click at [231, 341] on body "Plans for Q3 and Q4 2025 (July through December) include: Continue supporting a…" at bounding box center [337, 354] width 340 height 142
click at [880, 58] on icon "Save" at bounding box center [881, 55] width 9 height 7
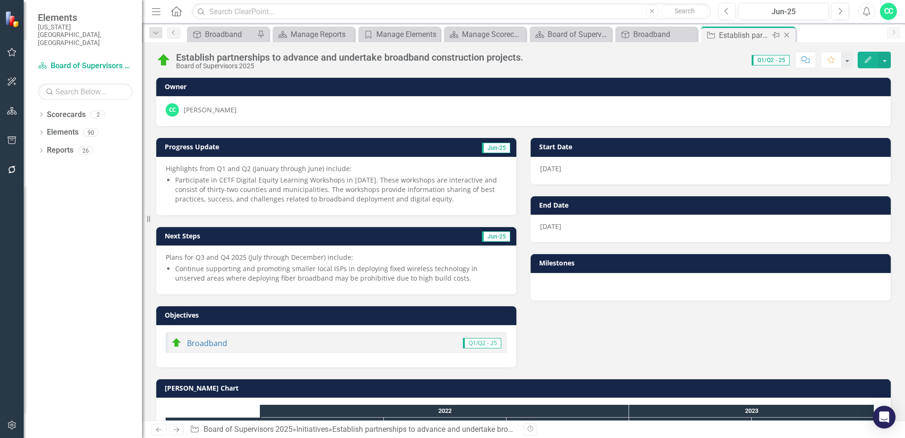
click at [788, 36] on icon "Close" at bounding box center [786, 35] width 9 height 8
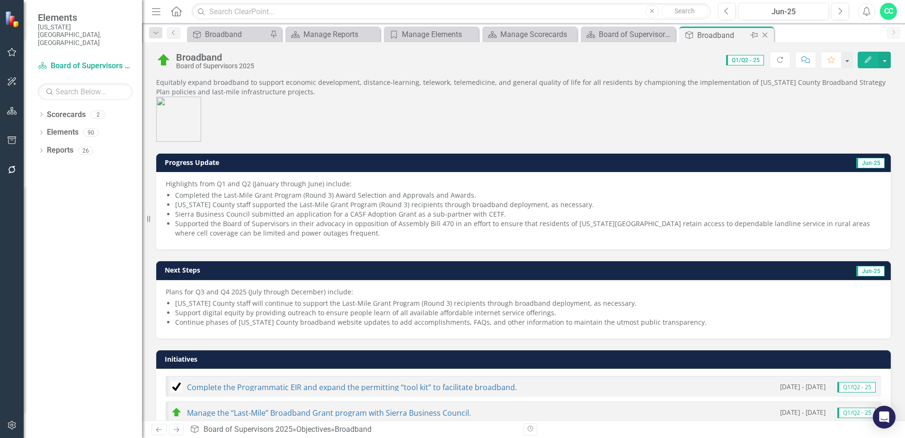
click at [721, 35] on div "Broadband" at bounding box center [723, 35] width 51 height 12
click at [623, 37] on div "Board of Supervisors Objective Progress Update Summary Table" at bounding box center [630, 34] width 63 height 12
